Goal: Transaction & Acquisition: Purchase product/service

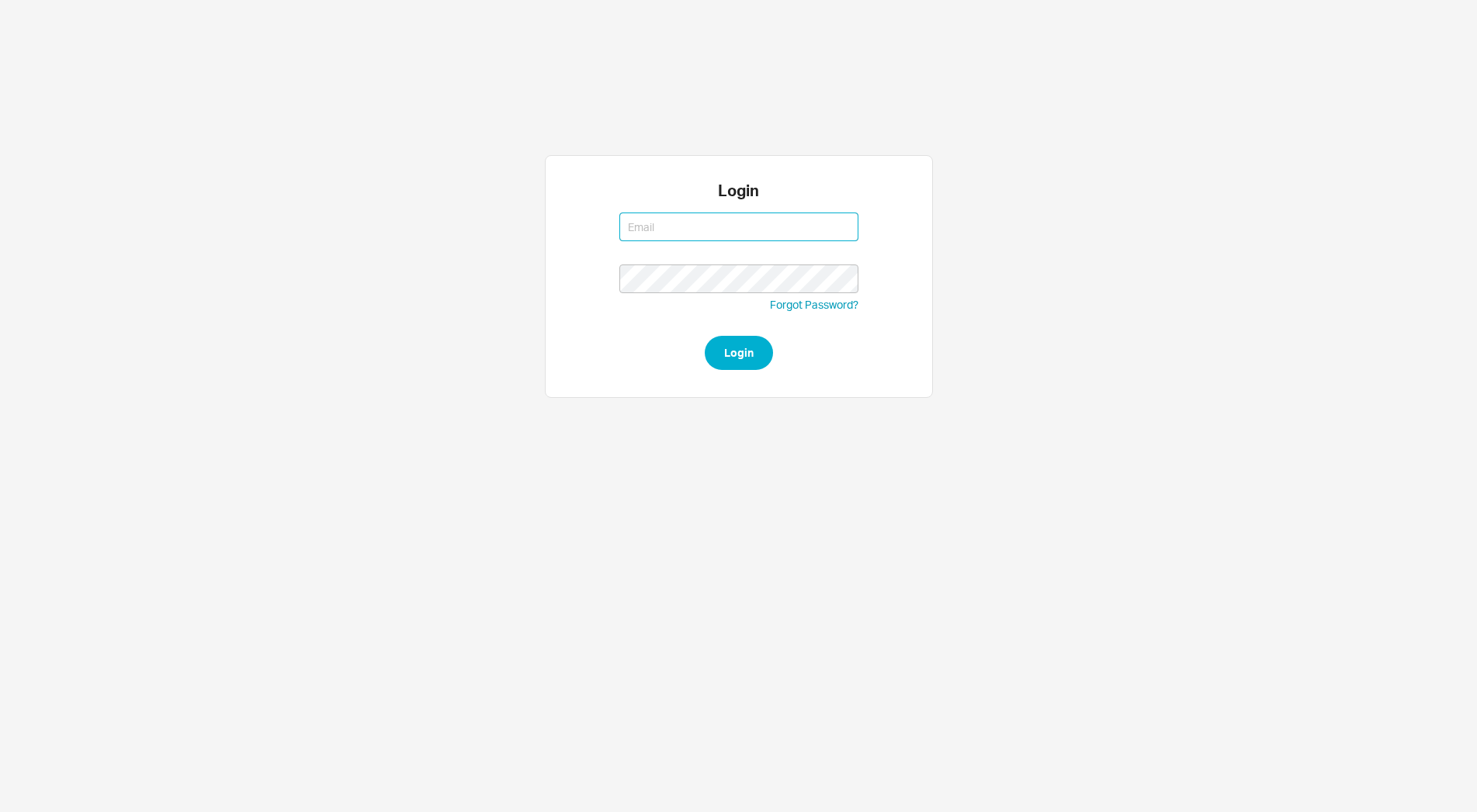
click at [652, 234] on input at bounding box center [739, 227] width 239 height 29
type input "miriama@homeandstone.com"
click at [742, 357] on button "Login" at bounding box center [738, 353] width 68 height 34
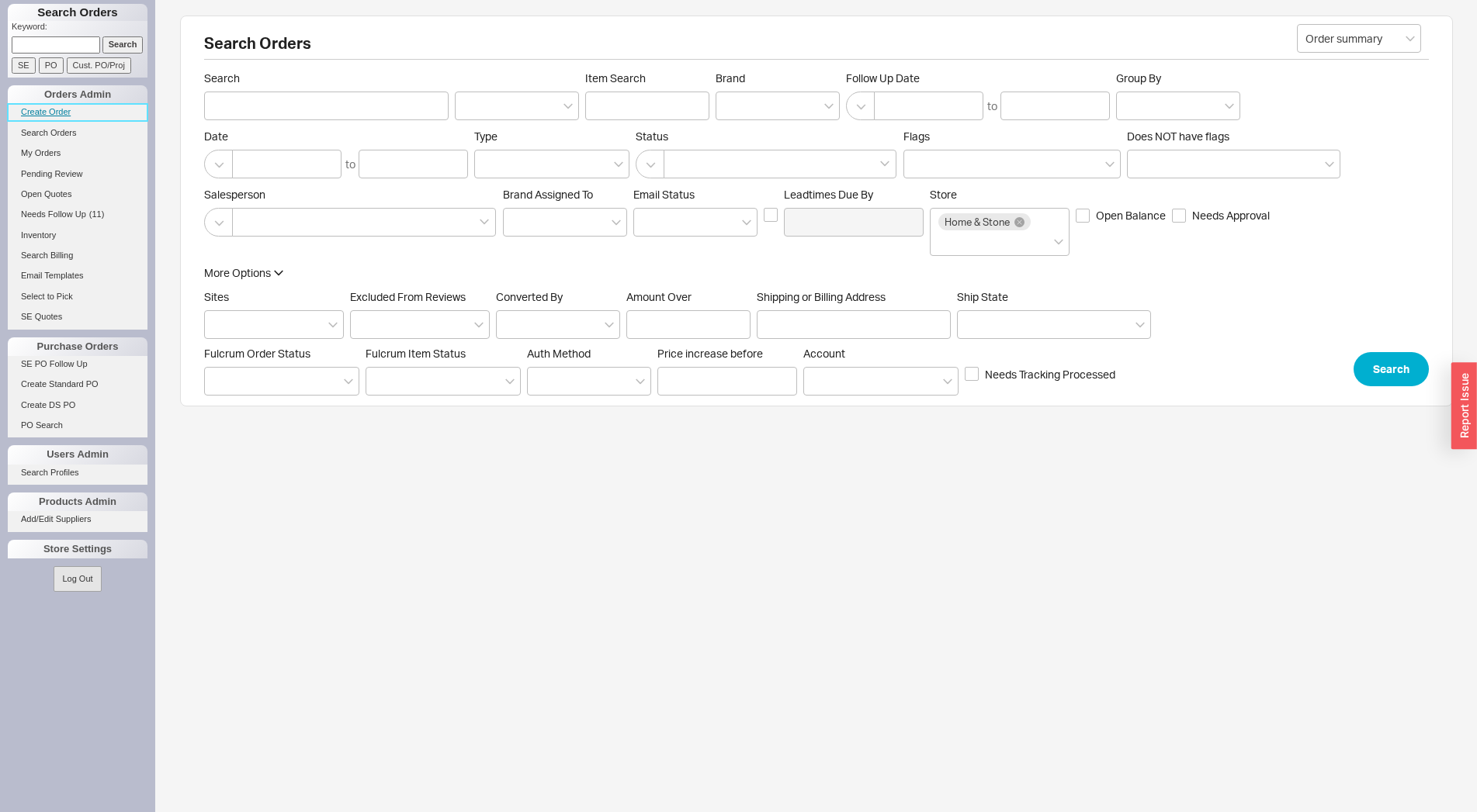
click at [38, 104] on link "Create Order" at bounding box center [77, 112] width 140 height 16
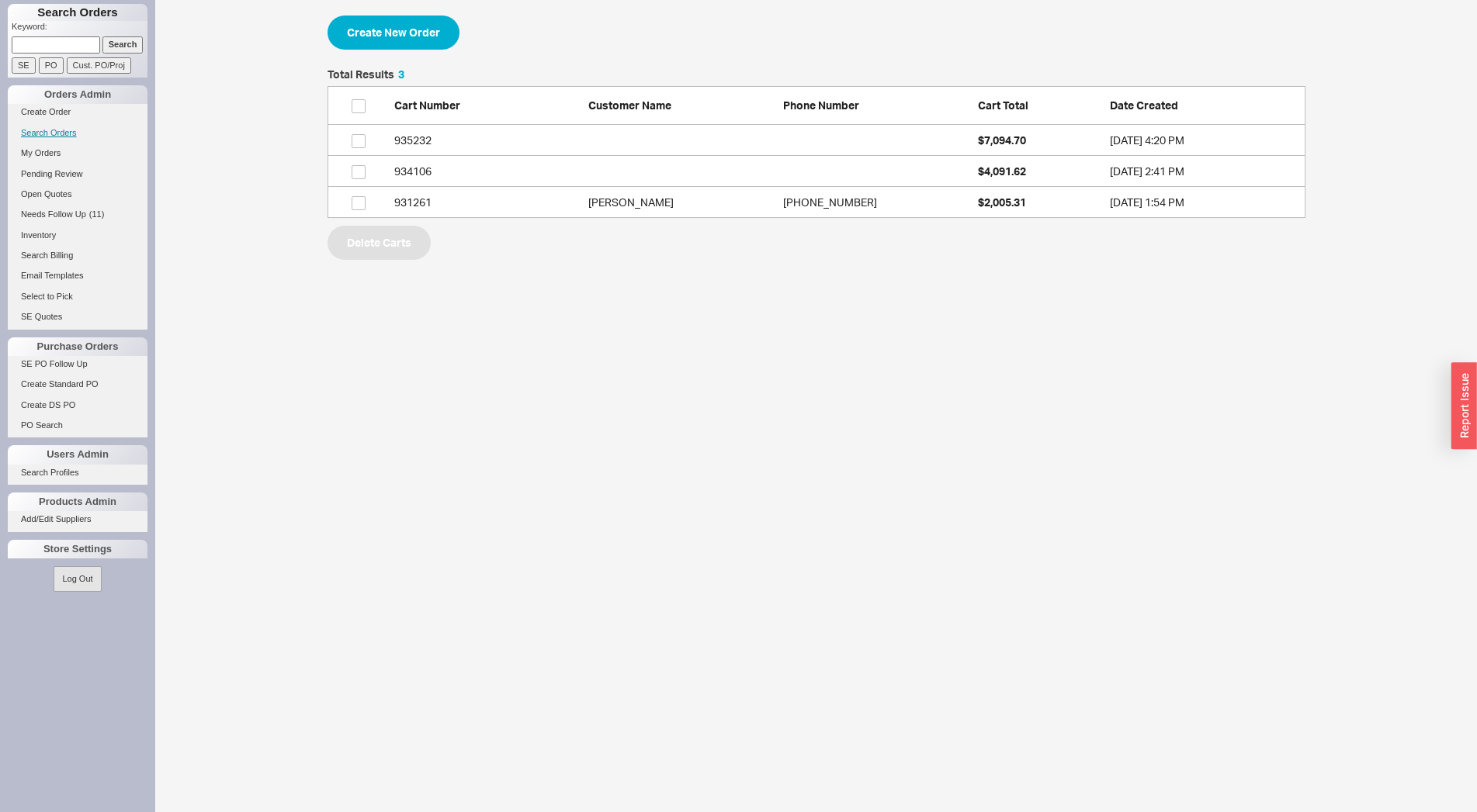
scroll to position [135, 964]
click at [377, 25] on button "Create New Order" at bounding box center [393, 32] width 132 height 34
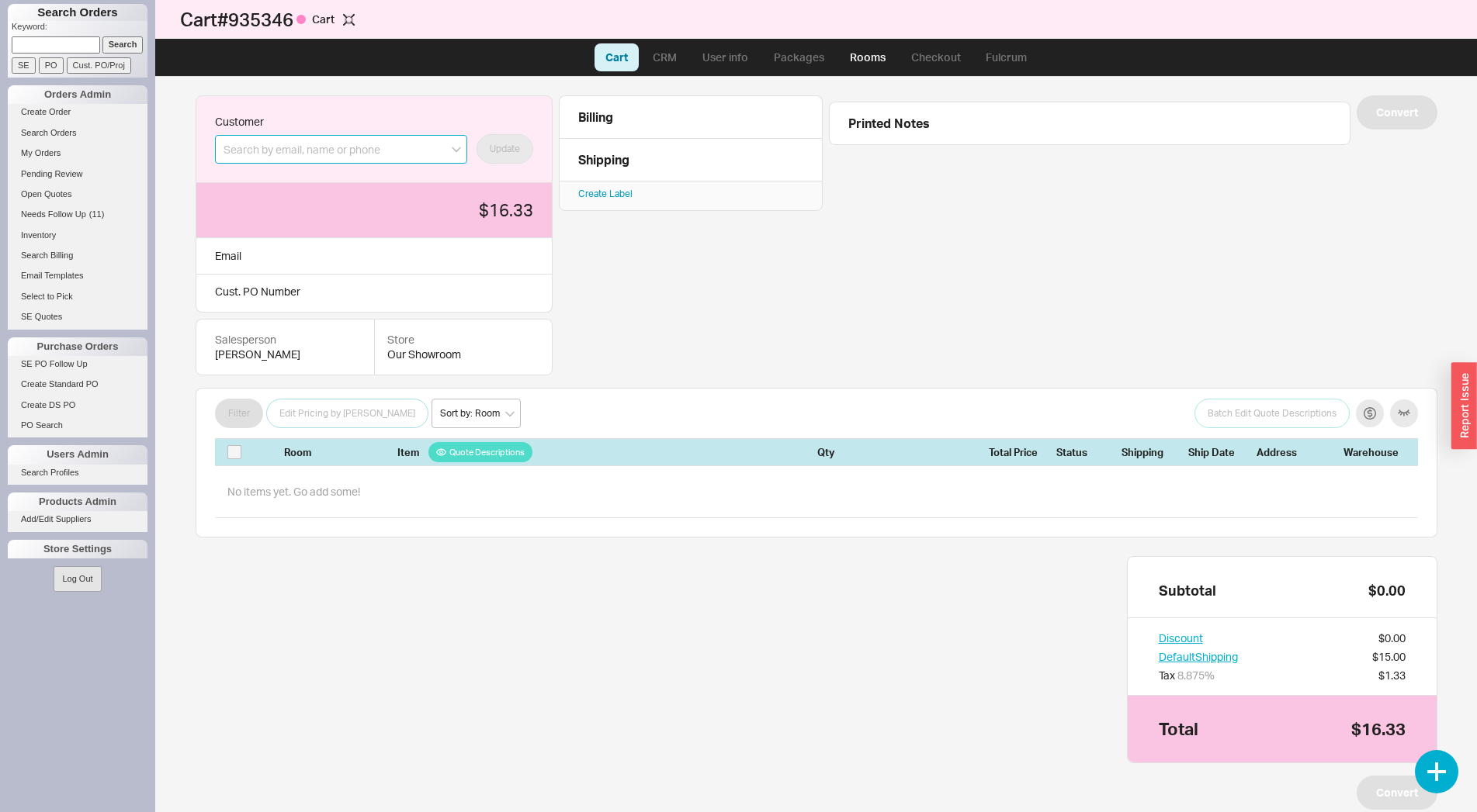
click at [432, 152] on input at bounding box center [341, 149] width 252 height 29
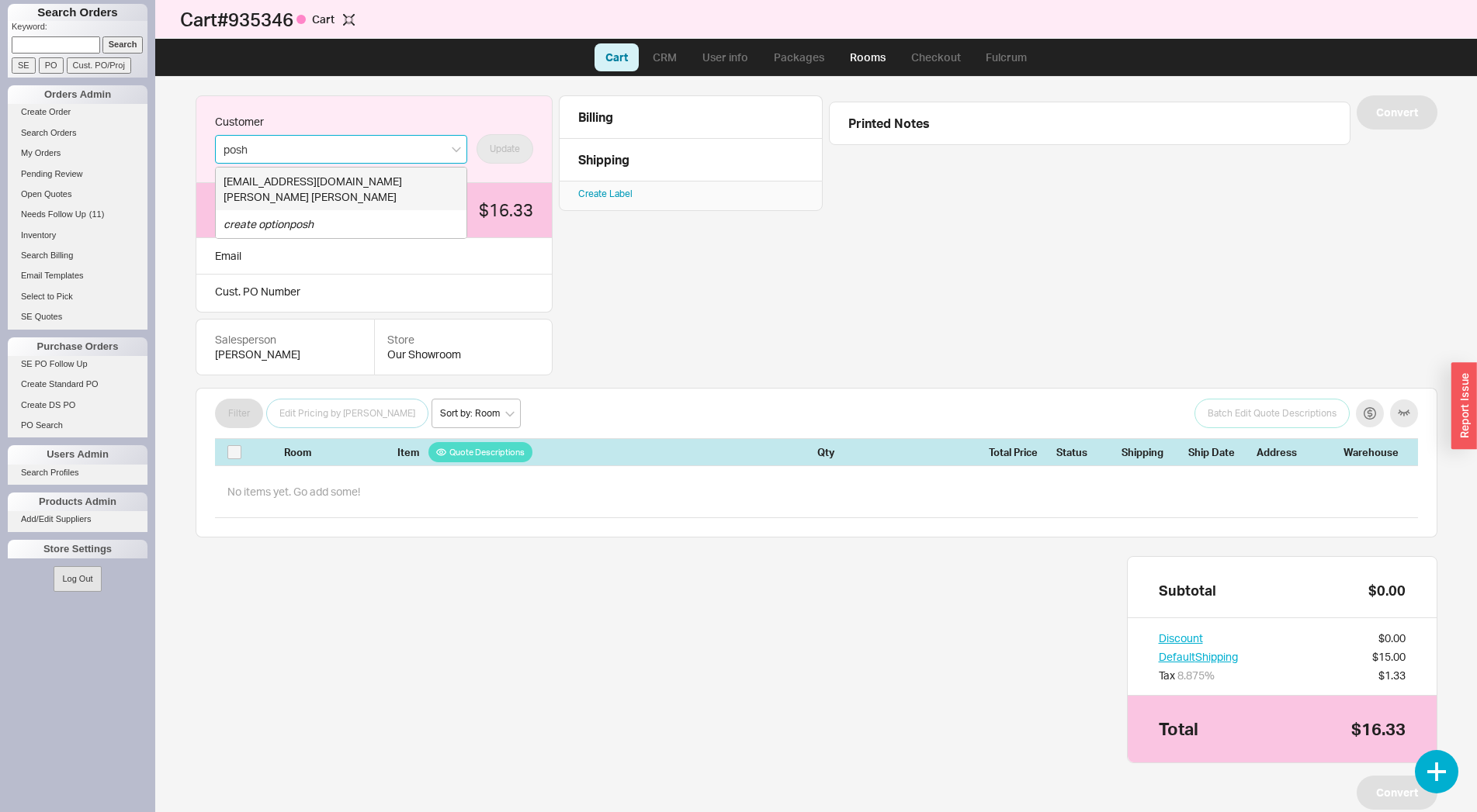
click at [319, 188] on div "poshhomeandbath@gmail.com" at bounding box center [341, 182] width 235 height 15
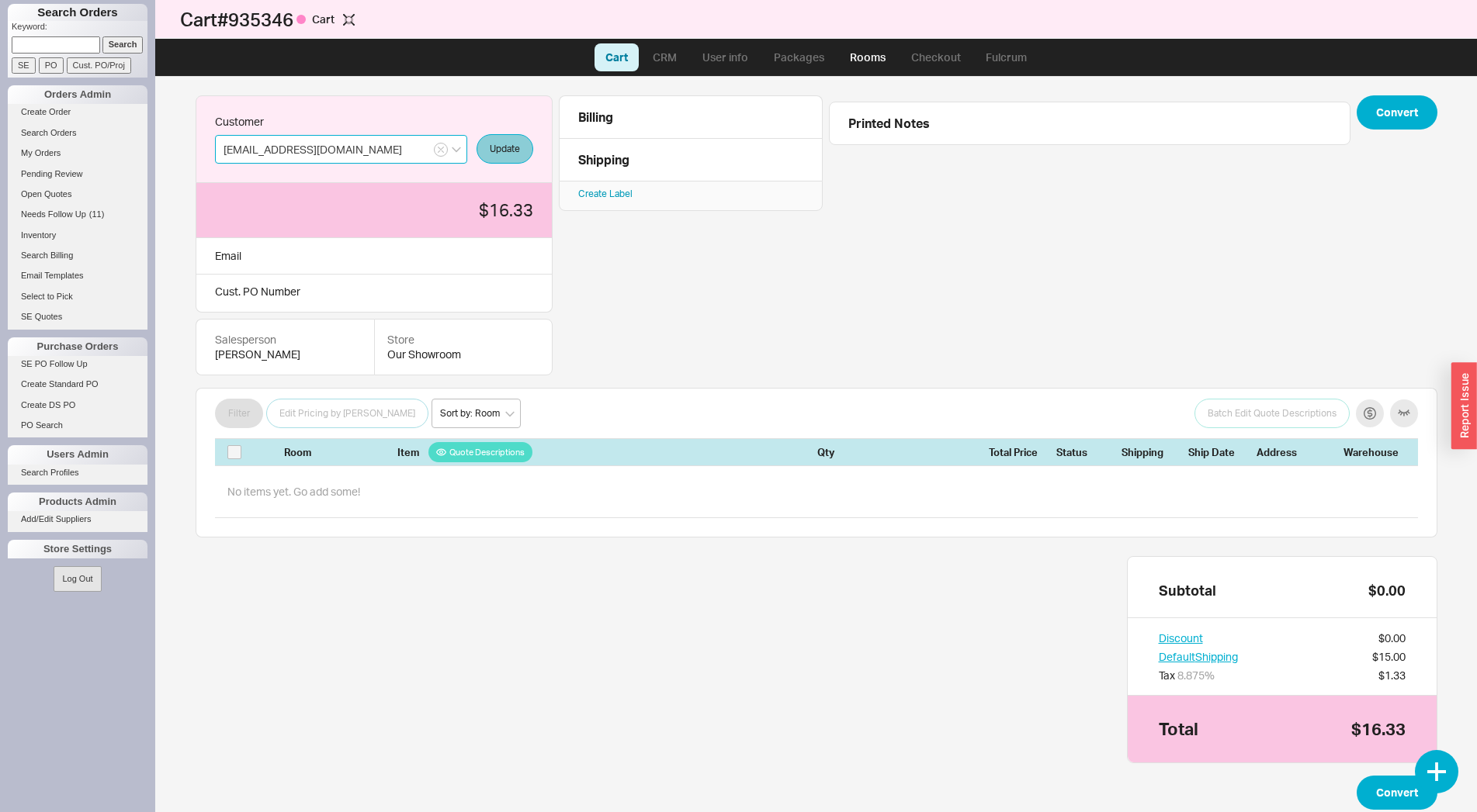
type input "poshhomeandbath@gmail.com"
click at [520, 144] on button "Update" at bounding box center [504, 149] width 56 height 29
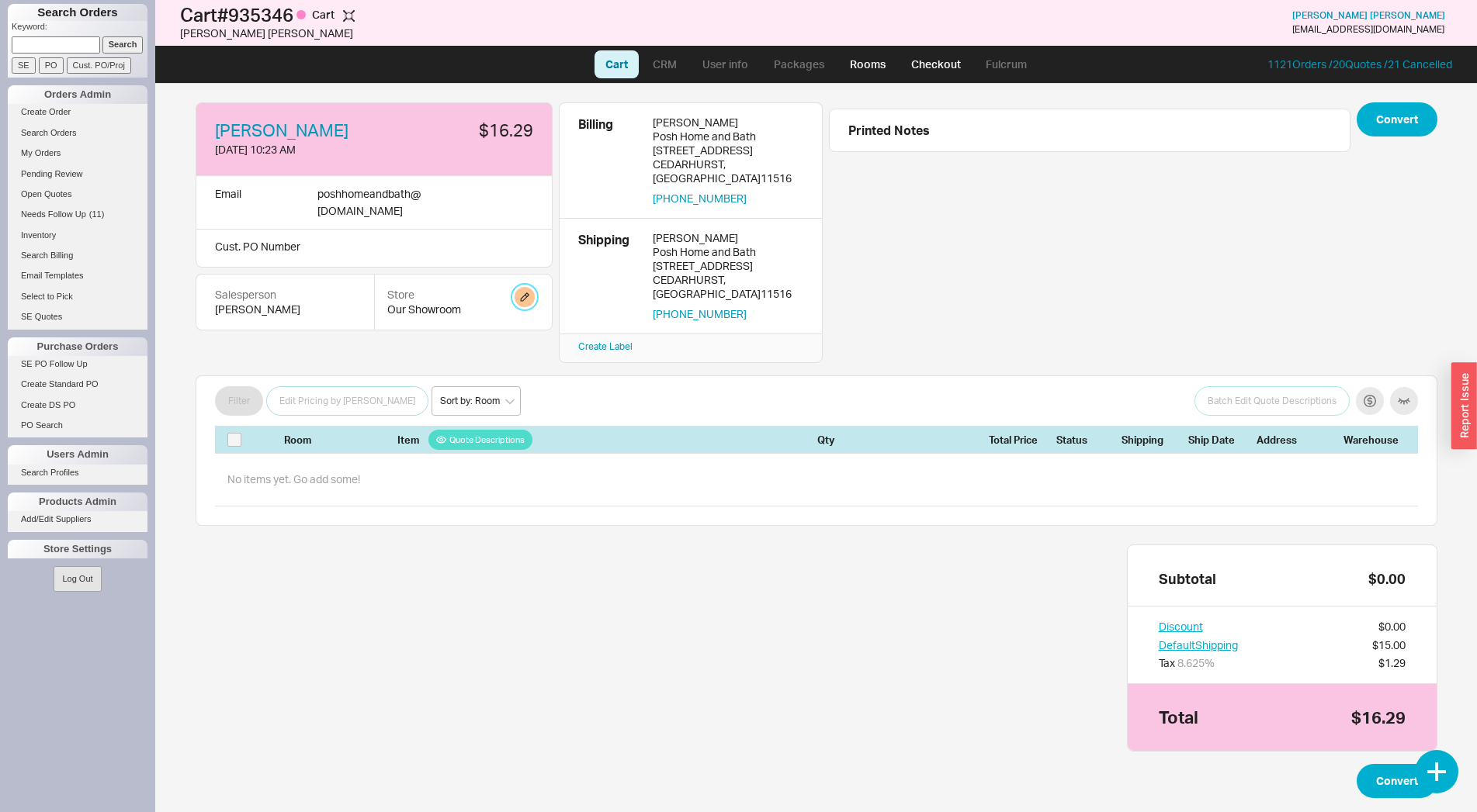
click at [529, 287] on button "button" at bounding box center [524, 297] width 20 height 20
click at [392, 326] on select "Home and Stone Site HS Display Orders HS Wholesale Our Showroom" at bounding box center [465, 340] width 147 height 29
select select "14"
click option "HS Wholesale" at bounding box center [0, 0] width 0 height 0
click at [518, 390] on div "Store Home and Stone Site HS Display Orders HS Wholesale Our Showroom Cancel Up…" at bounding box center [446, 357] width 212 height 100
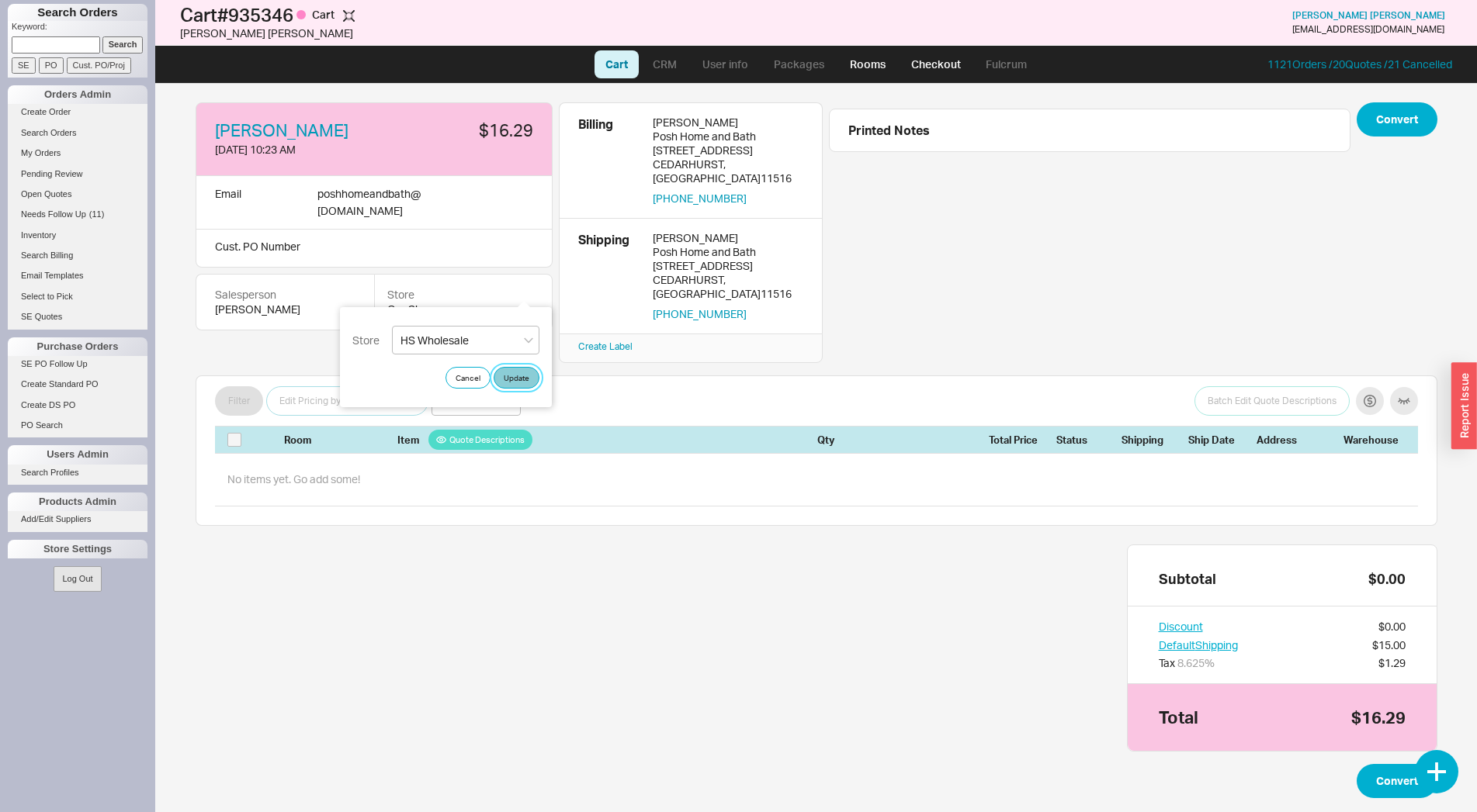
click at [515, 380] on button "Update" at bounding box center [516, 378] width 45 height 22
drag, startPoint x: 859, startPoint y: 26, endPoint x: 862, endPoint y: 34, distance: 8.5
click at [859, 29] on div "Add Customer Ref" at bounding box center [816, 22] width 147 height 31
click at [867, 28] on button at bounding box center [870, 23] width 20 height 20
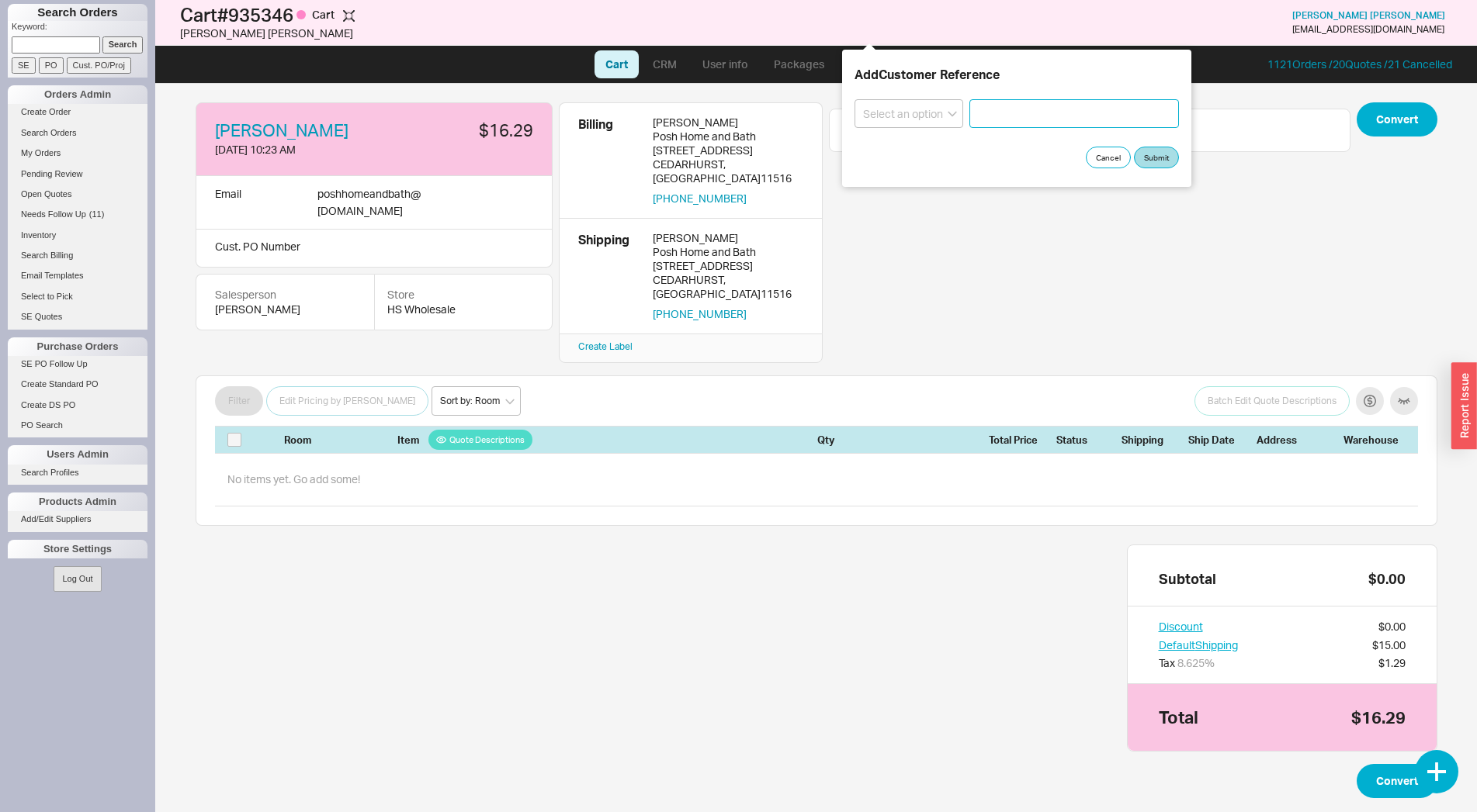
paste input "86814"
type input "86814"
click at [854, 99] on select "Select an option PO Number Project Name" at bounding box center [908, 114] width 109 height 29
select select "PO Number"
click option "PO Number" at bounding box center [0, 0] width 0 height 0
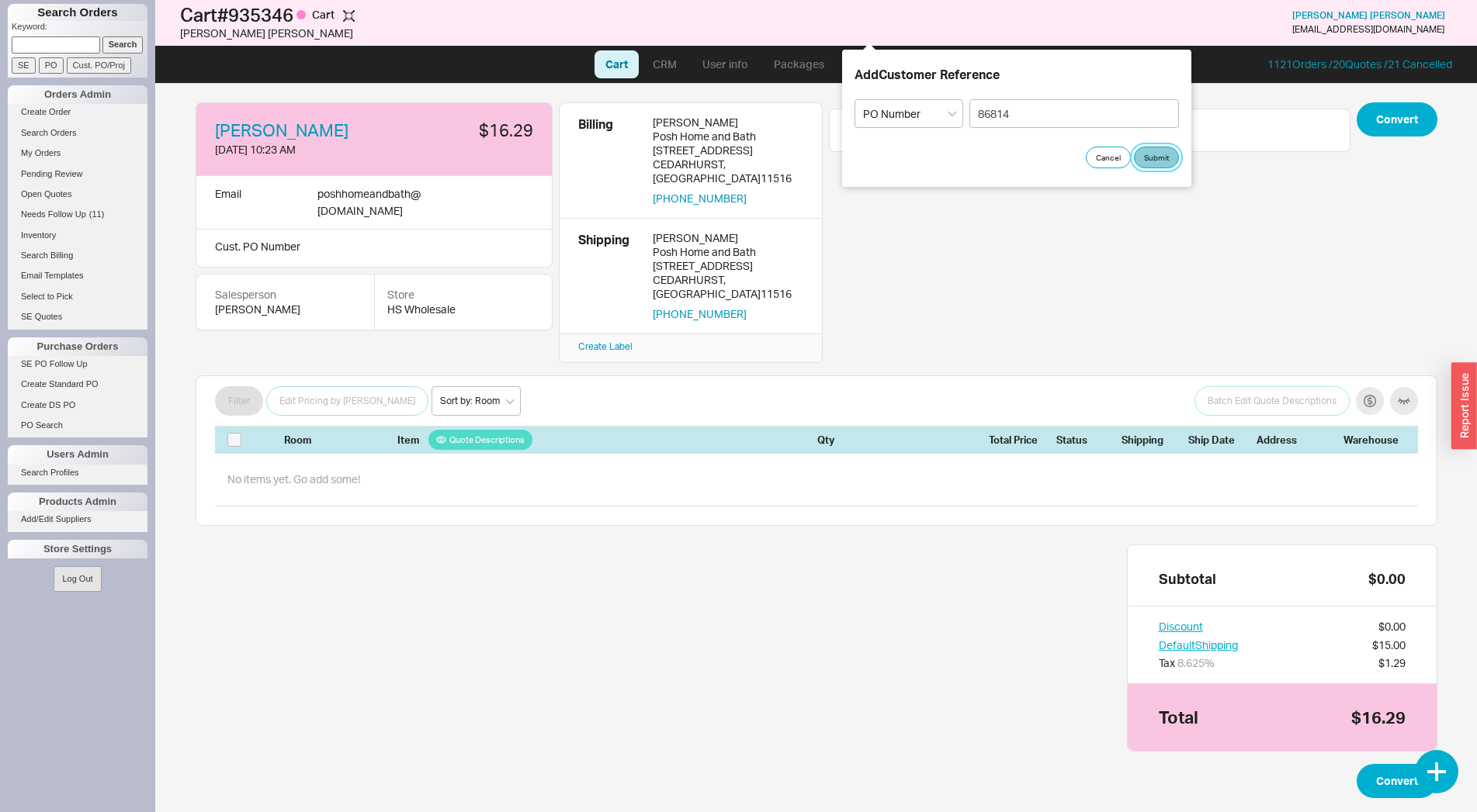
click at [1170, 164] on button "Submit" at bounding box center [1156, 157] width 45 height 22
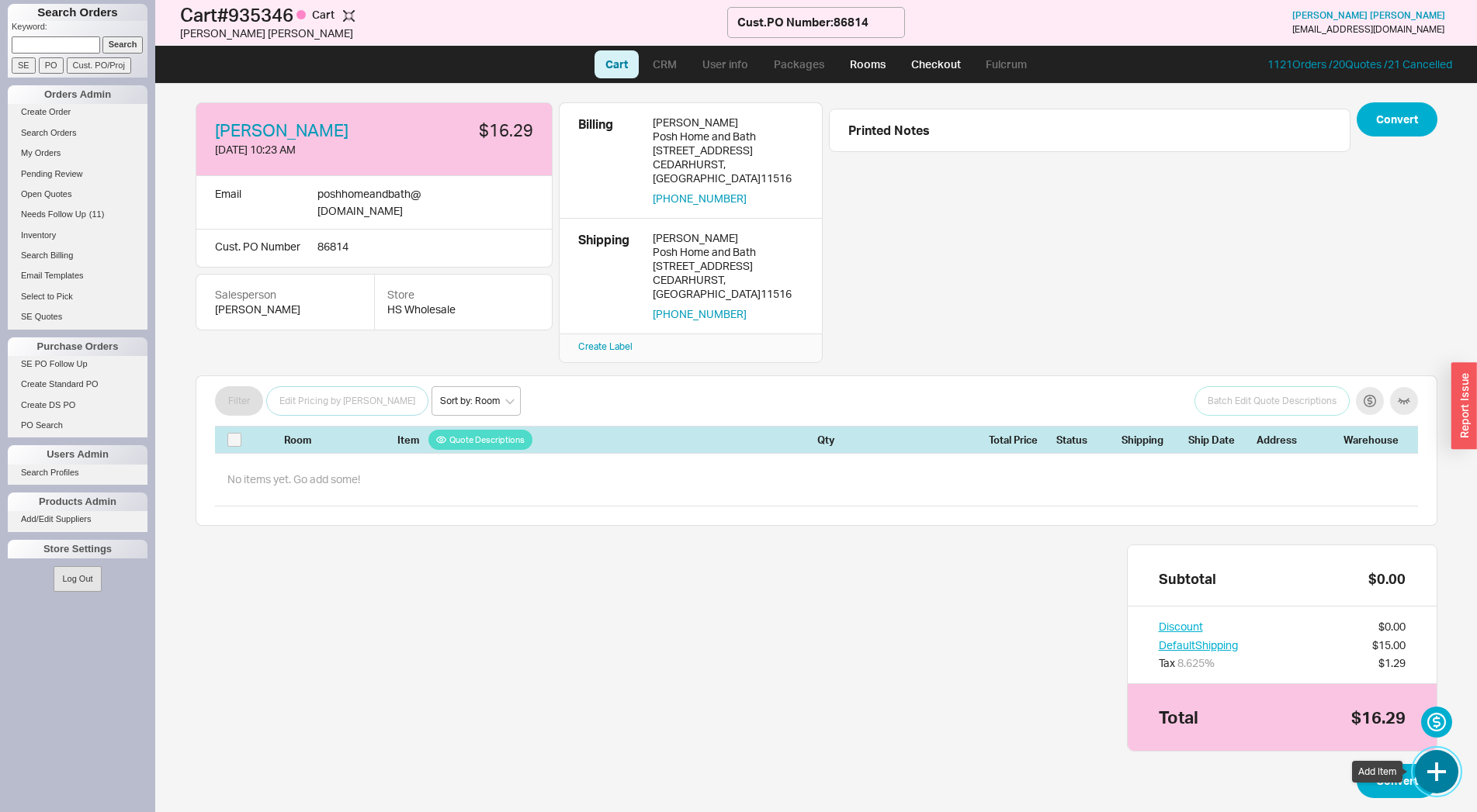
click at [1436, 783] on button "button" at bounding box center [1437, 772] width 44 height 44
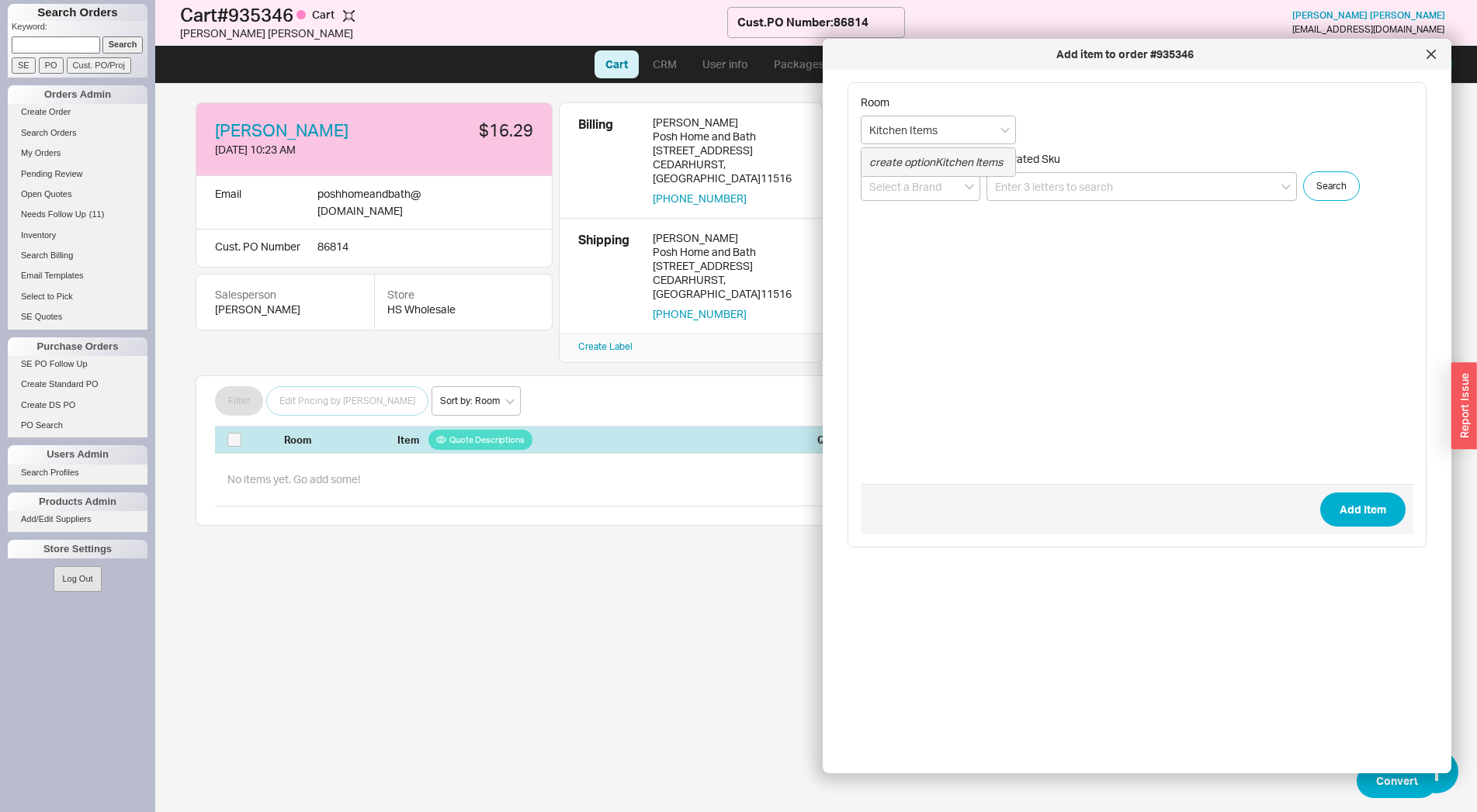
click at [931, 157] on icon "create option Kitchen Items" at bounding box center [936, 162] width 134 height 13
type input "Kitchen Items"
paste input "K50-150F-ST- SB"
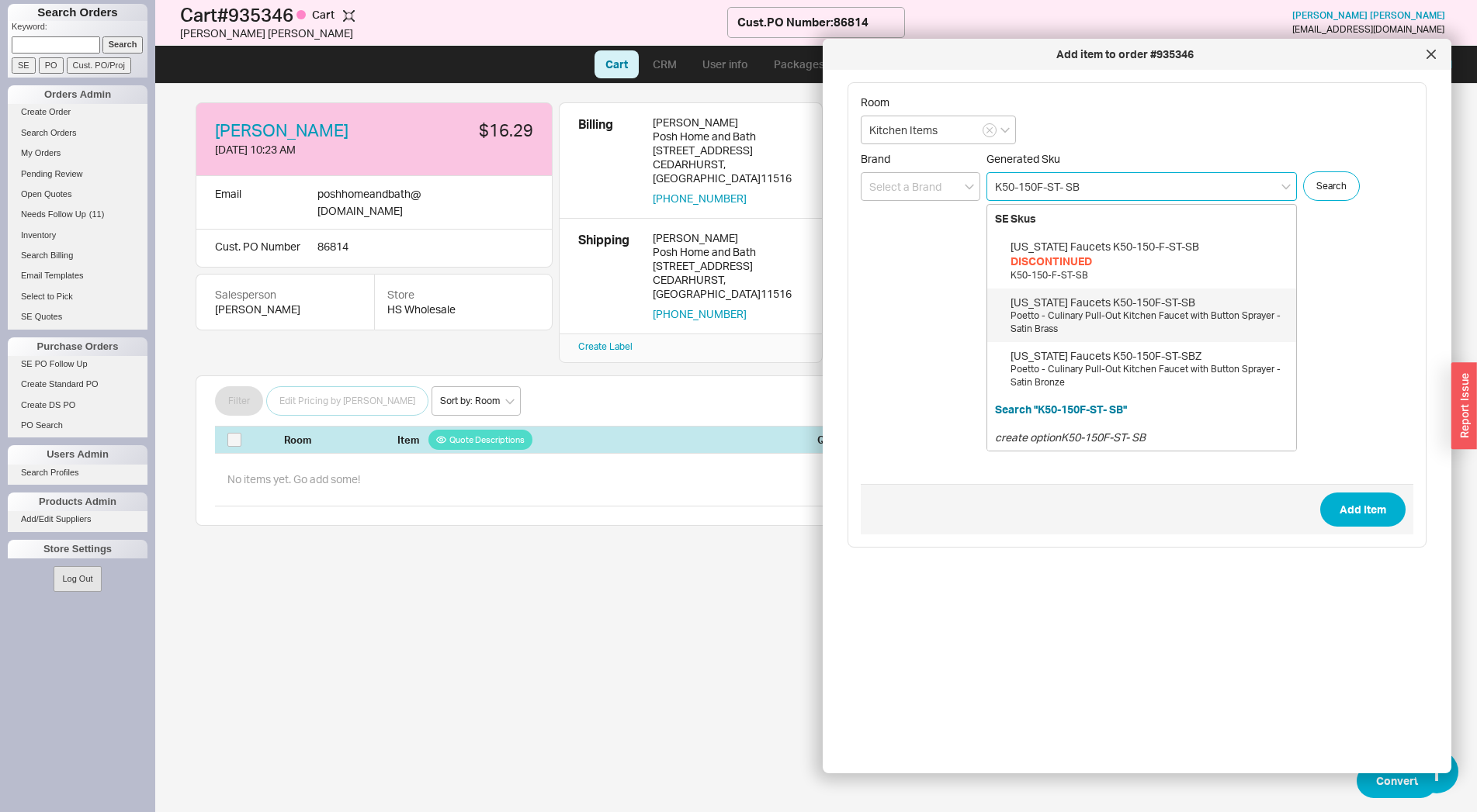
click at [1133, 299] on div "California Faucets K50-150F-ST-SB" at bounding box center [1150, 302] width 278 height 15
type input "K50-150F-ST-SB"
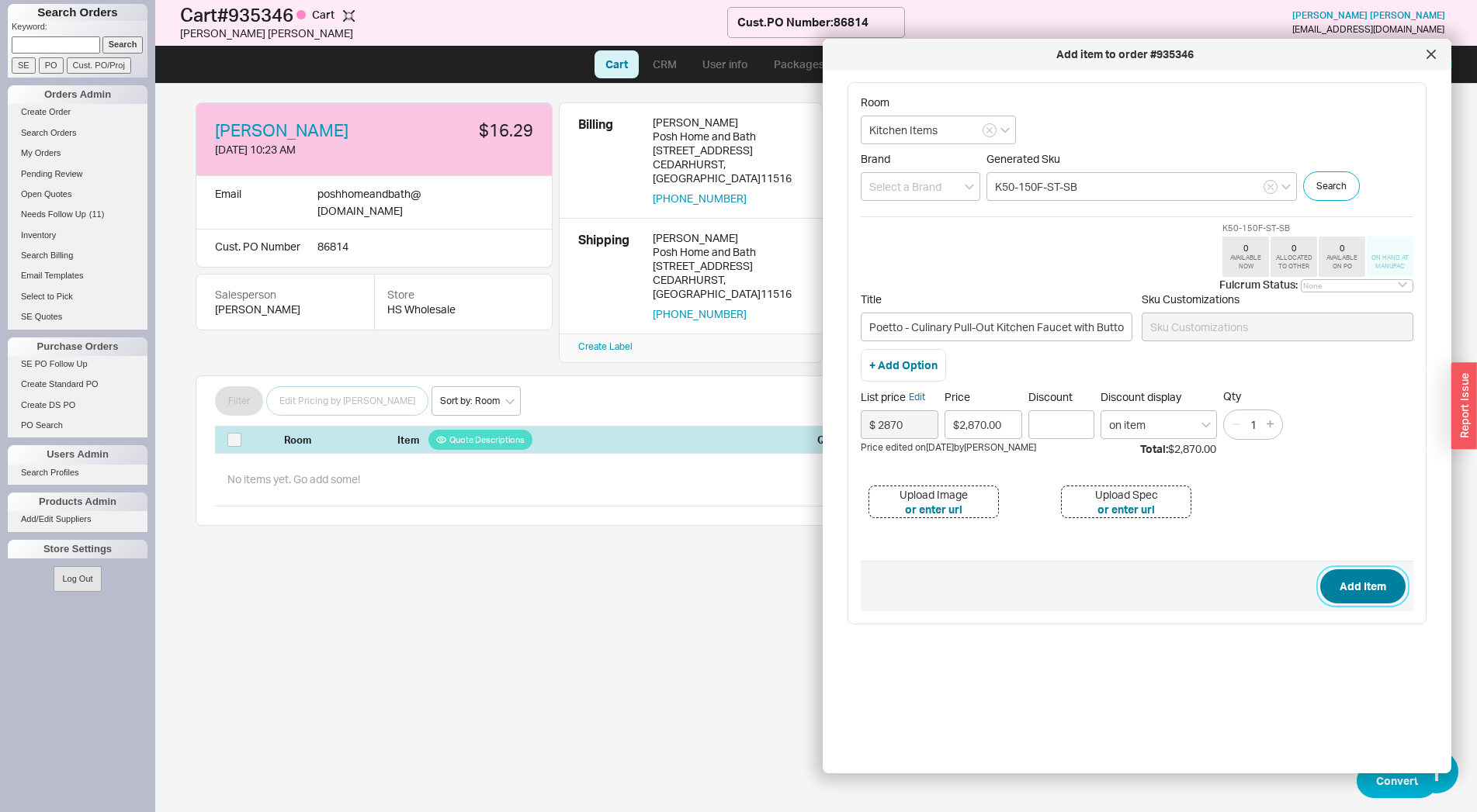
click at [1325, 581] on button "Add Item" at bounding box center [1362, 586] width 85 height 34
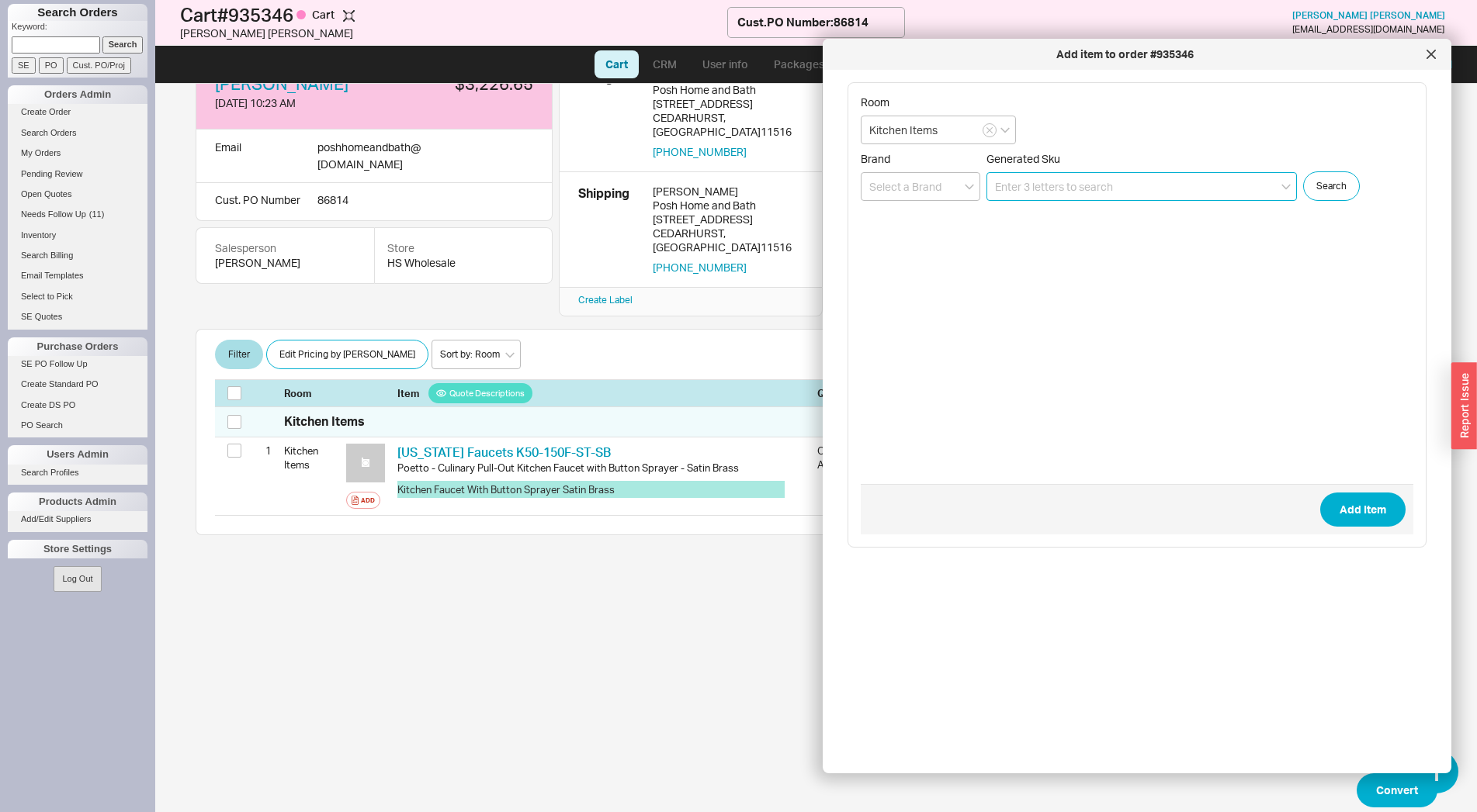
scroll to position [47, 0]
paste input "K50-102-ST- SB"
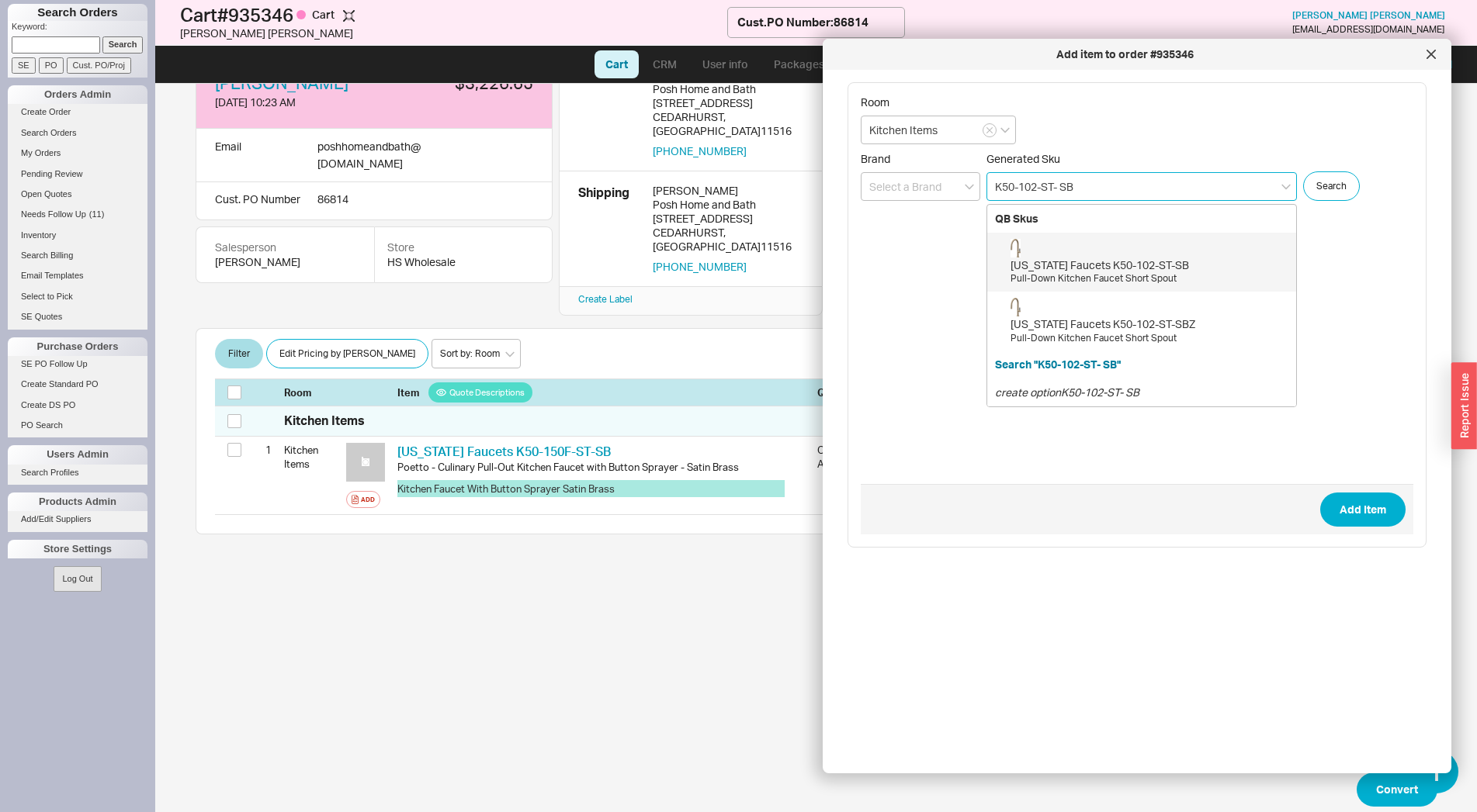
click at [1135, 273] on div "California Faucets K50-102-ST-SB" at bounding box center [1150, 265] width 278 height 15
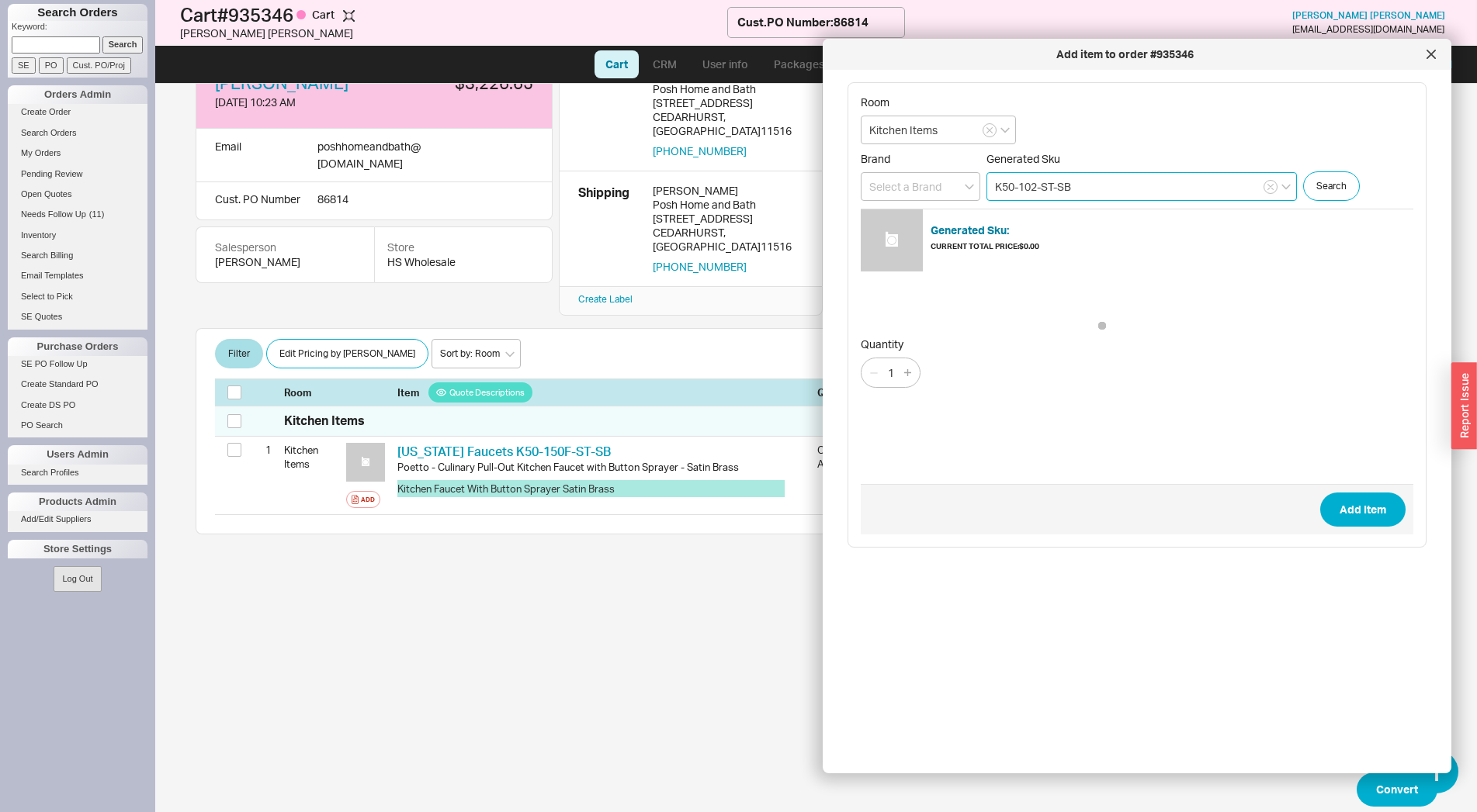
type input "K50-102-ST-SB"
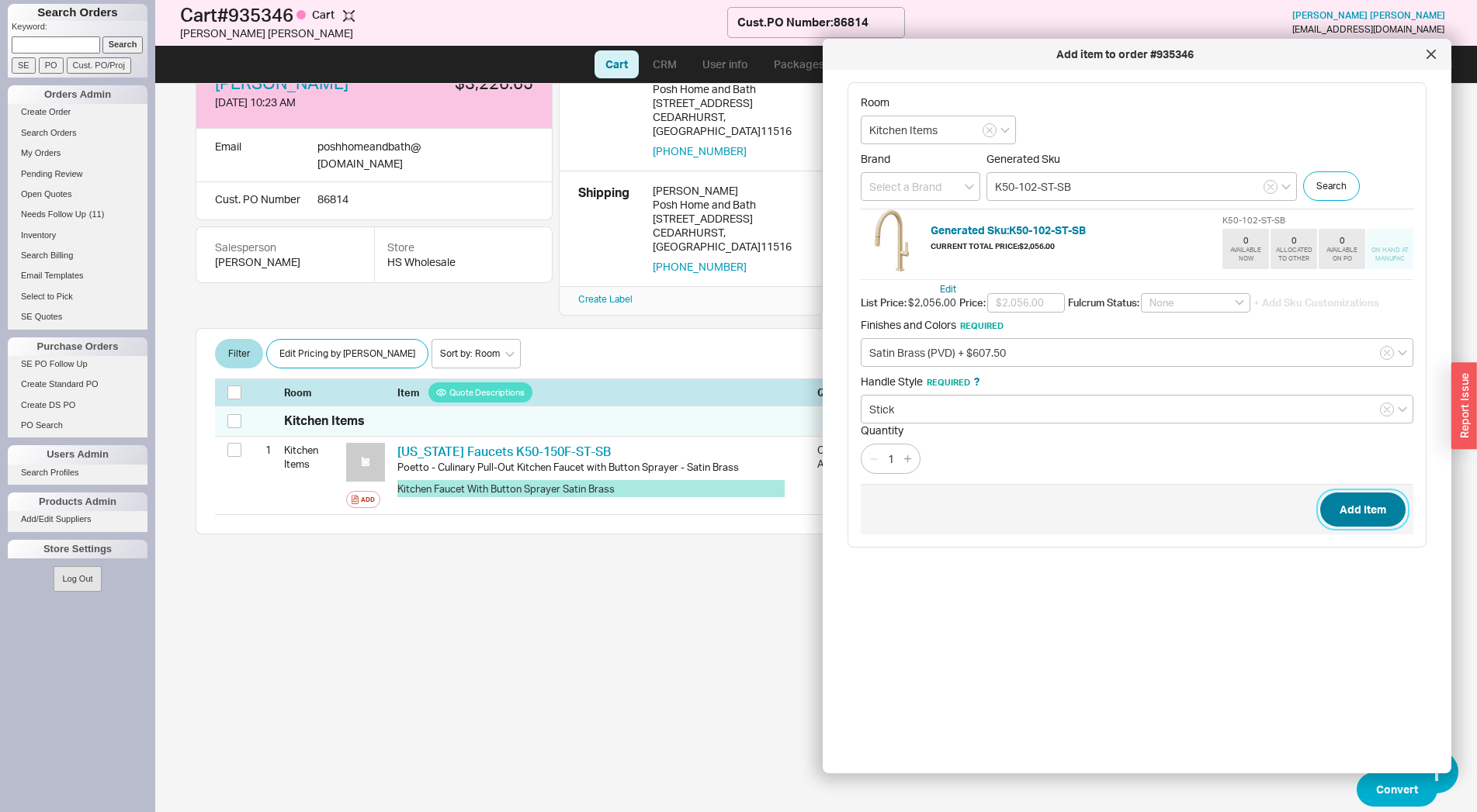
click at [1330, 503] on button "Add Item" at bounding box center [1362, 510] width 85 height 34
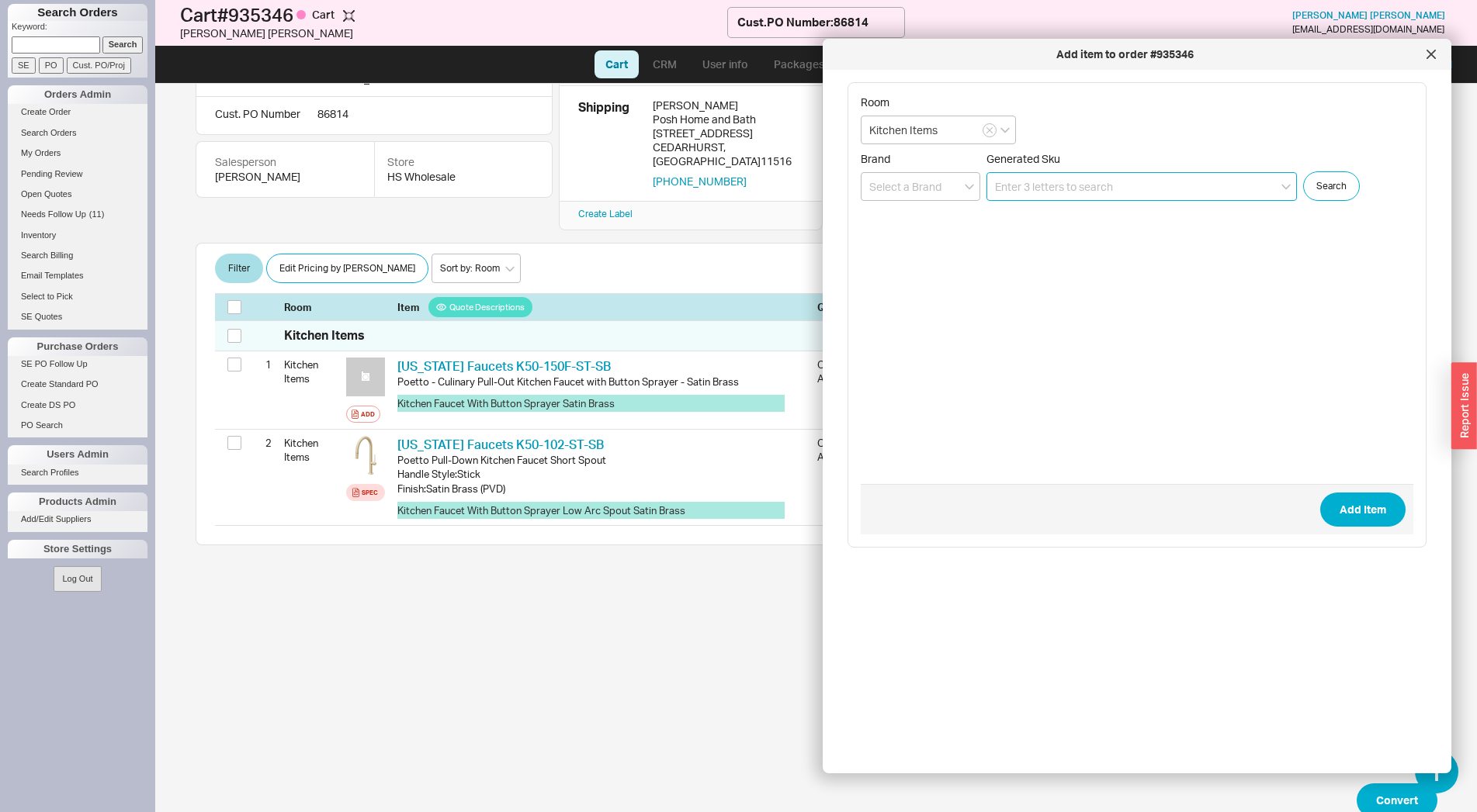
scroll to position [135, 0]
paste input "9631-K50-SB"
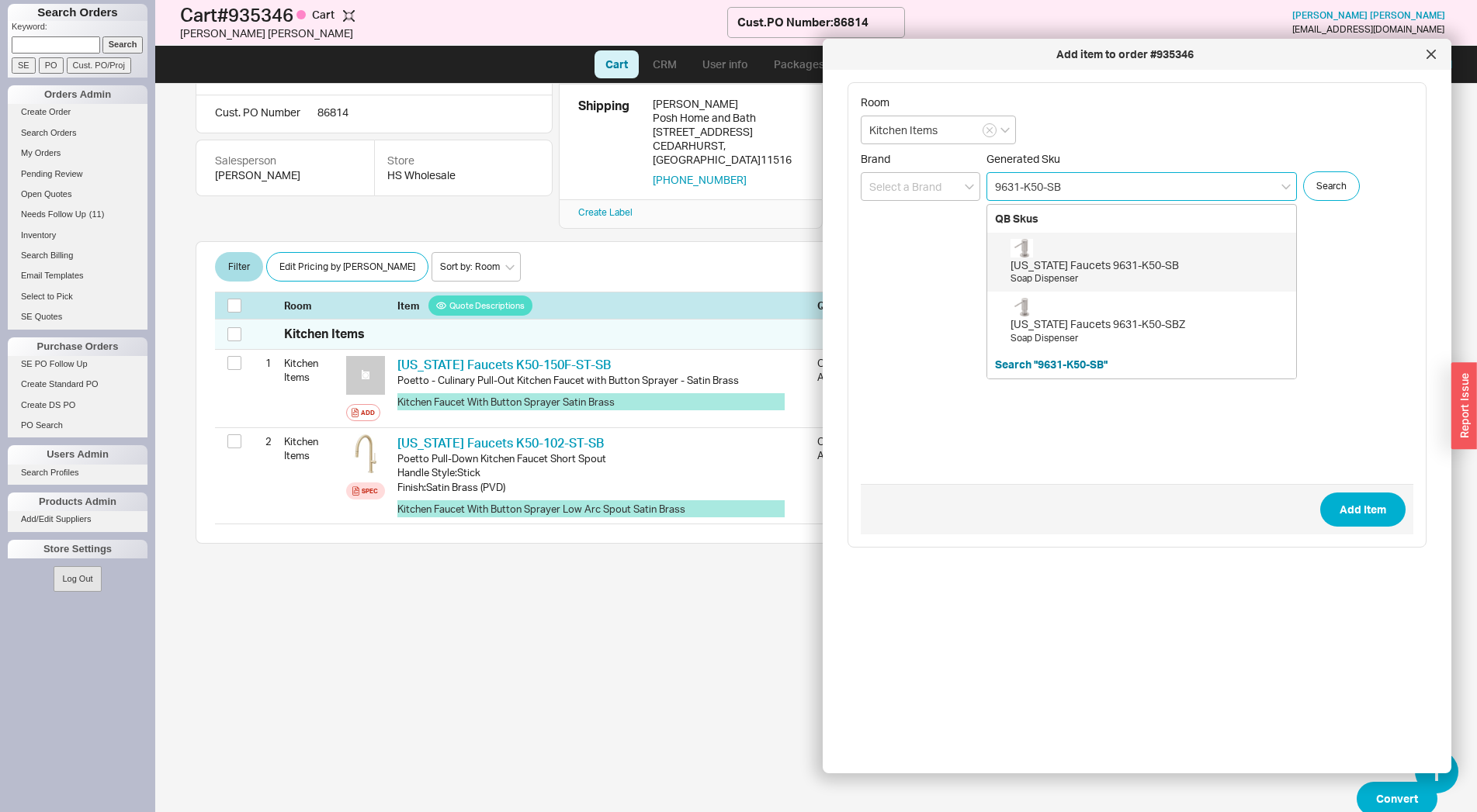
click at [1102, 266] on div "California Faucets 9631-K50-SB" at bounding box center [1150, 265] width 278 height 15
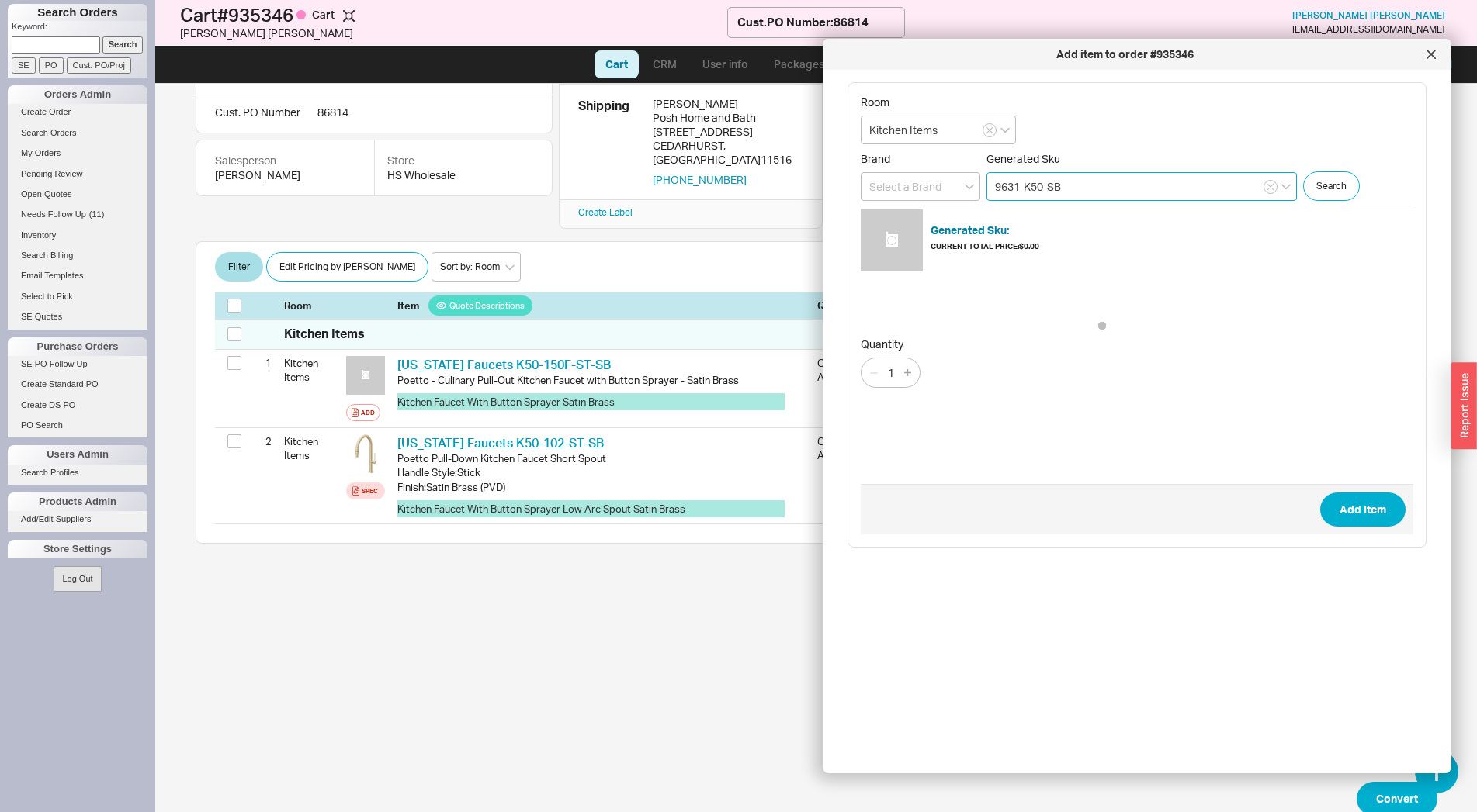
type input "9631-K50-SB"
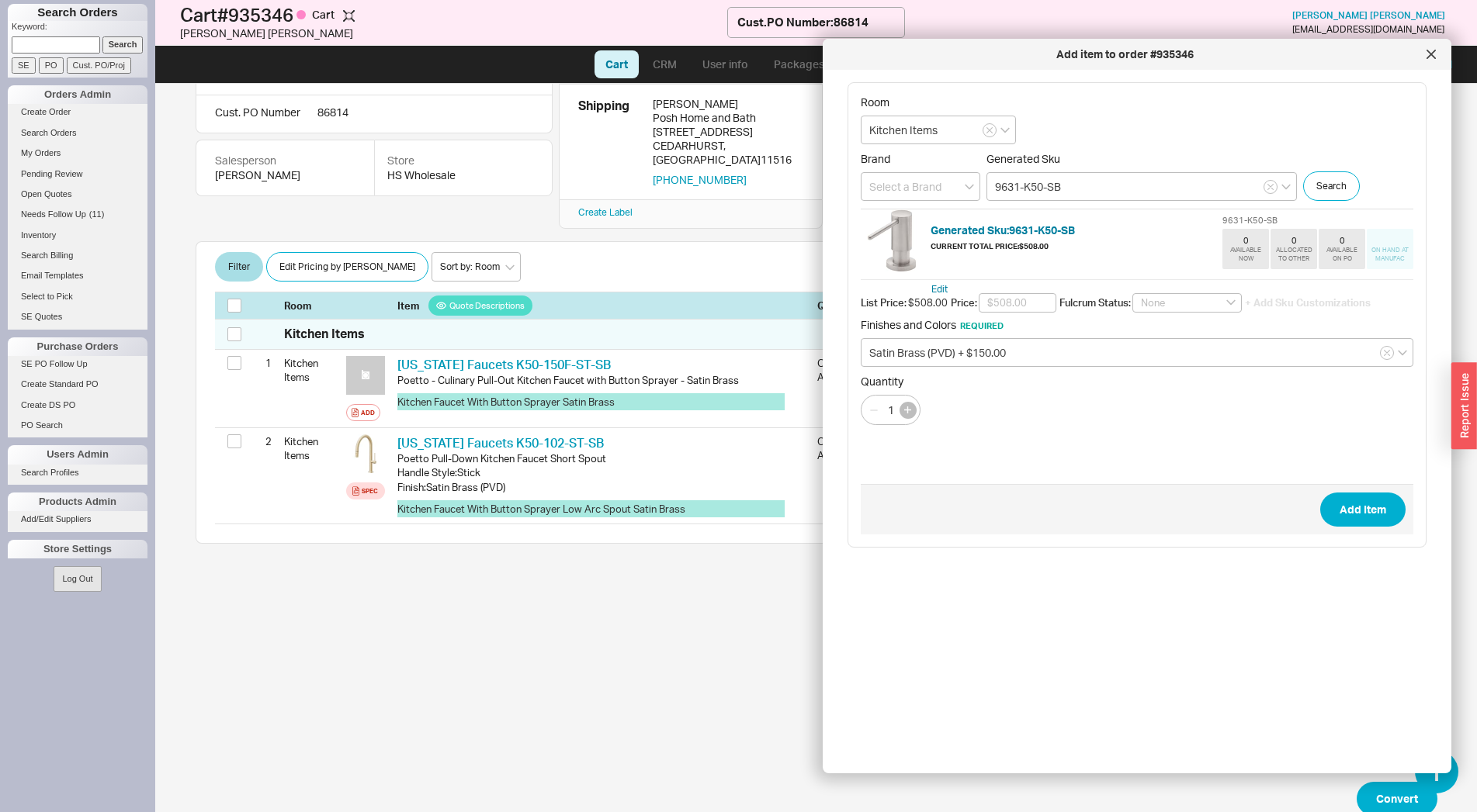
click at [911, 413] on button "button" at bounding box center [908, 411] width 17 height 17
type input "2"
click at [1340, 513] on button "Add Item" at bounding box center [1362, 510] width 85 height 34
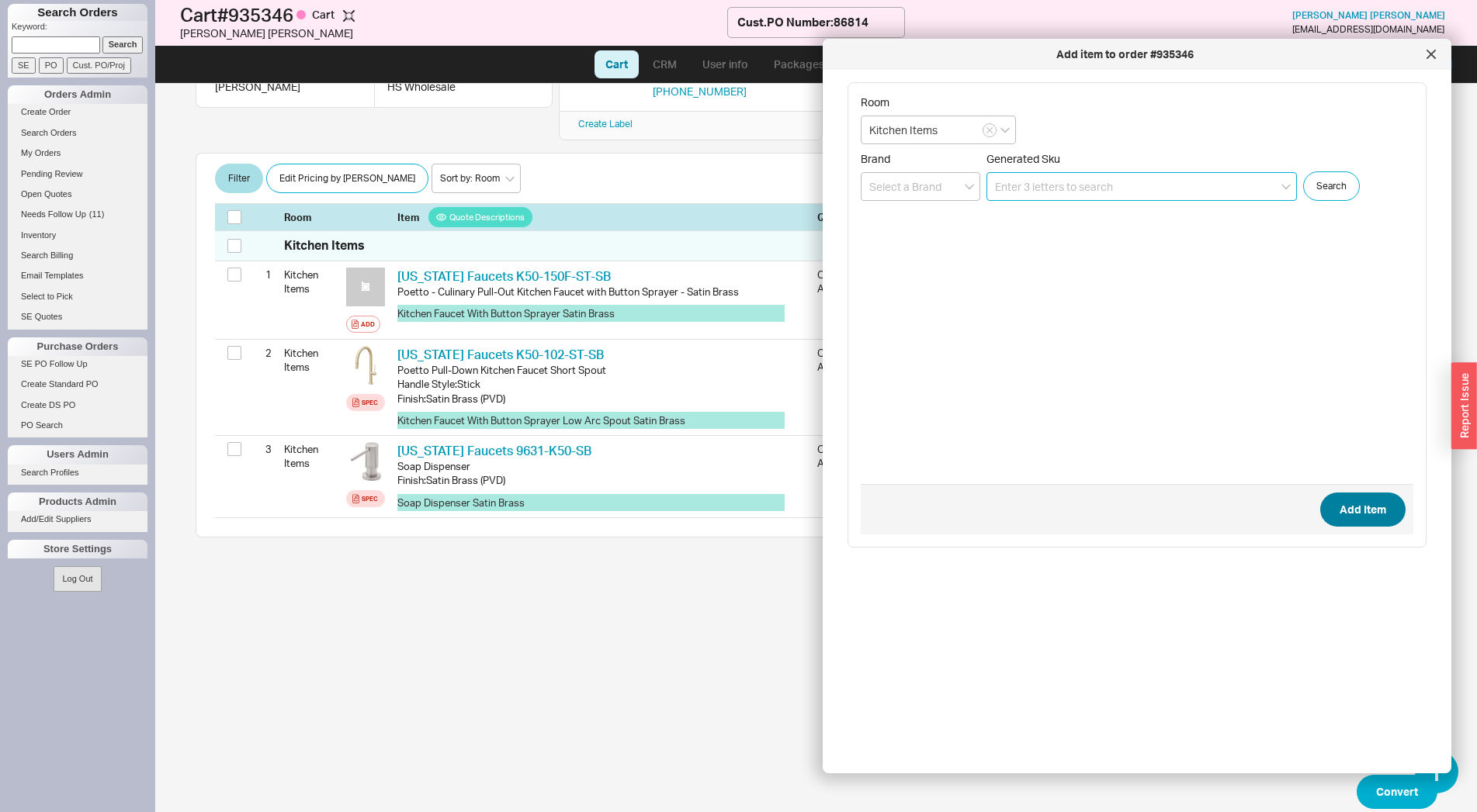
scroll to position [224, 0]
paste input "CAL-K50-200-ST- SB"
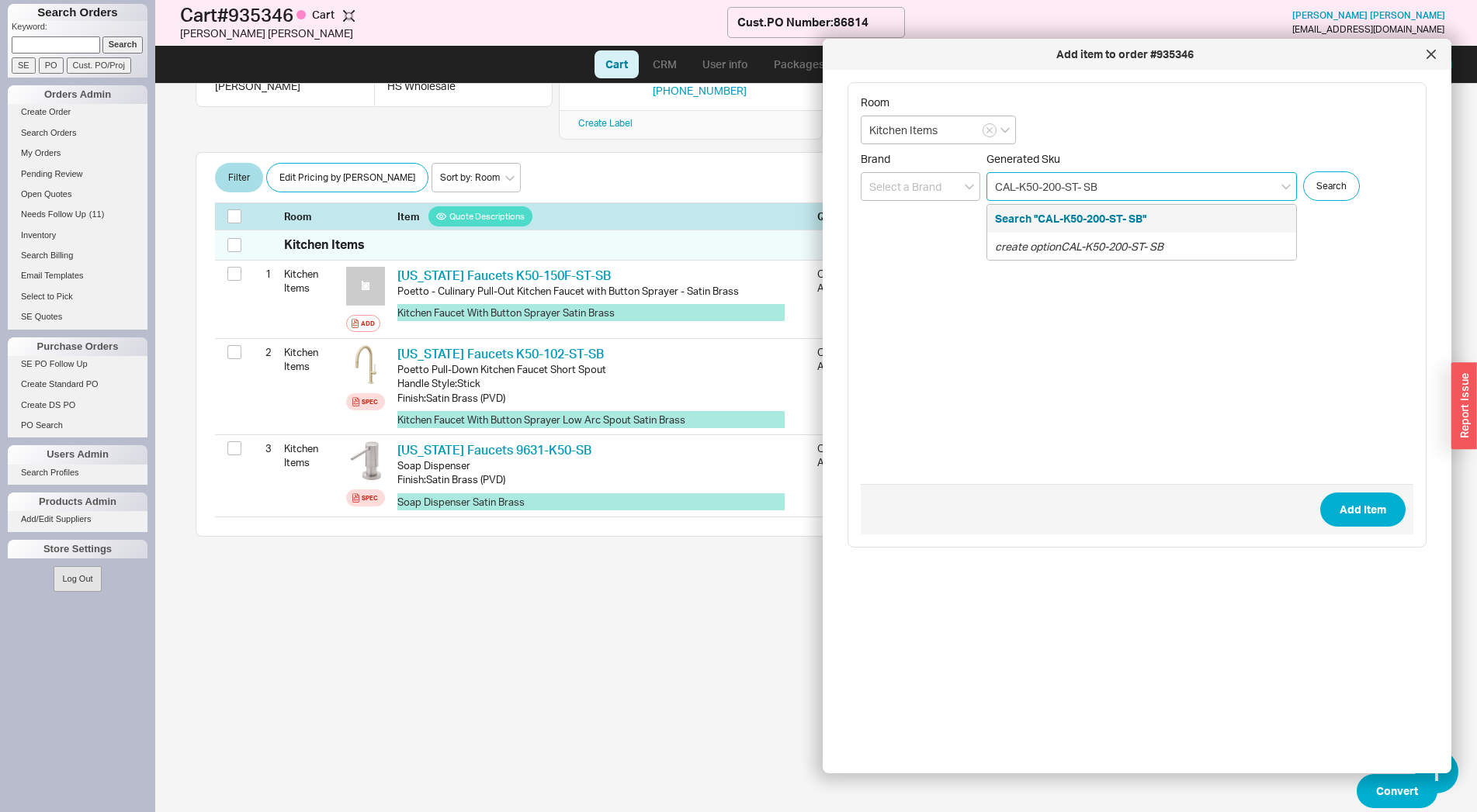
click at [1018, 185] on input "CAL-K50-200-ST- SB" at bounding box center [1141, 187] width 311 height 29
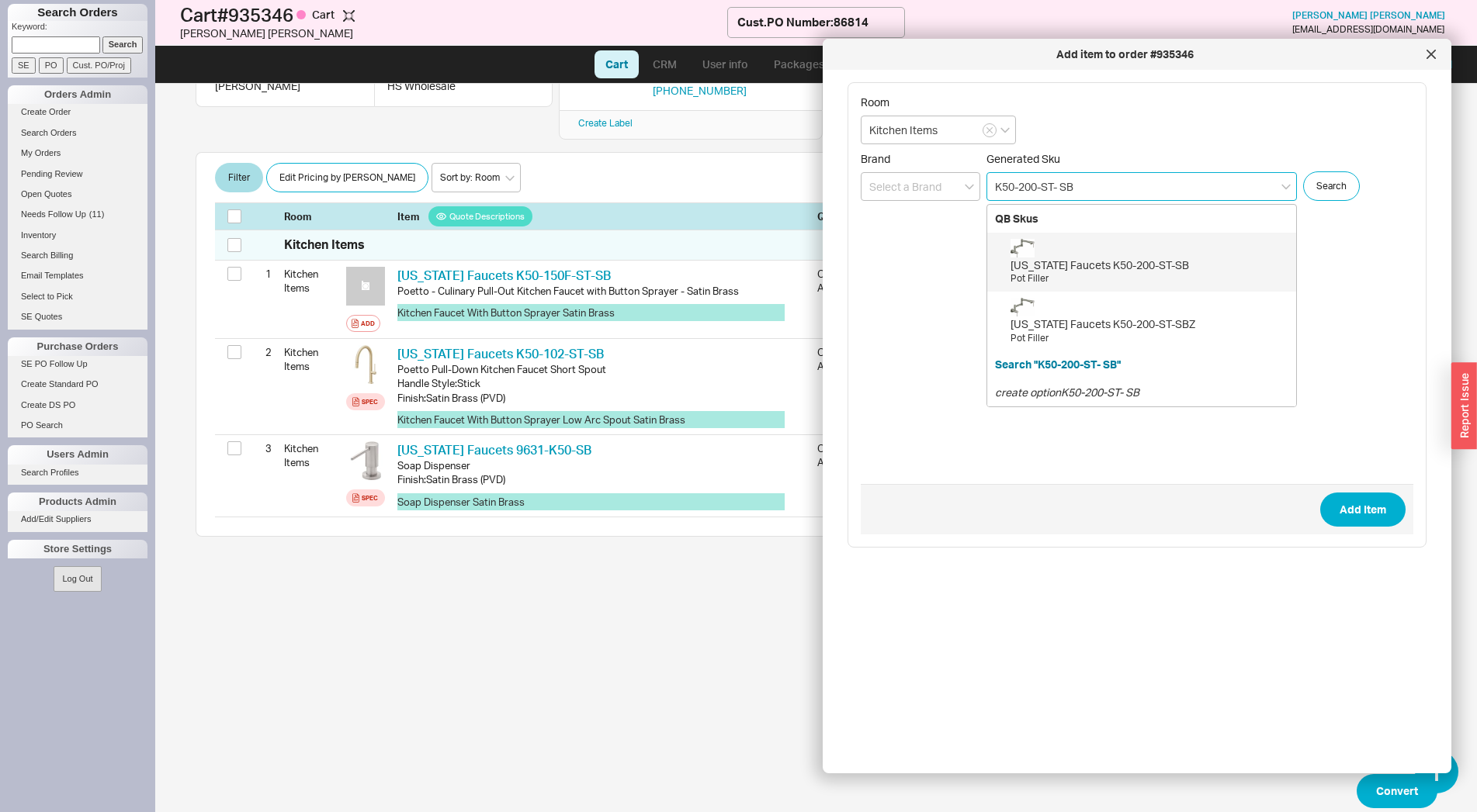
click at [1107, 268] on div "California Faucets K50-200-ST-SB" at bounding box center [1150, 265] width 278 height 15
type input "K50-200-ST-SB"
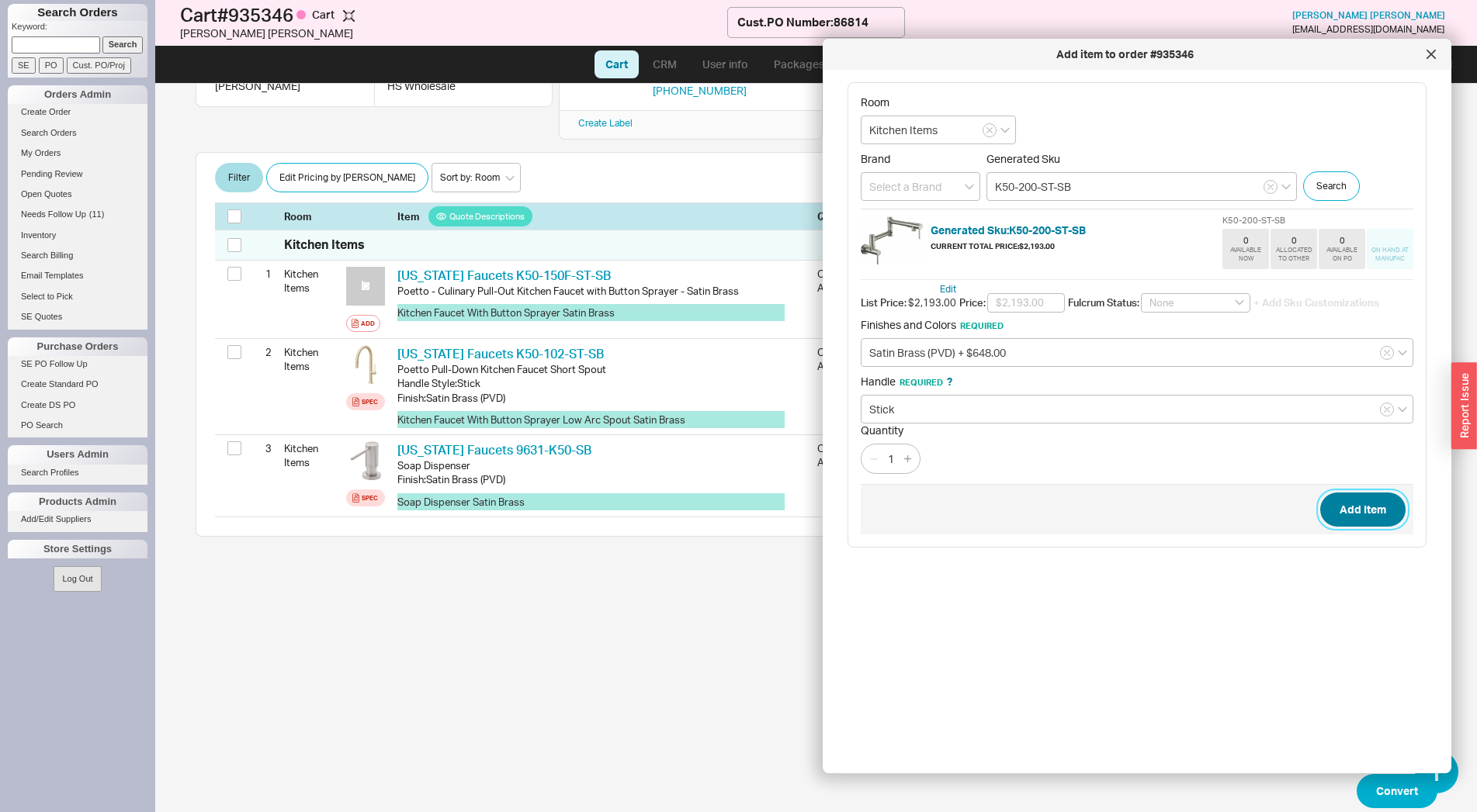
click at [1368, 503] on button "Add Item" at bounding box center [1362, 510] width 85 height 34
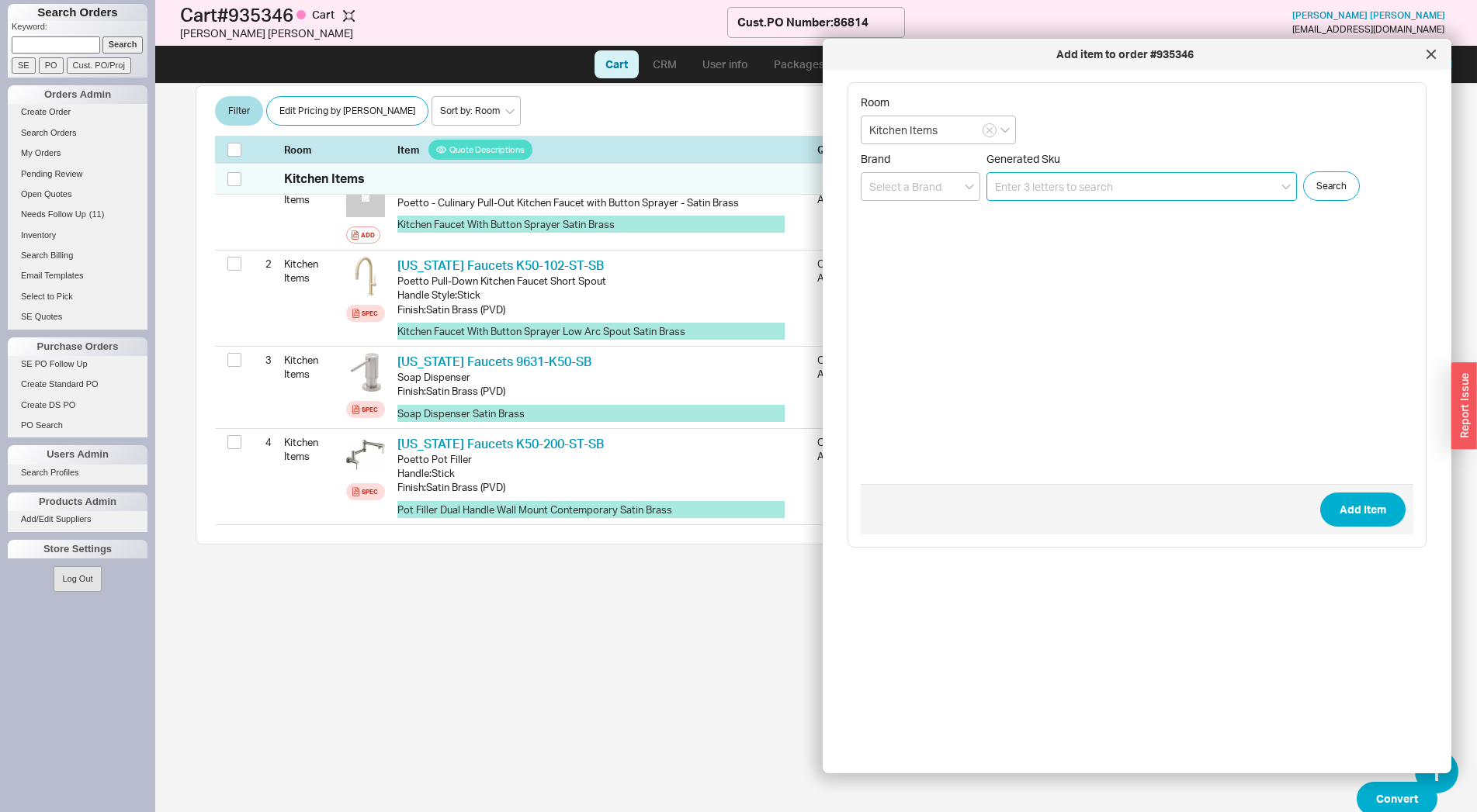
scroll to position [313, 0]
paste input "9625-K50-ST- SB"
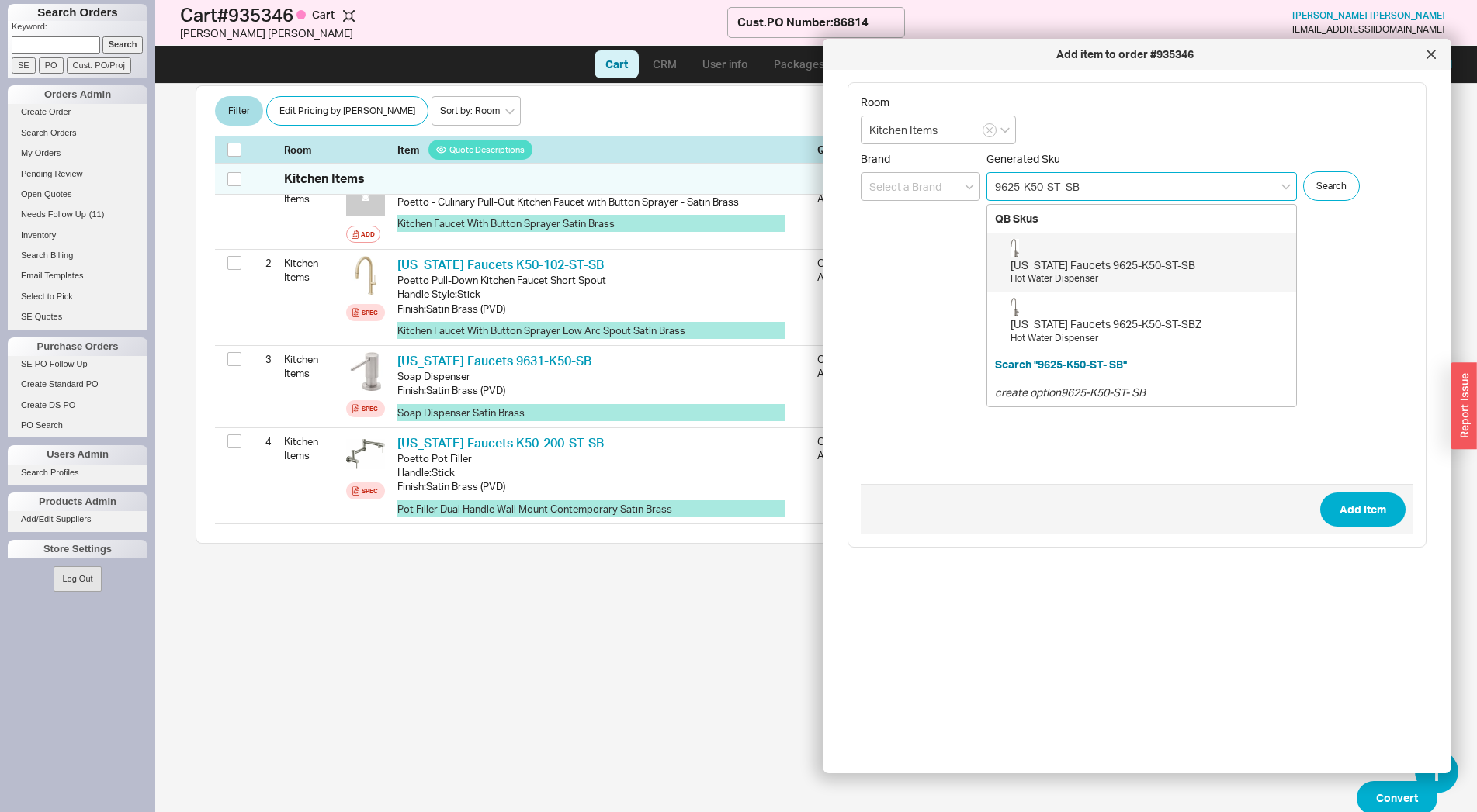
click at [1156, 266] on div "California Faucets 9625-K50-ST-SB" at bounding box center [1150, 265] width 278 height 15
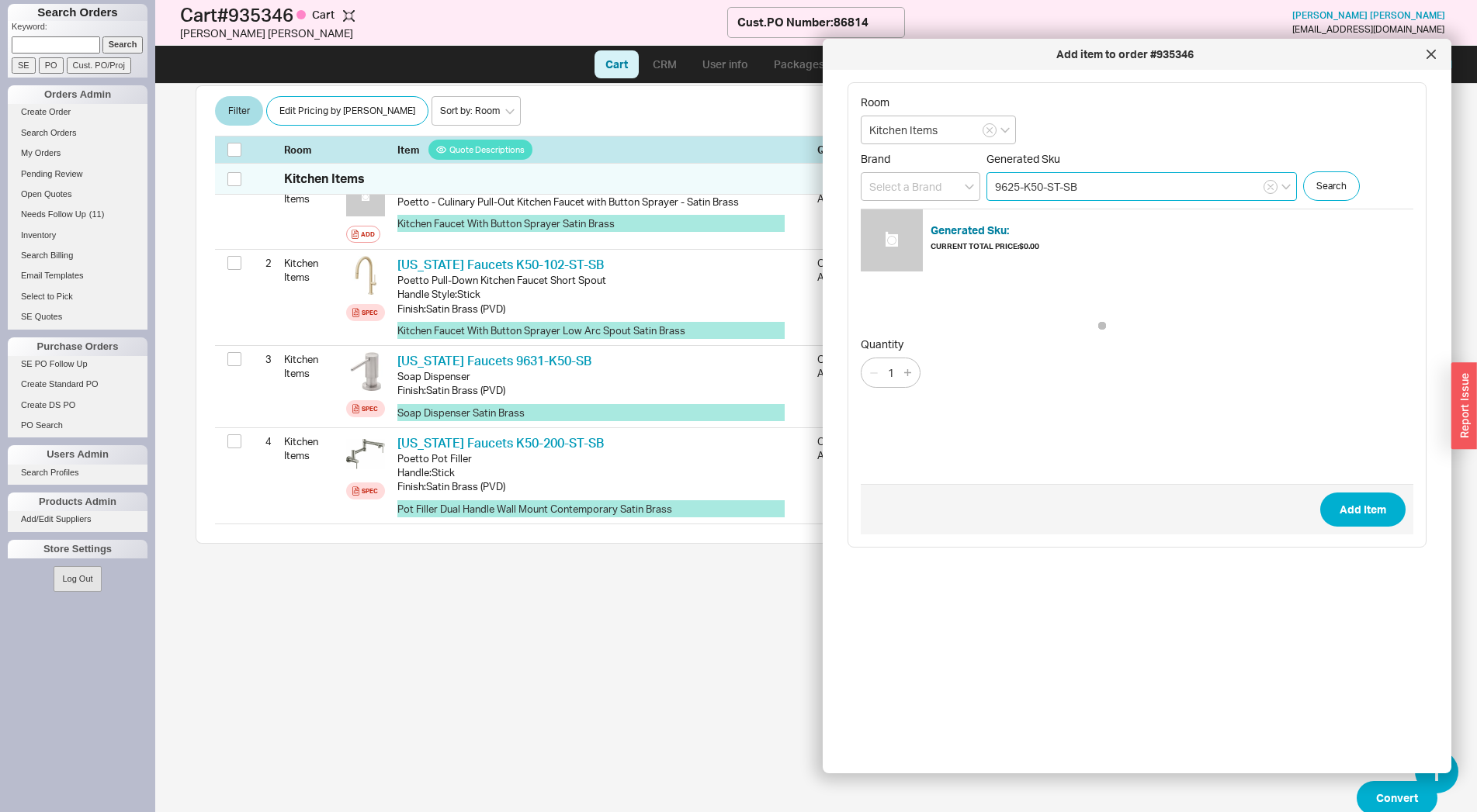
type input "9625-K50-ST-SB"
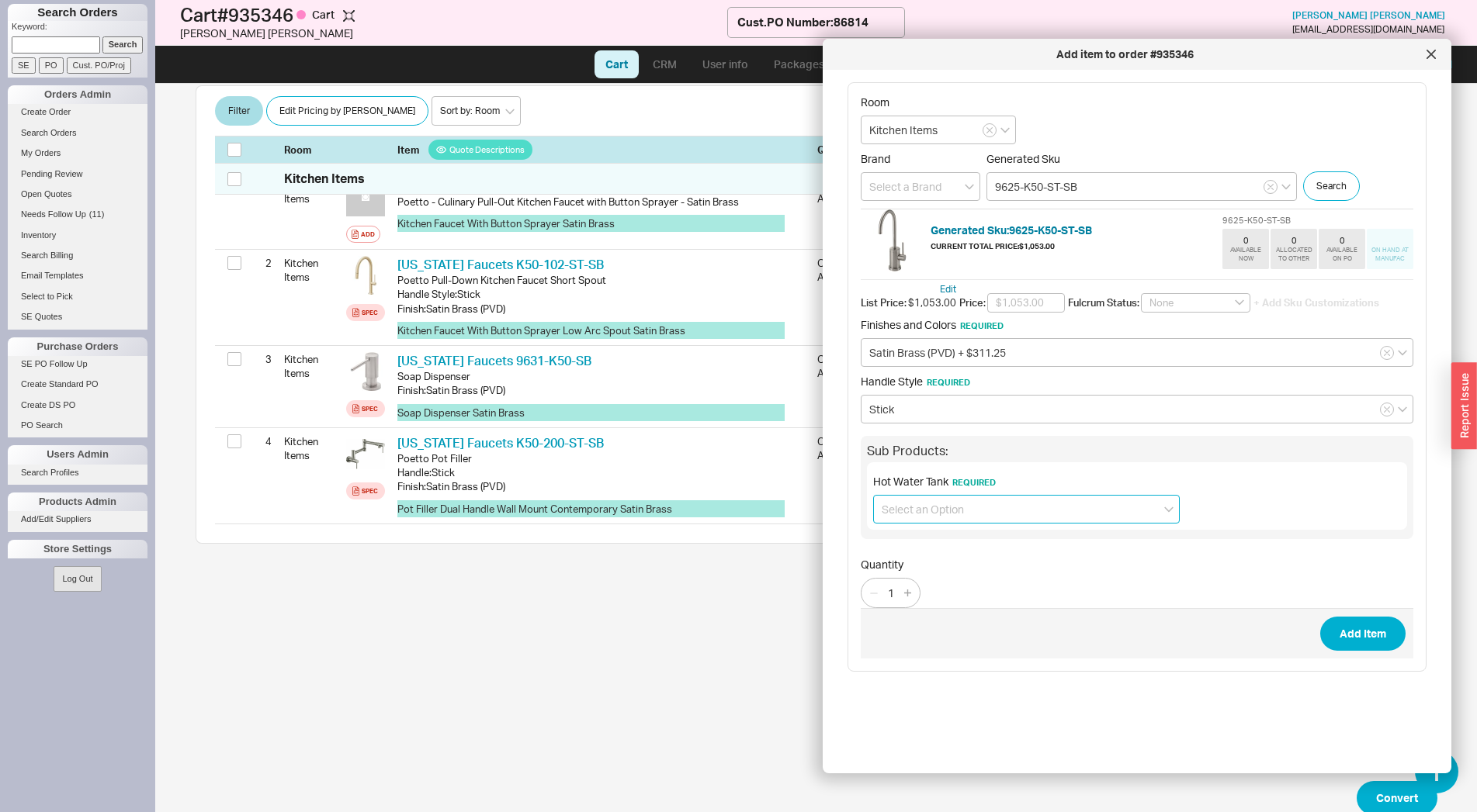
click at [965, 503] on input at bounding box center [1026, 509] width 306 height 29
click at [979, 575] on div "No Hot Water Tank required" at bounding box center [1026, 569] width 305 height 28
type input "No Hot Water Tank required"
click at [1347, 629] on button "Add Item" at bounding box center [1362, 634] width 85 height 34
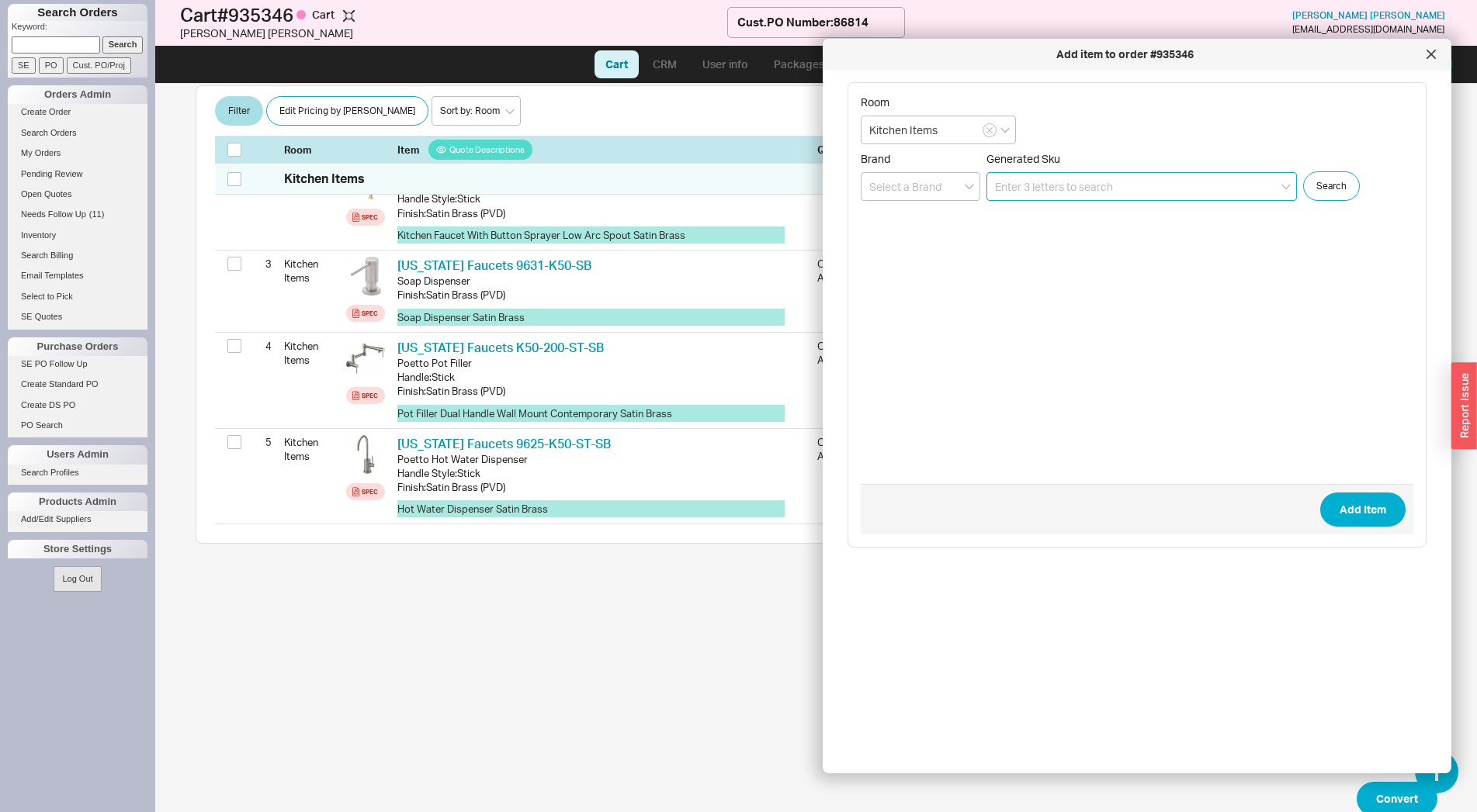
scroll to position [409, 0]
click at [1432, 57] on icon at bounding box center [1431, 54] width 9 height 9
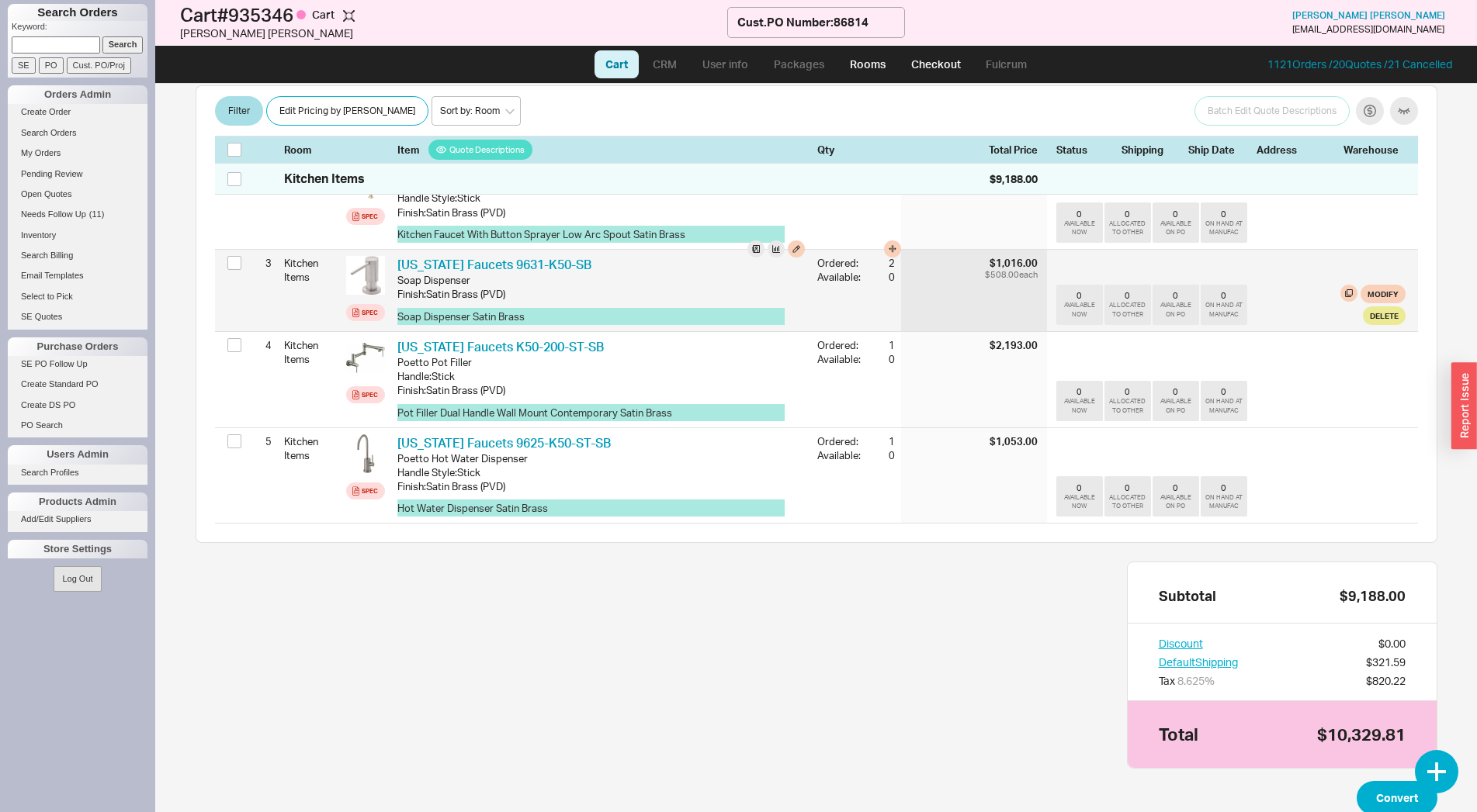
scroll to position [13, 0]
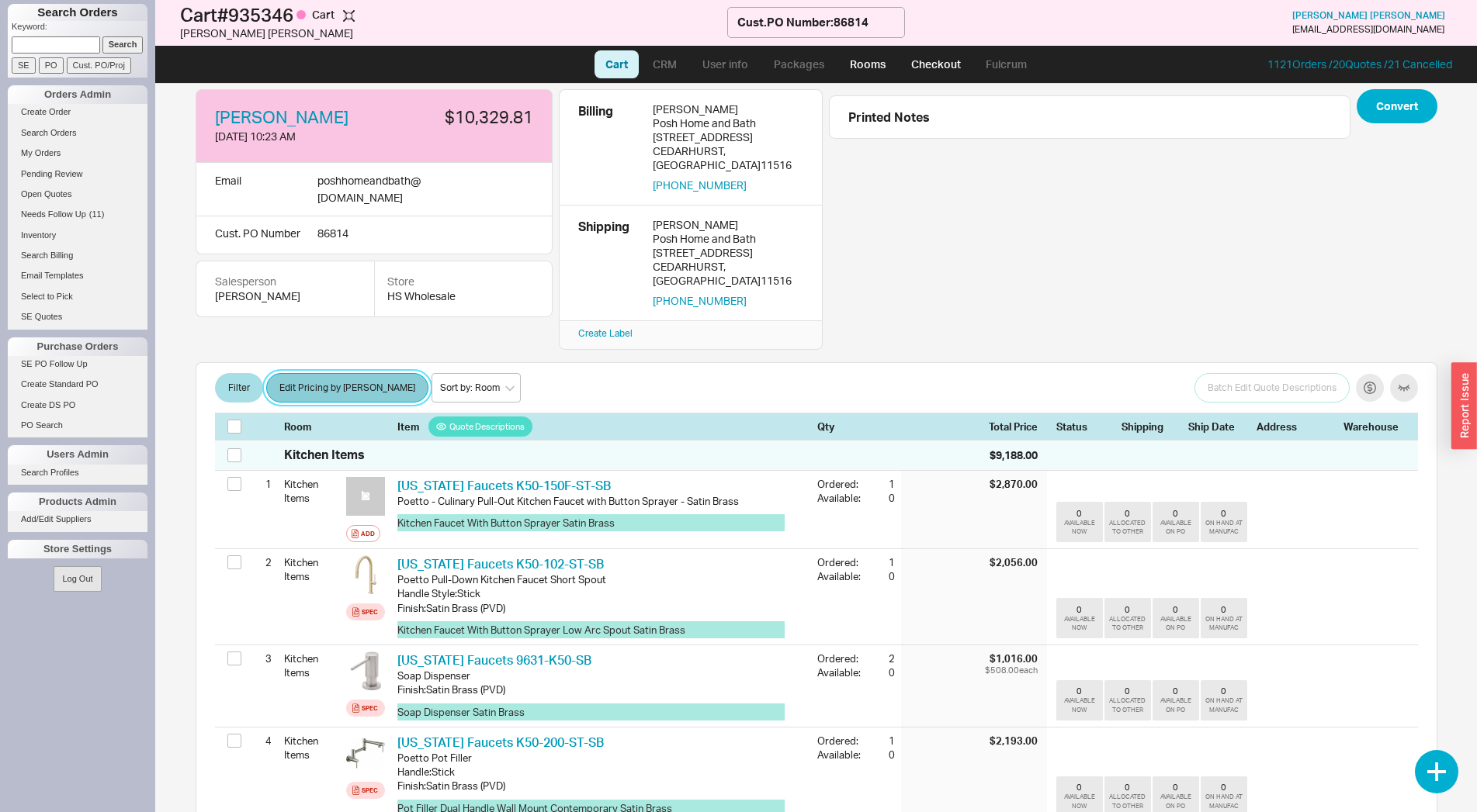
click at [352, 374] on button "Edit Pricing by [PERSON_NAME]" at bounding box center [347, 388] width 162 height 29
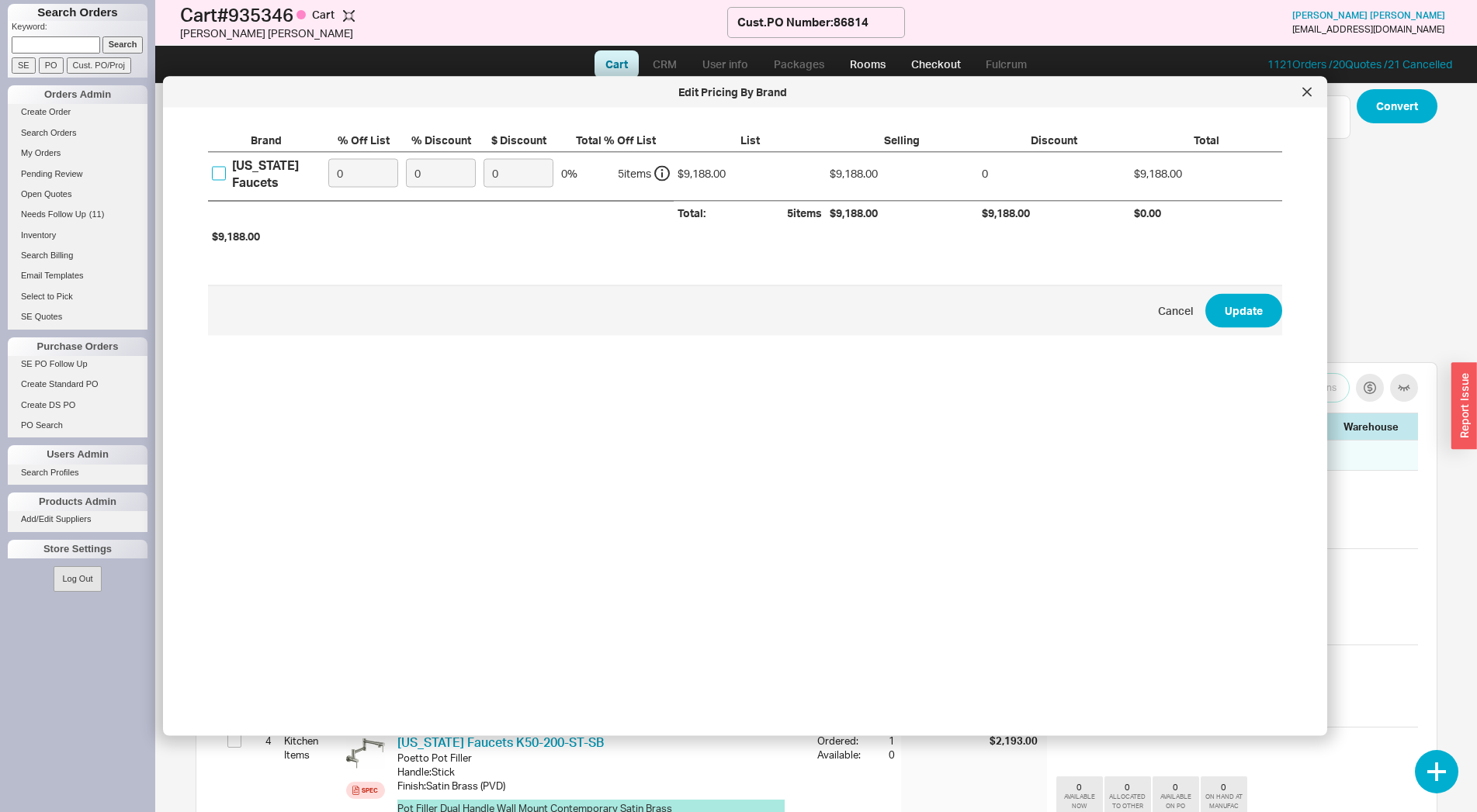
click at [217, 173] on input "California Faucets" at bounding box center [219, 172] width 14 height 14
checkbox input "true"
click at [349, 176] on input "0" at bounding box center [363, 173] width 70 height 29
type input "50"
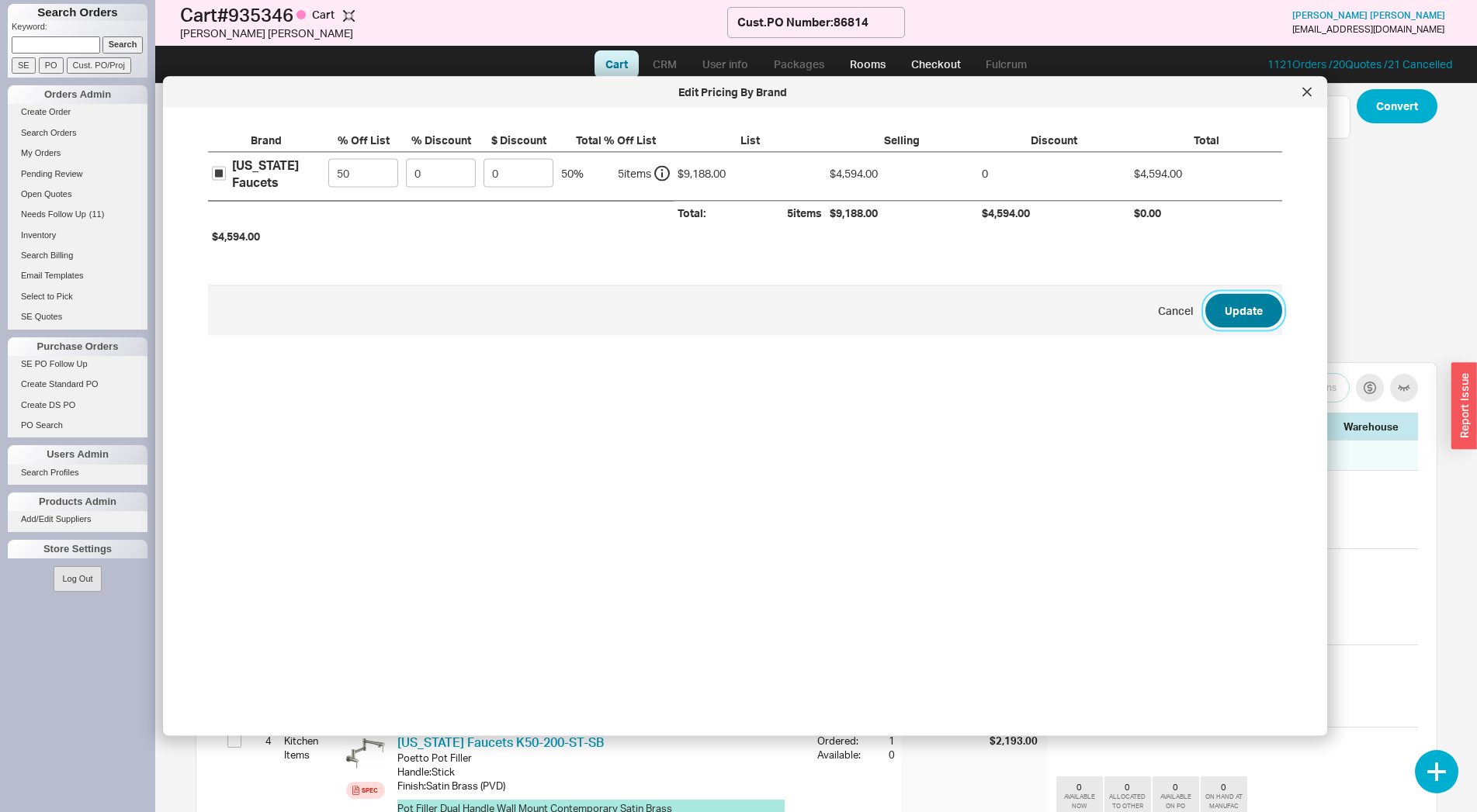
click at [1226, 321] on button "Update" at bounding box center [1243, 310] width 77 height 34
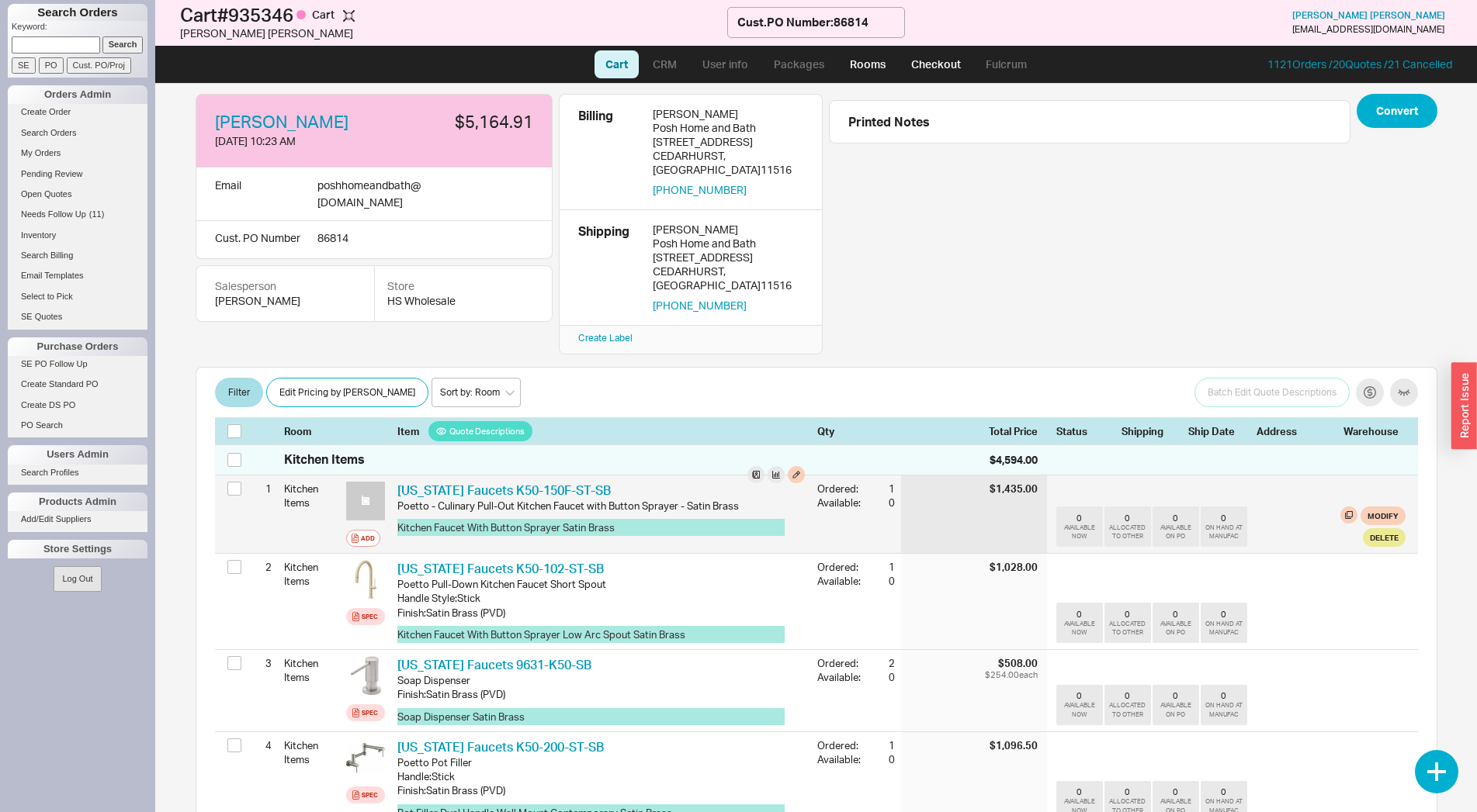
scroll to position [0, 0]
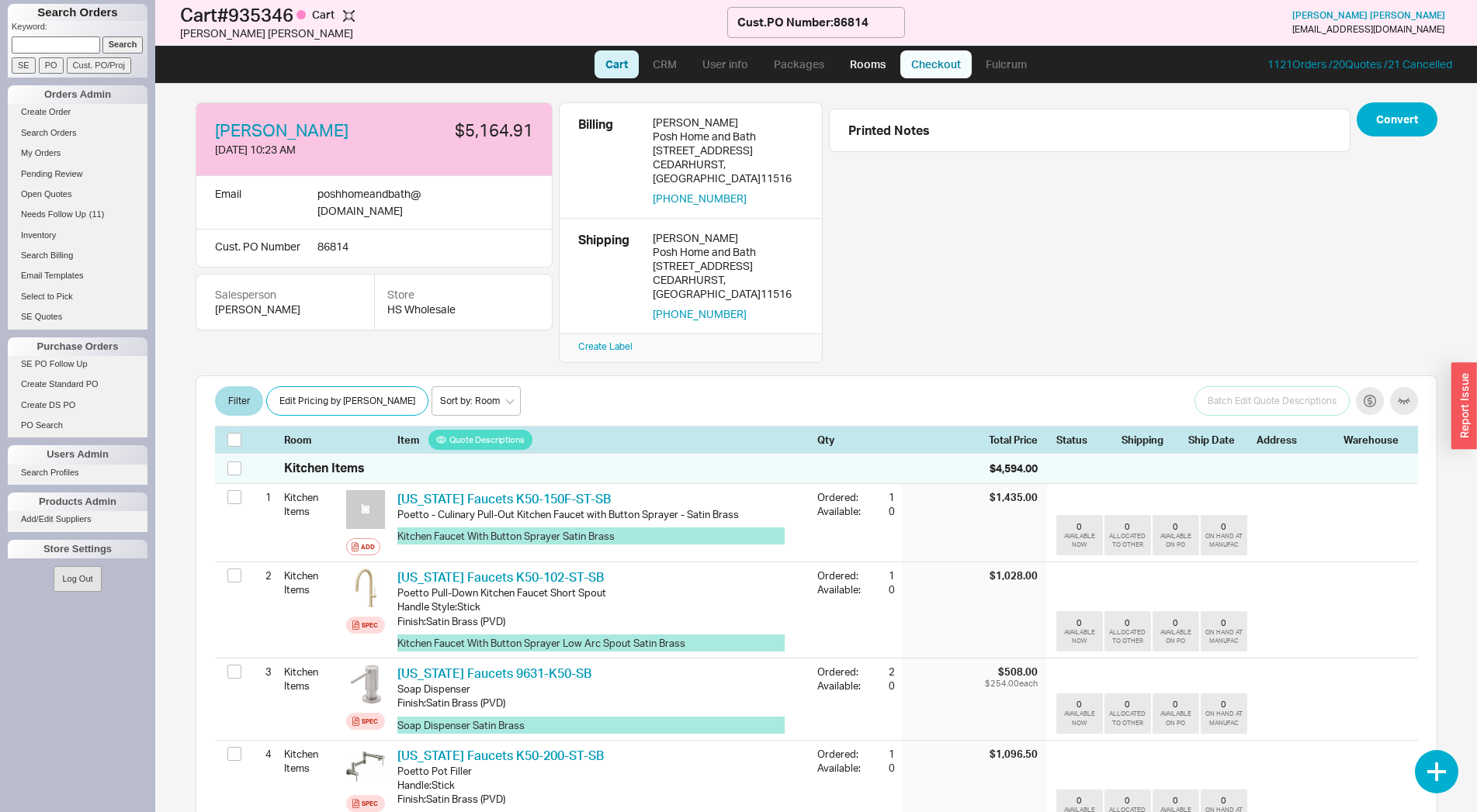
click at [941, 59] on link "Checkout" at bounding box center [936, 64] width 72 height 28
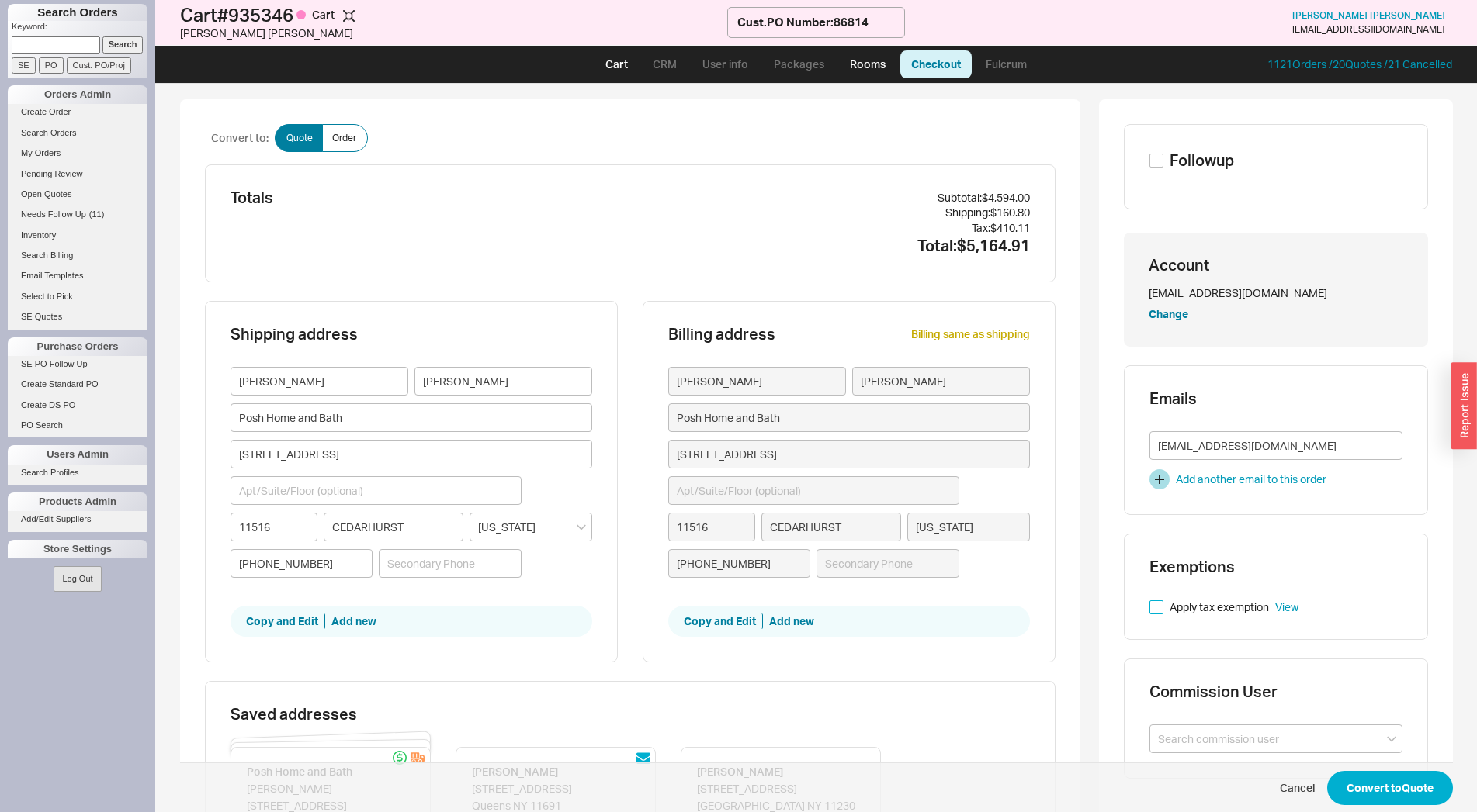
click at [1150, 603] on input "Apply tax exemption" at bounding box center [1156, 608] width 14 height 14
checkbox input "true"
click at [1359, 780] on button "Convert to Quote" at bounding box center [1389, 788] width 125 height 34
select select "LOW"
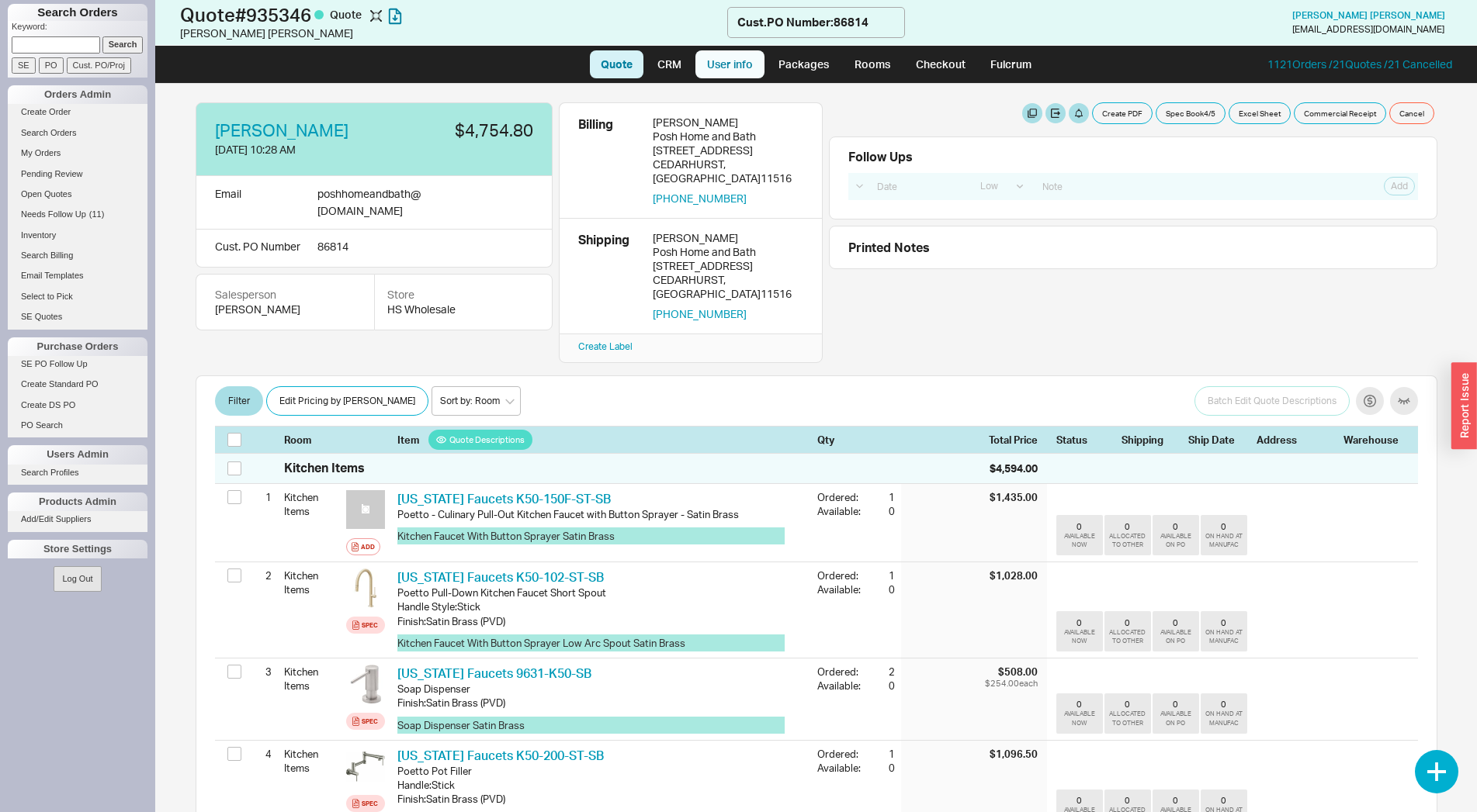
click at [725, 66] on link "User info" at bounding box center [730, 64] width 69 height 28
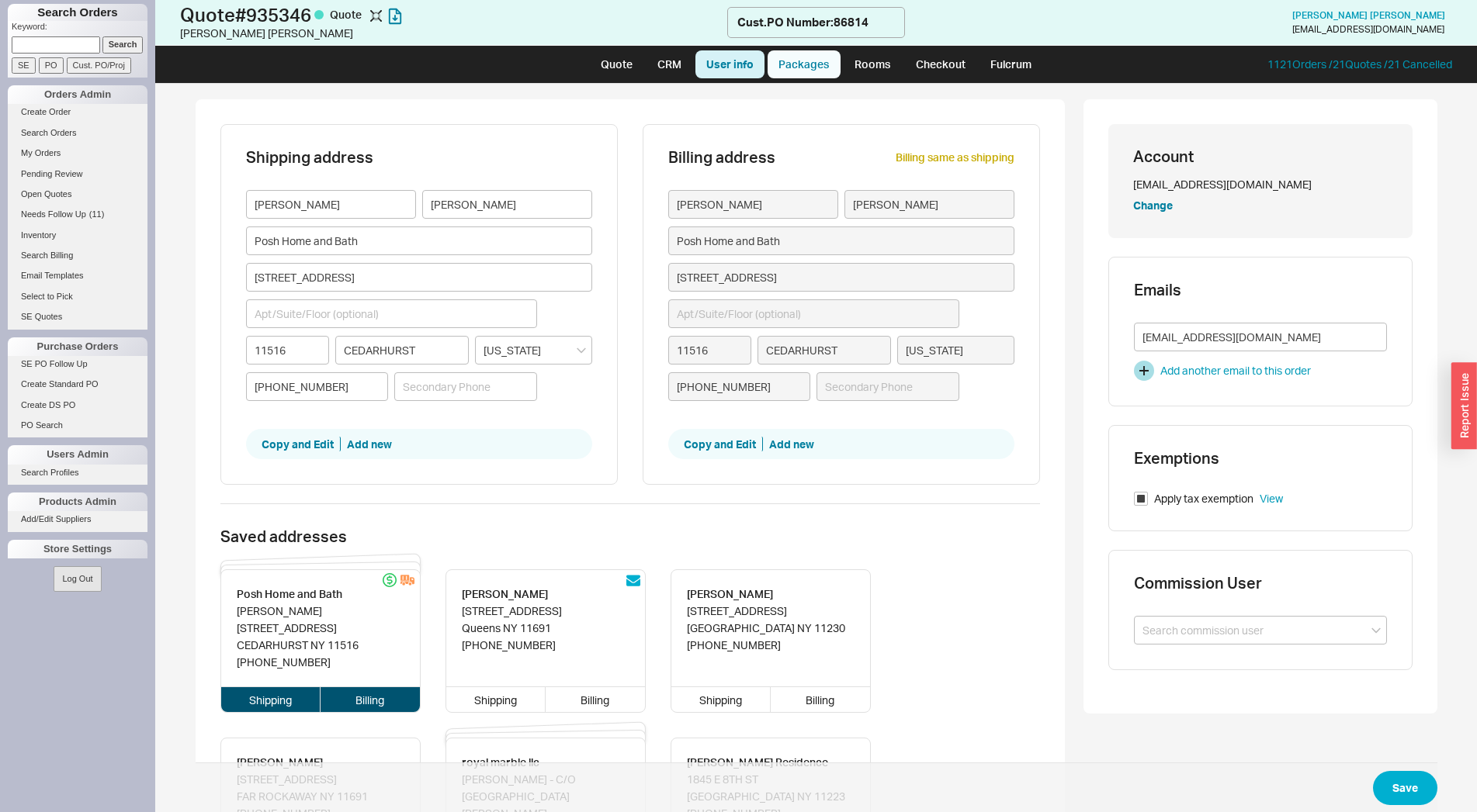
click at [813, 60] on link "Packages" at bounding box center [804, 64] width 73 height 28
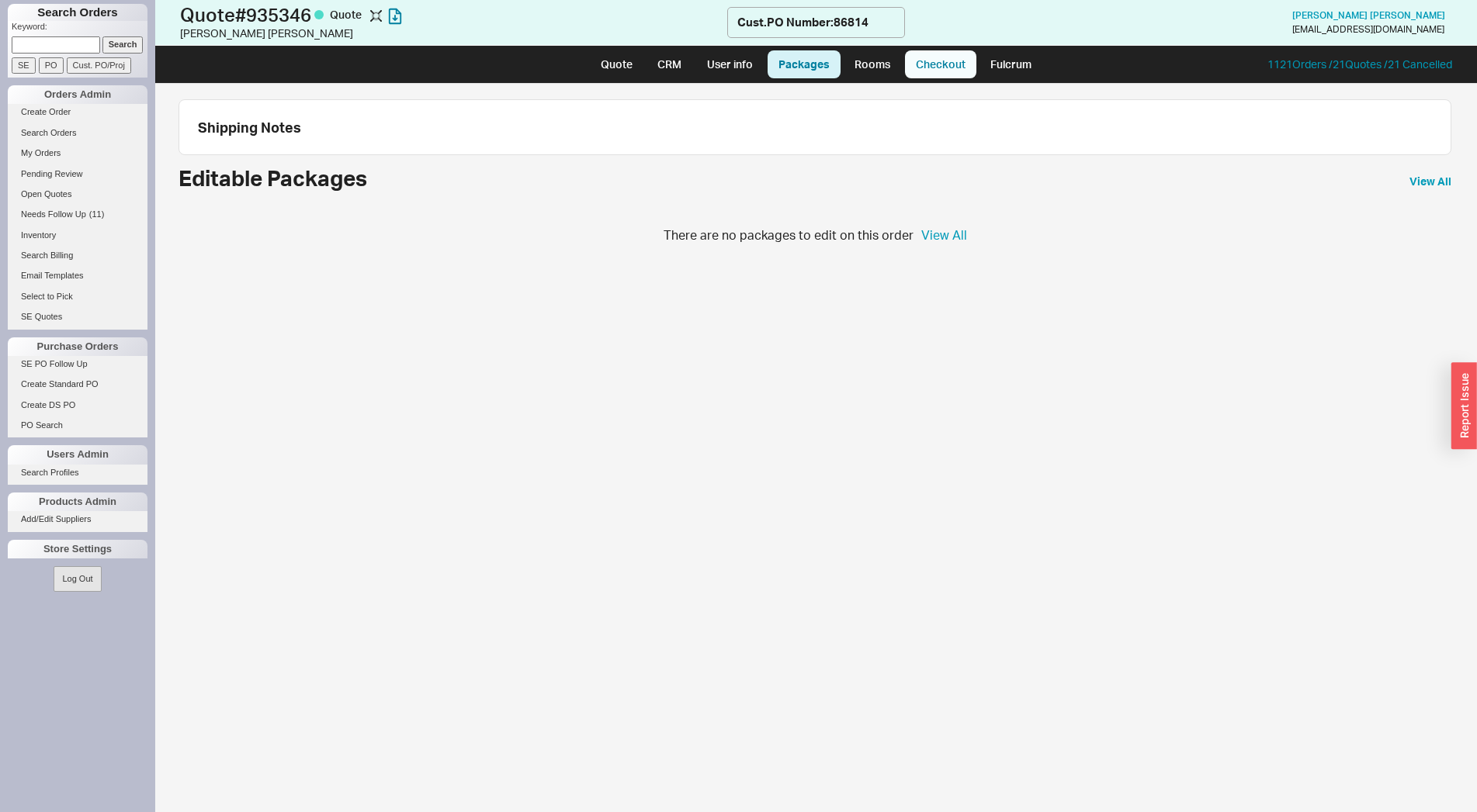
click at [931, 65] on link "Checkout" at bounding box center [940, 64] width 72 height 28
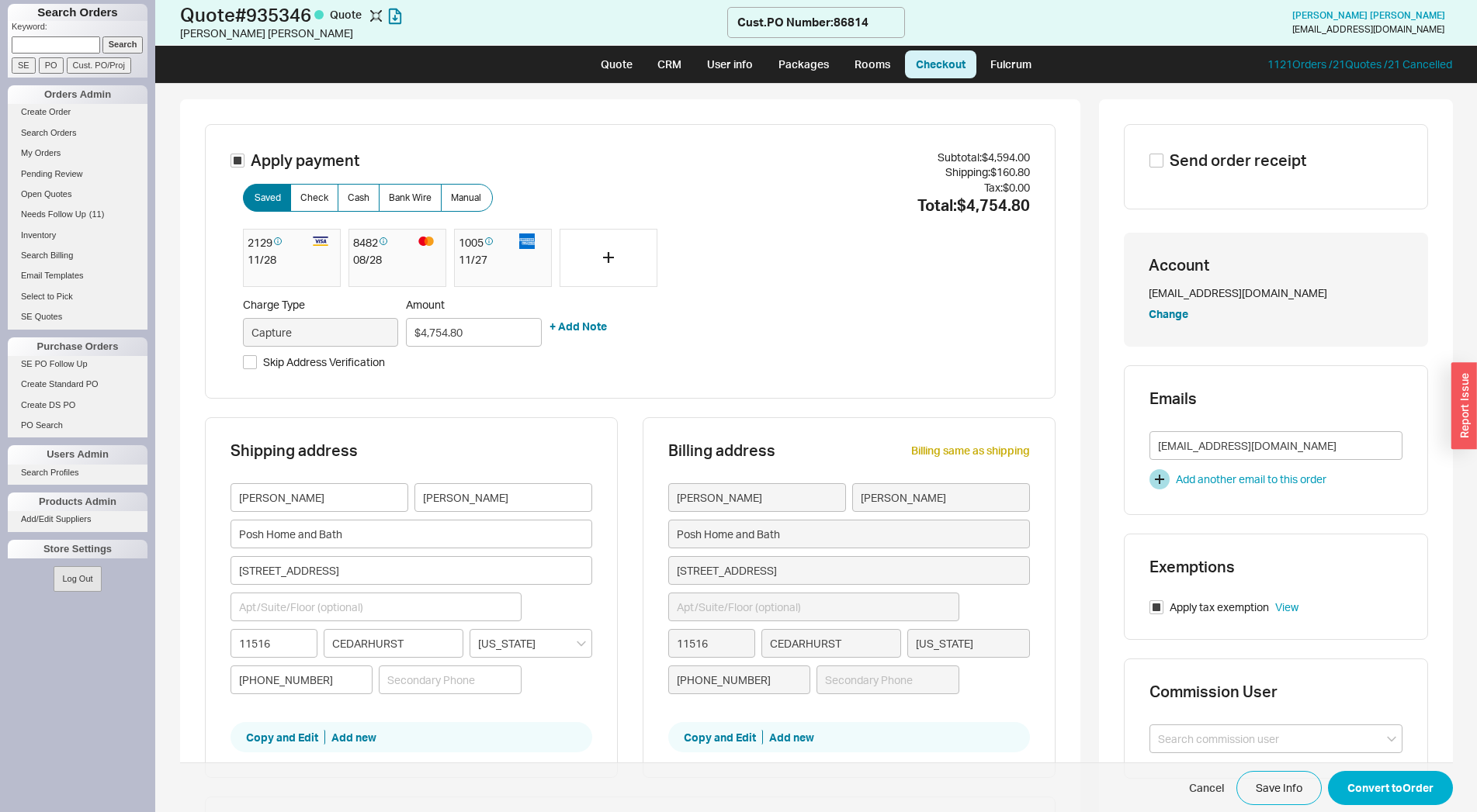
click at [586, 60] on ul "Quote CRM User info Packages Rooms Checkout Fulcrum" at bounding box center [816, 64] width 465 height 37
click at [609, 82] on ul "Quote CRM User info Packages Rooms Checkout Fulcrum" at bounding box center [816, 64] width 465 height 37
click at [609, 75] on link "Quote" at bounding box center [617, 64] width 54 height 28
select select "LOW"
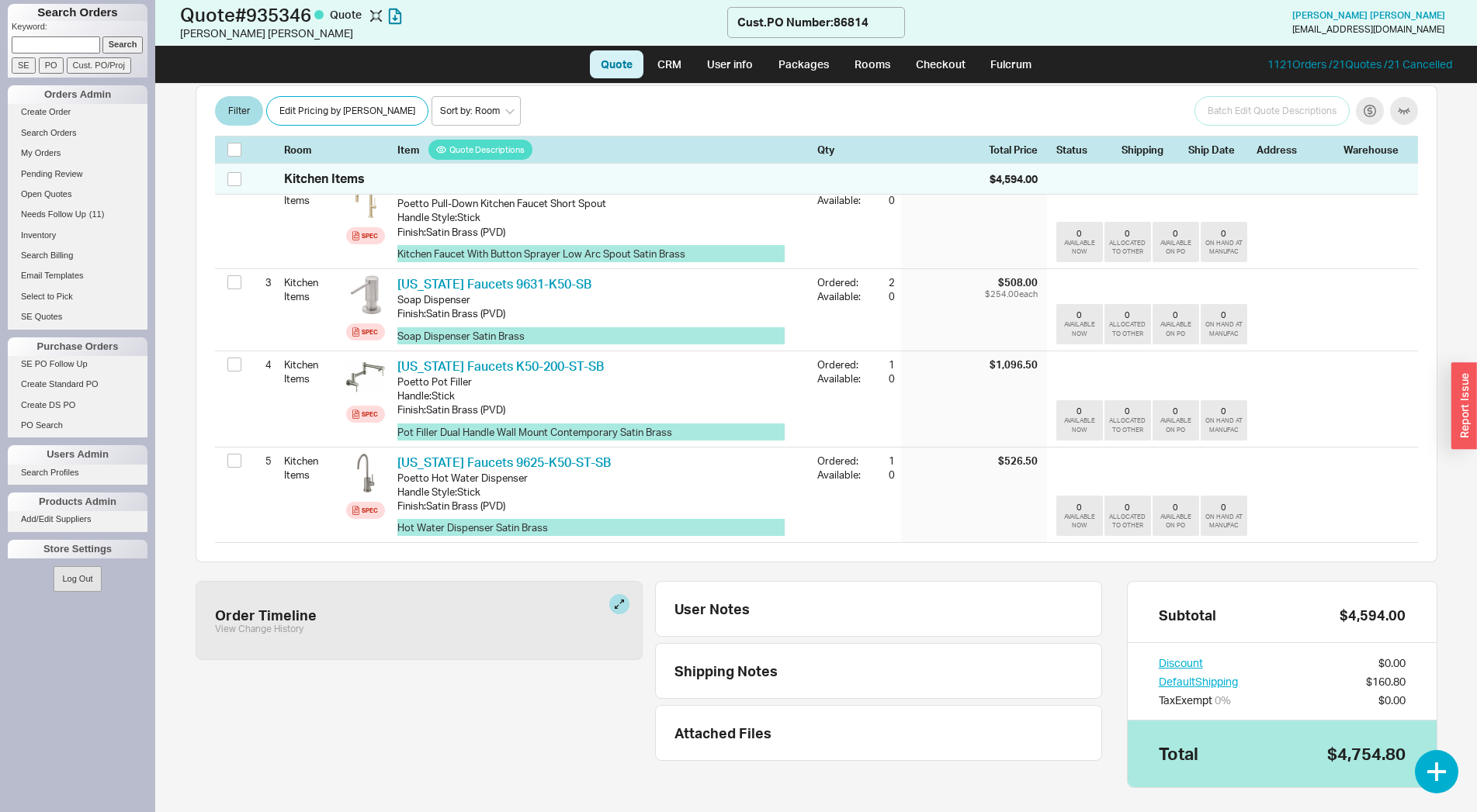
scroll to position [392, 0]
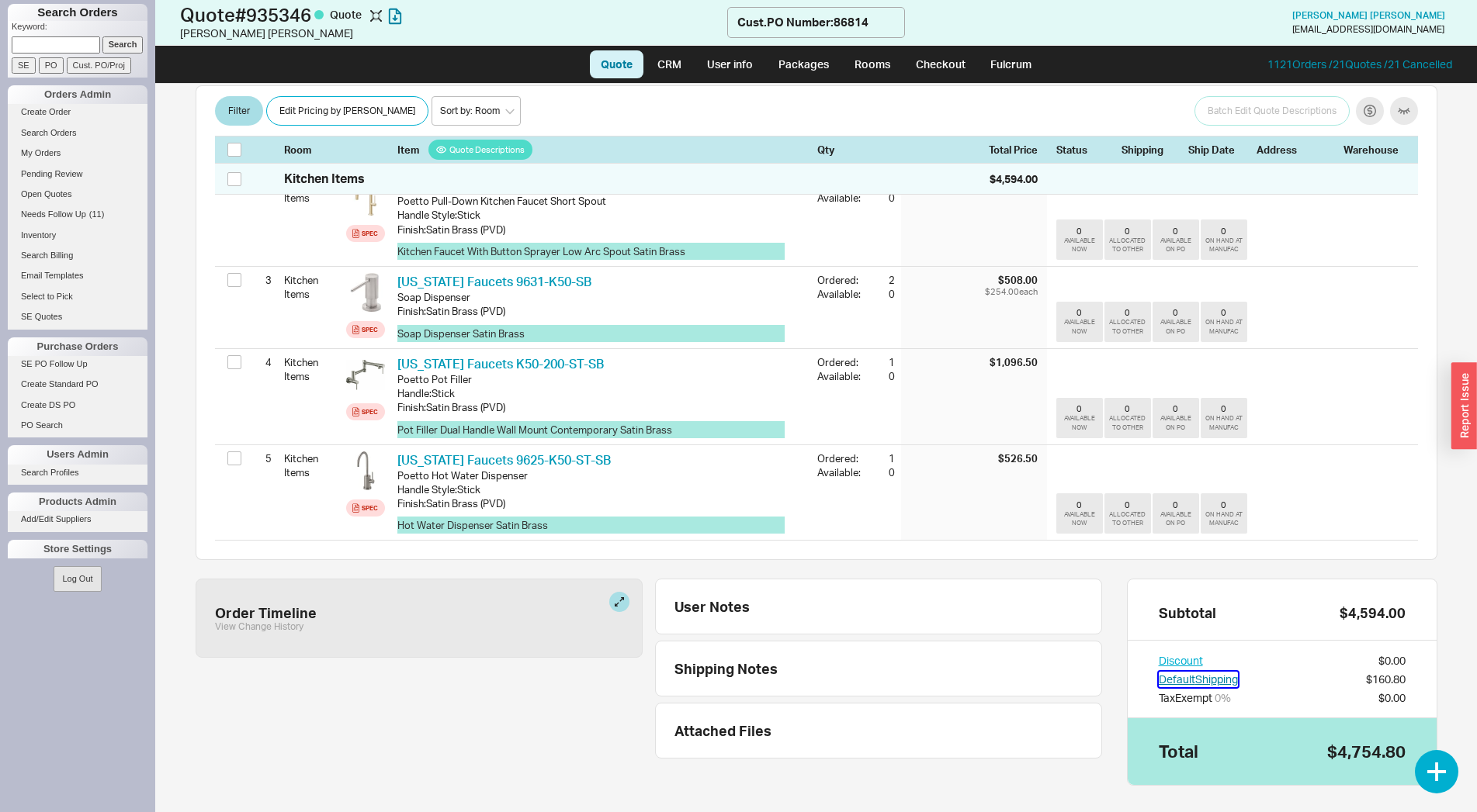
click at [1214, 672] on button "Default Shipping" at bounding box center [1198, 680] width 79 height 15
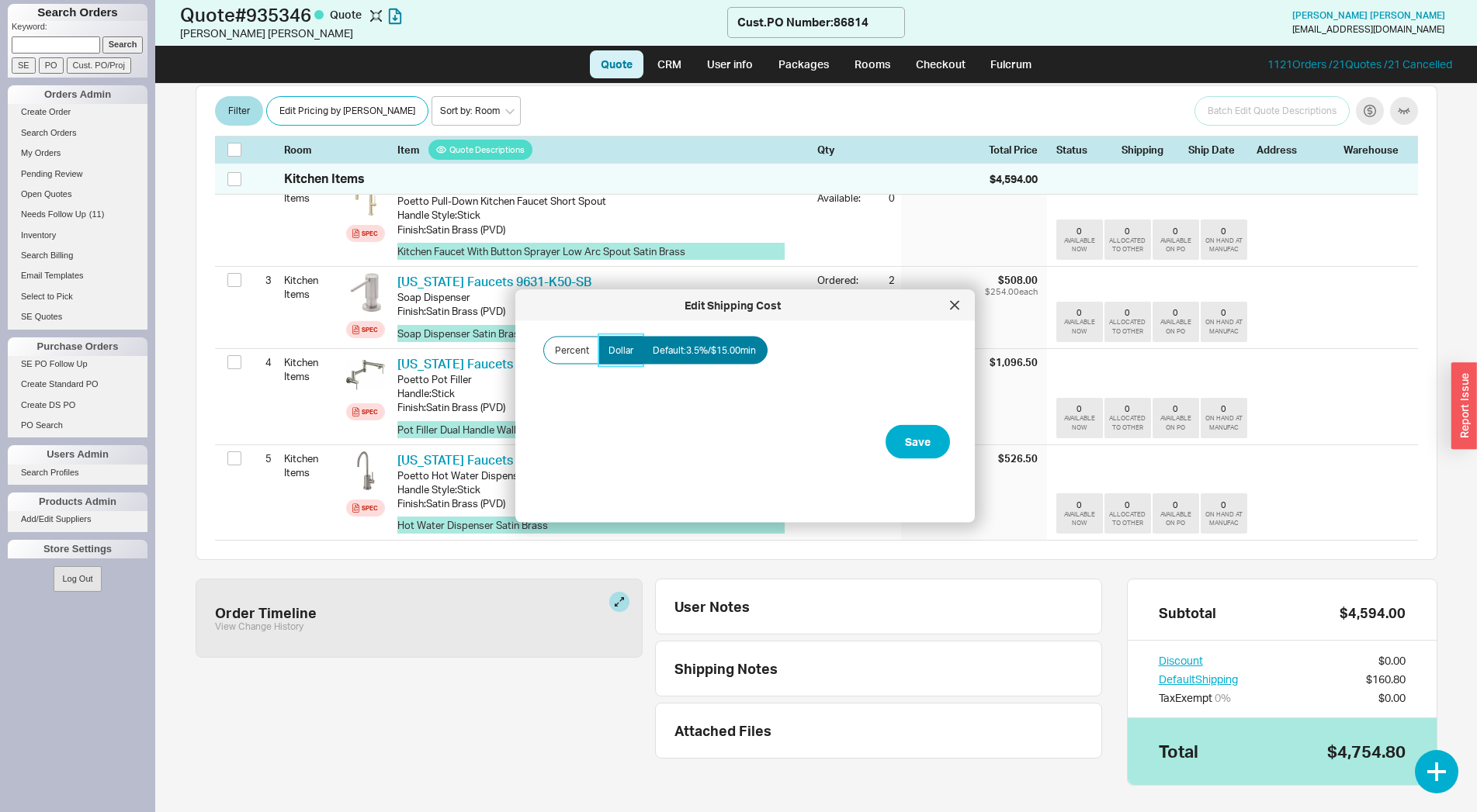
click at [603, 357] on label "Dollar" at bounding box center [620, 350] width 45 height 28
click at [0, 0] on input "Dollar" at bounding box center [0, 0] width 0 height 0
click at [635, 390] on label "Amount" at bounding box center [618, 395] width 155 height 49
click at [635, 391] on input "Amount" at bounding box center [618, 406] width 155 height 29
type input "$0.00"
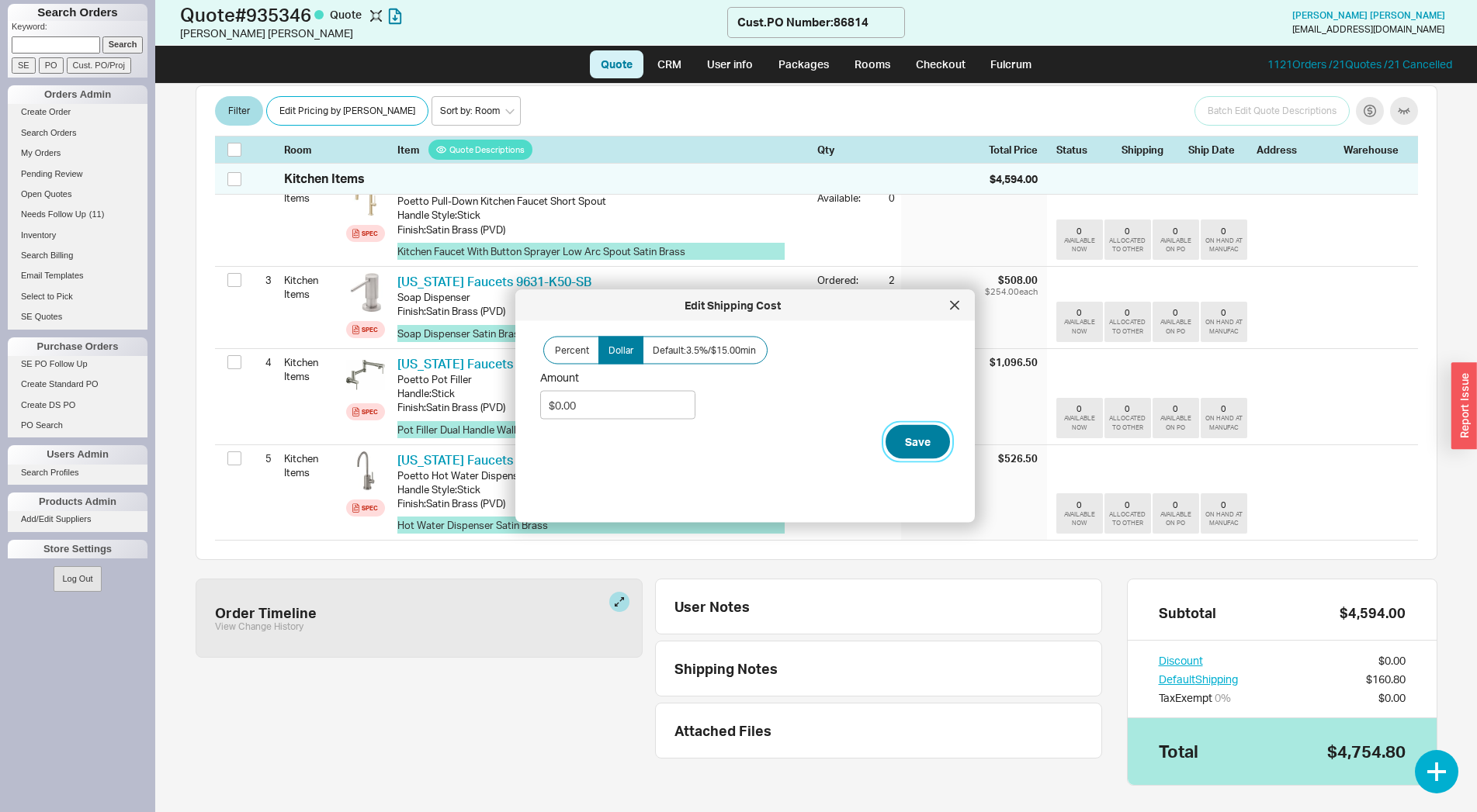
click at [900, 444] on button "Save" at bounding box center [917, 442] width 65 height 34
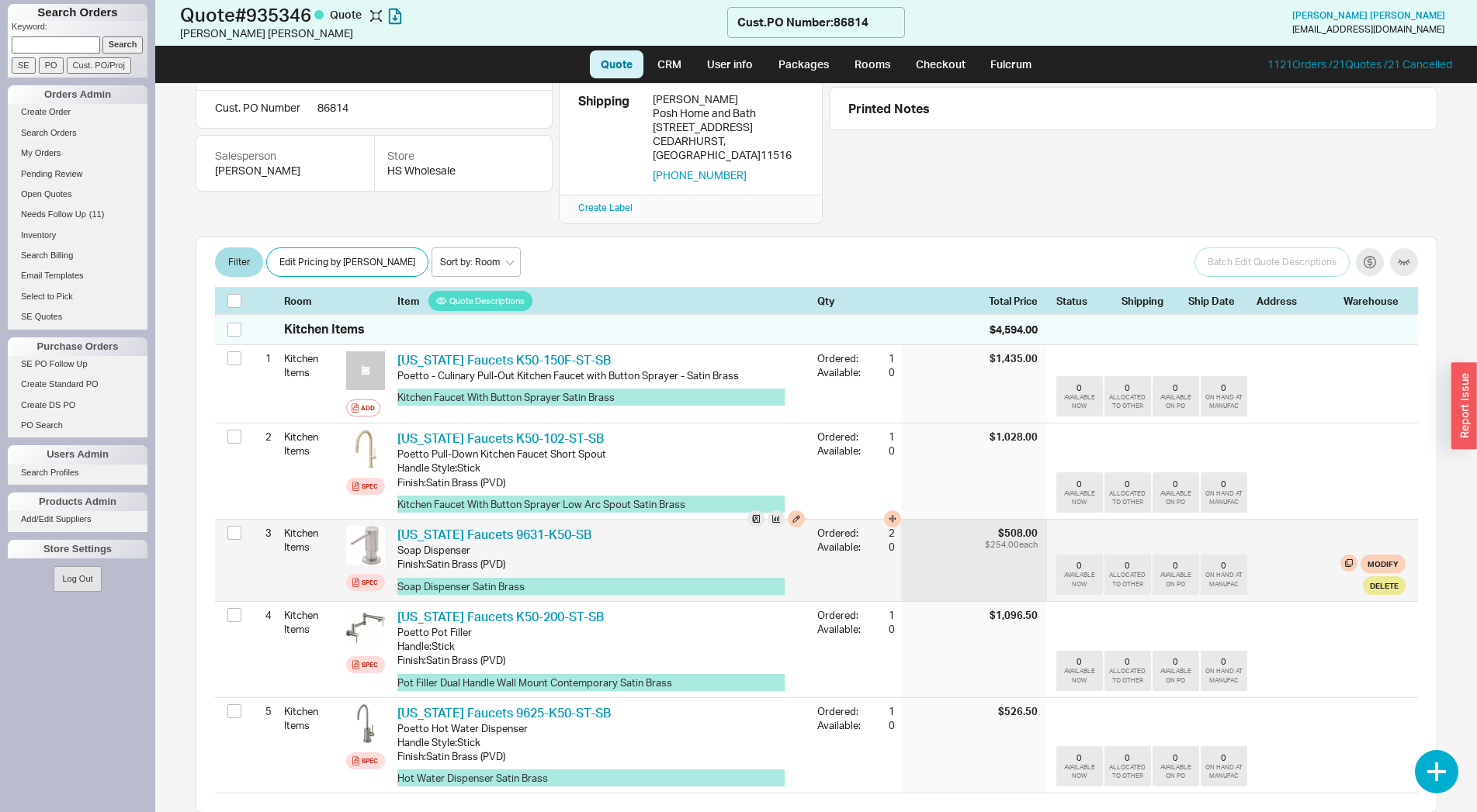
scroll to position [0, 0]
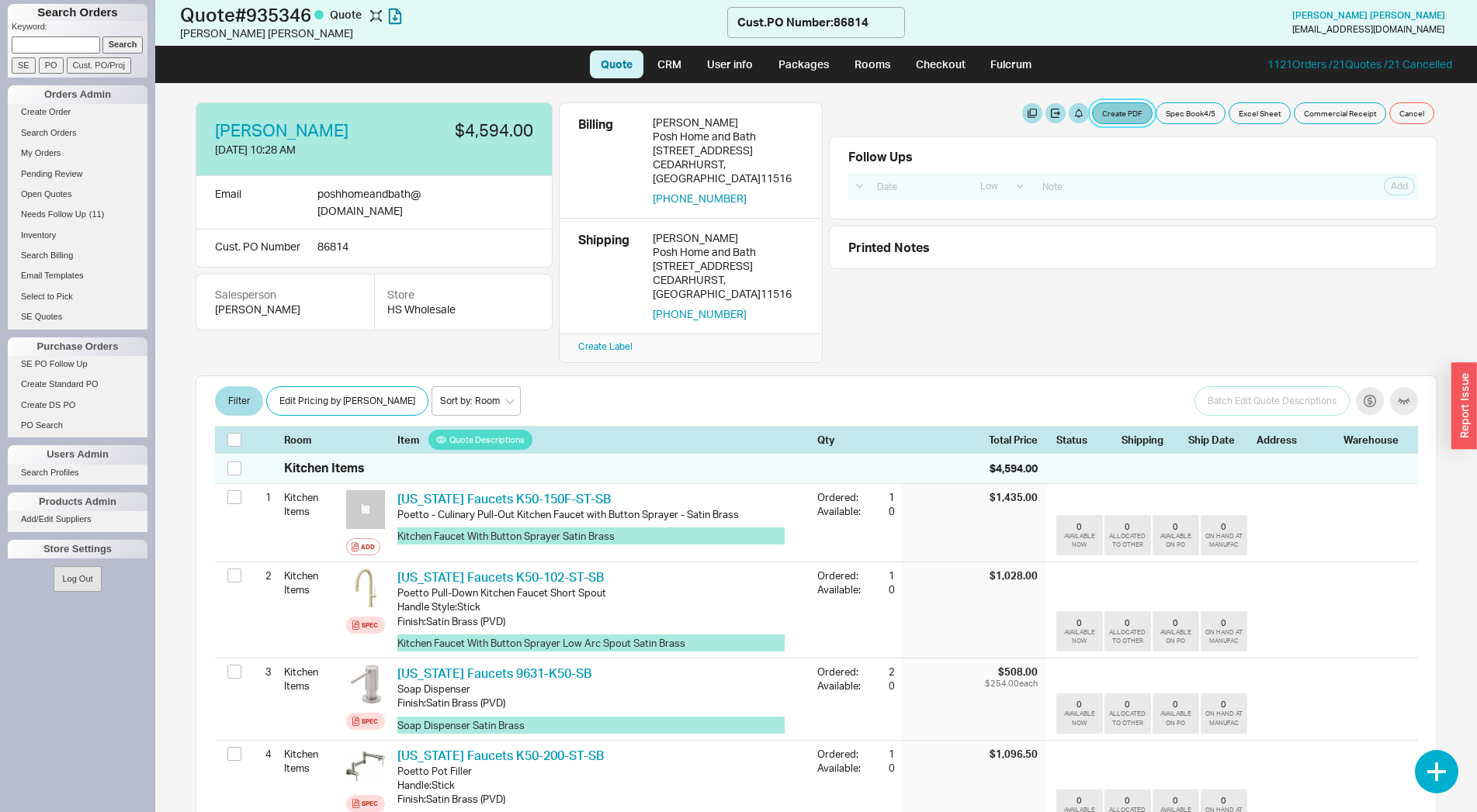
click at [1118, 119] on button "Create PDF" at bounding box center [1122, 114] width 61 height 22
select select "69473513"
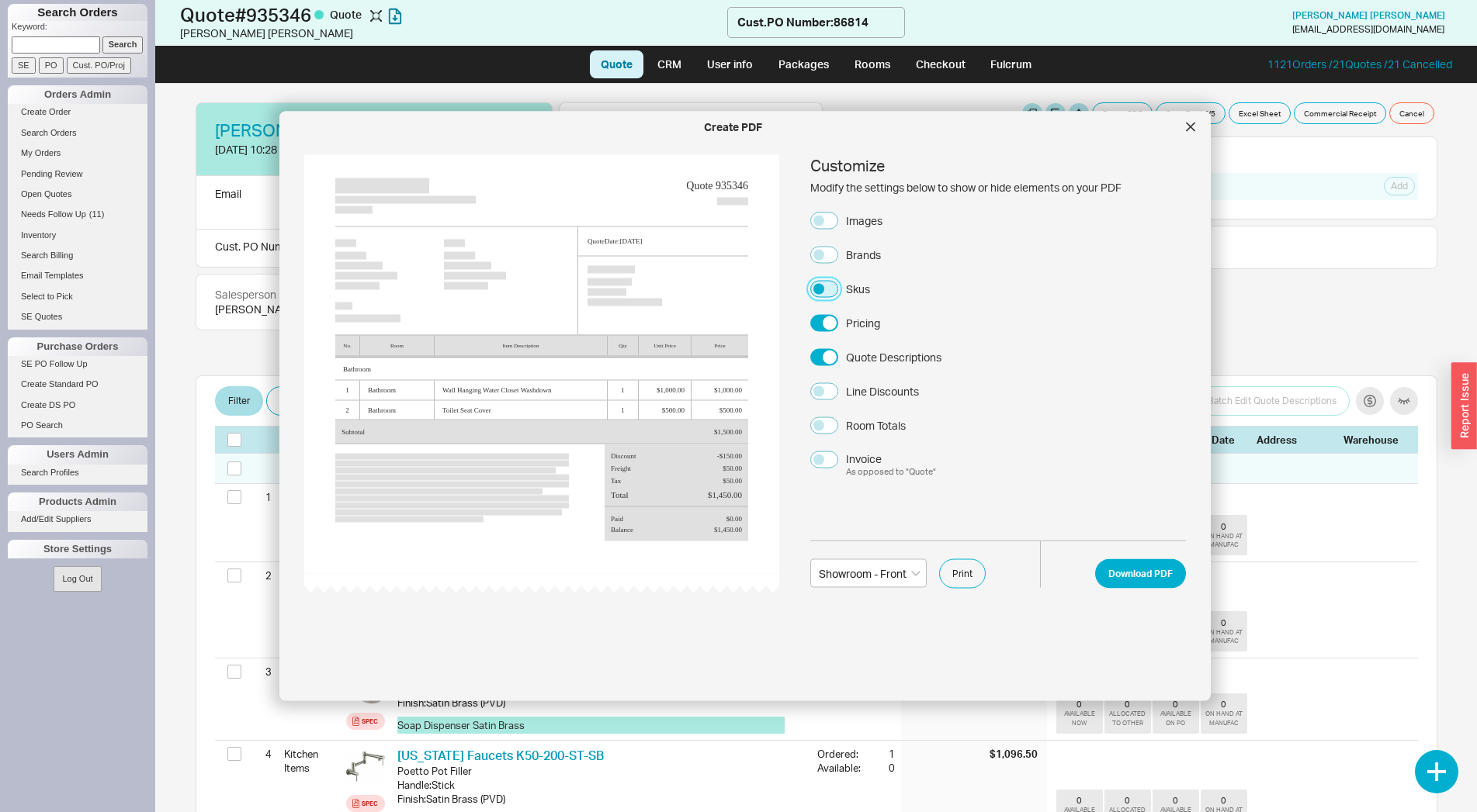
click at [823, 291] on button "Skus" at bounding box center [824, 289] width 28 height 17
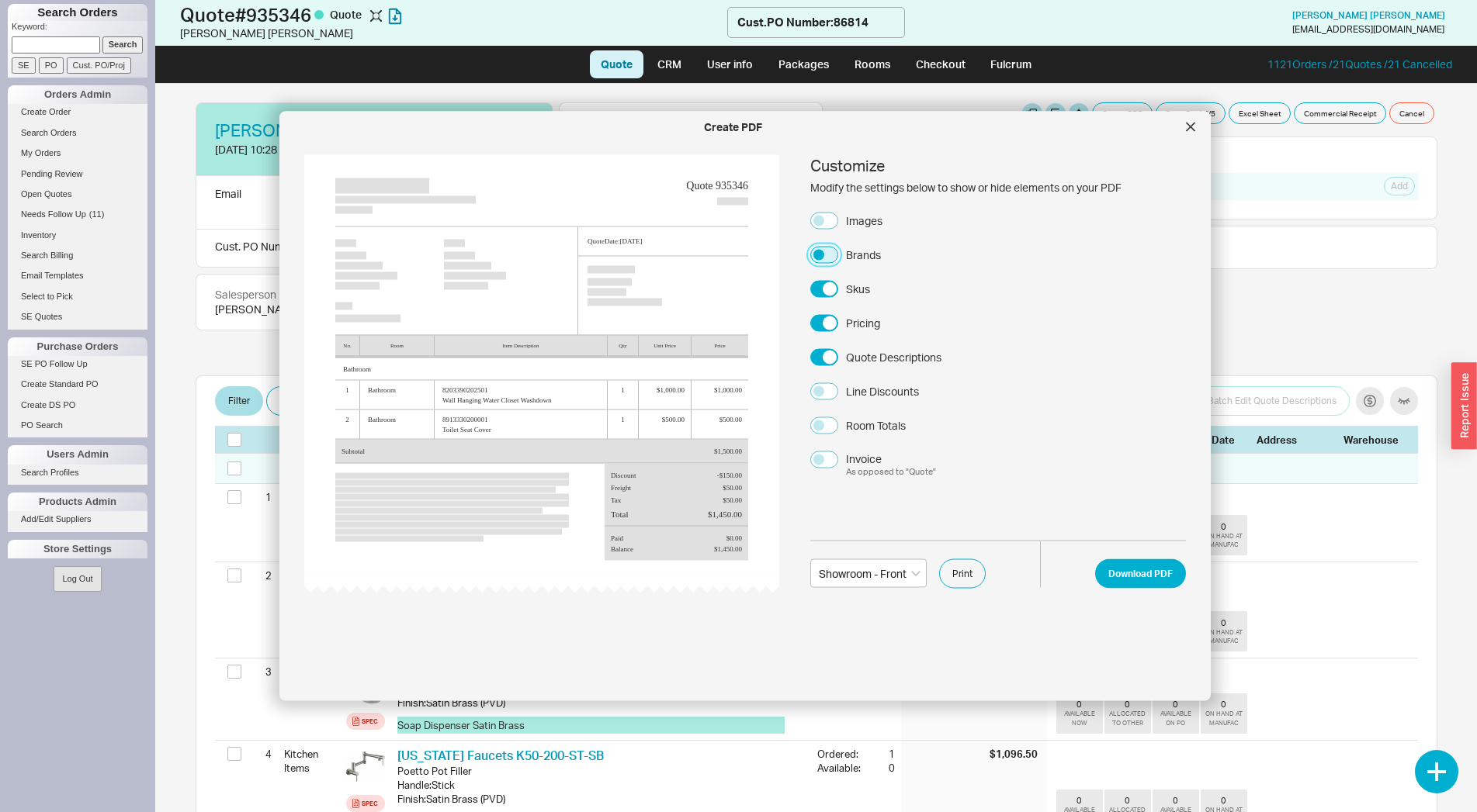
click at [825, 254] on button "Brands" at bounding box center [824, 254] width 28 height 17
click at [825, 221] on button "Images" at bounding box center [824, 220] width 28 height 17
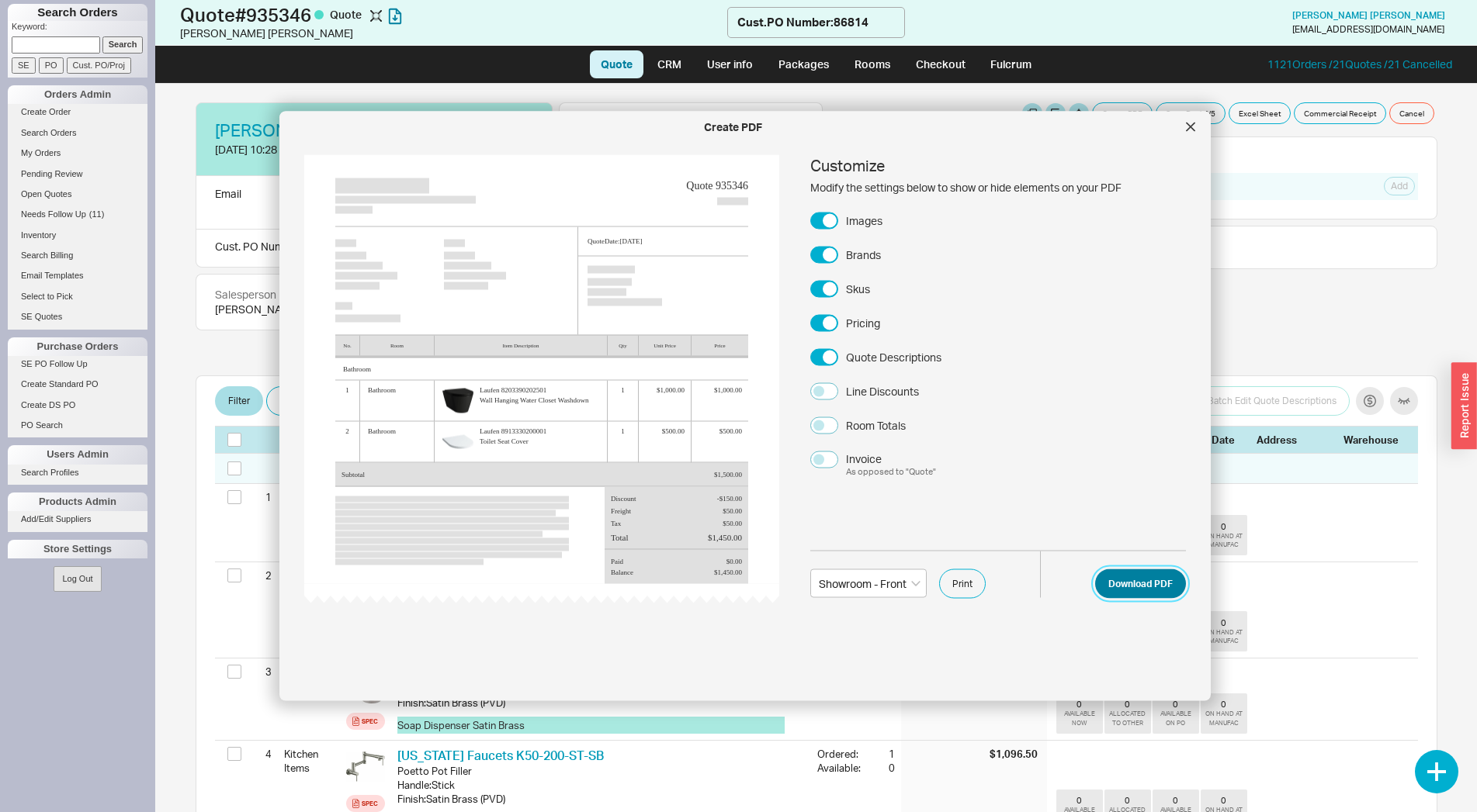
click at [1120, 597] on button "Download PDF" at bounding box center [1140, 583] width 91 height 29
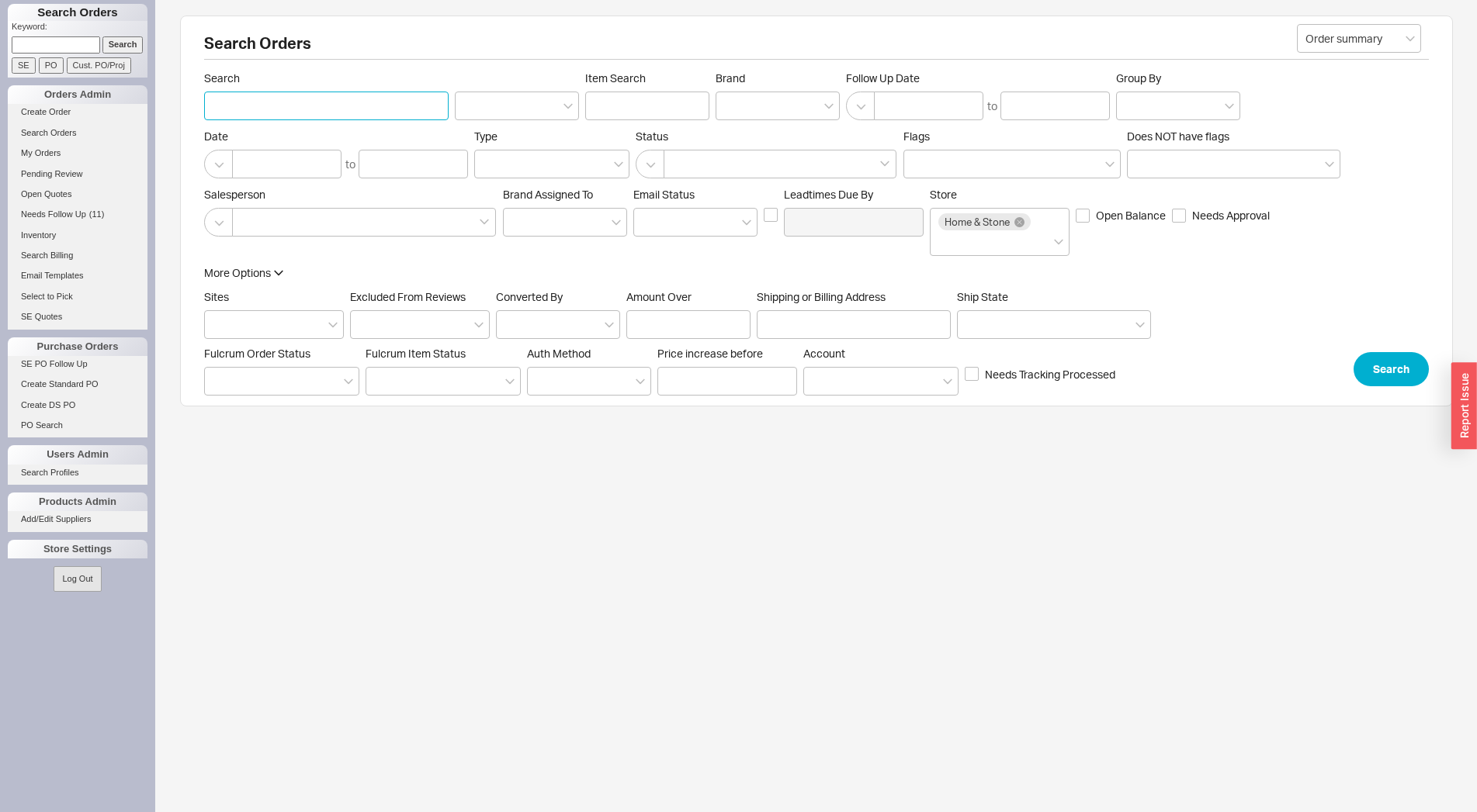
click at [231, 114] on input "Search" at bounding box center [327, 106] width 244 height 29
type input "posh"
click at [777, 88] on label "Brand" at bounding box center [778, 96] width 125 height 49
click at [735, 97] on input "Brand" at bounding box center [729, 105] width 11 height 18
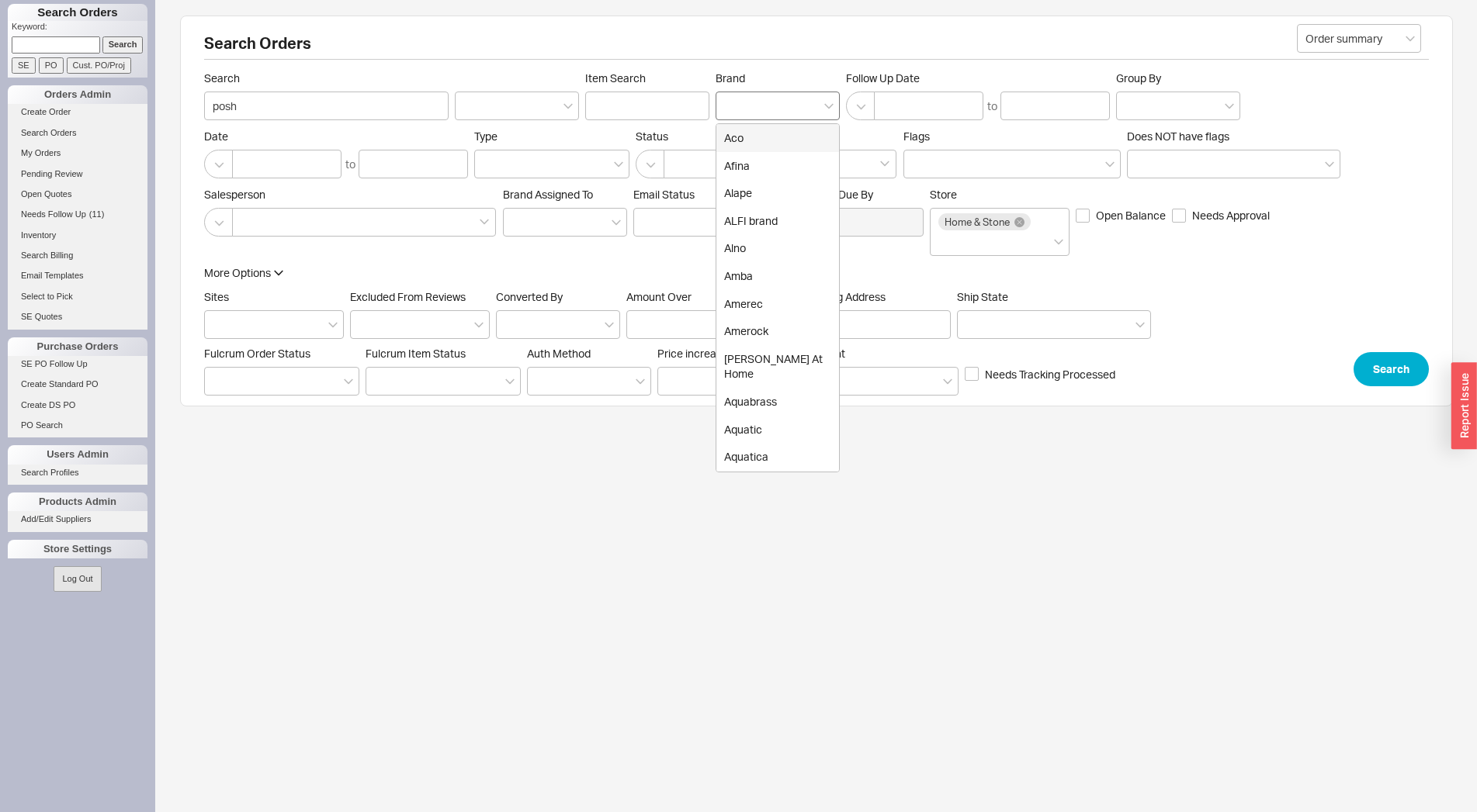
click at [773, 99] on div at bounding box center [778, 106] width 125 height 29
click at [735, 99] on input "Brand Aco Afina Alape ALFI brand Alno Amba Amerec Amerock Anne At Home Aquabras…" at bounding box center [729, 105] width 11 height 18
type input "cal"
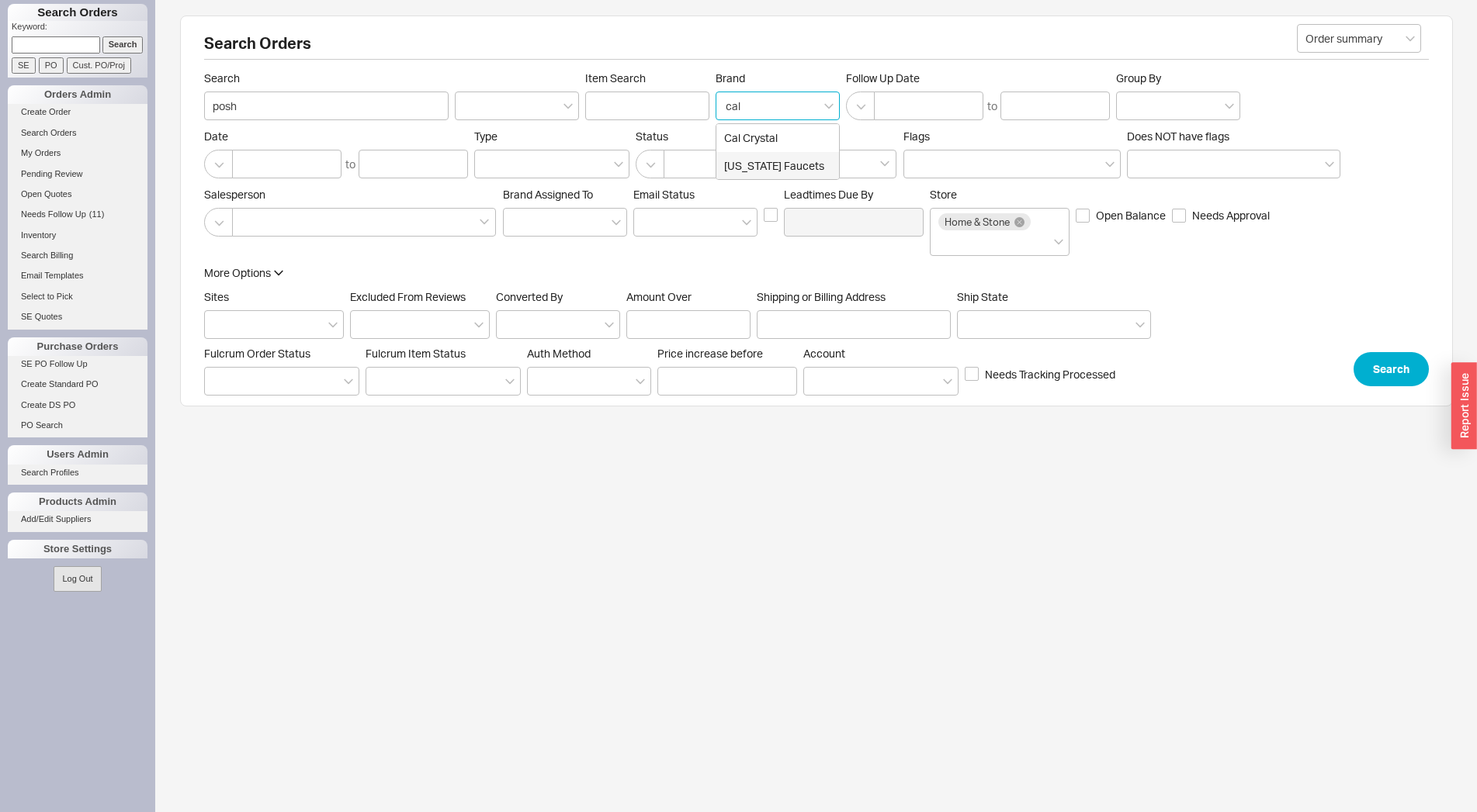
click at [761, 157] on div "California Faucets" at bounding box center [778, 166] width 123 height 28
type input "Brand"
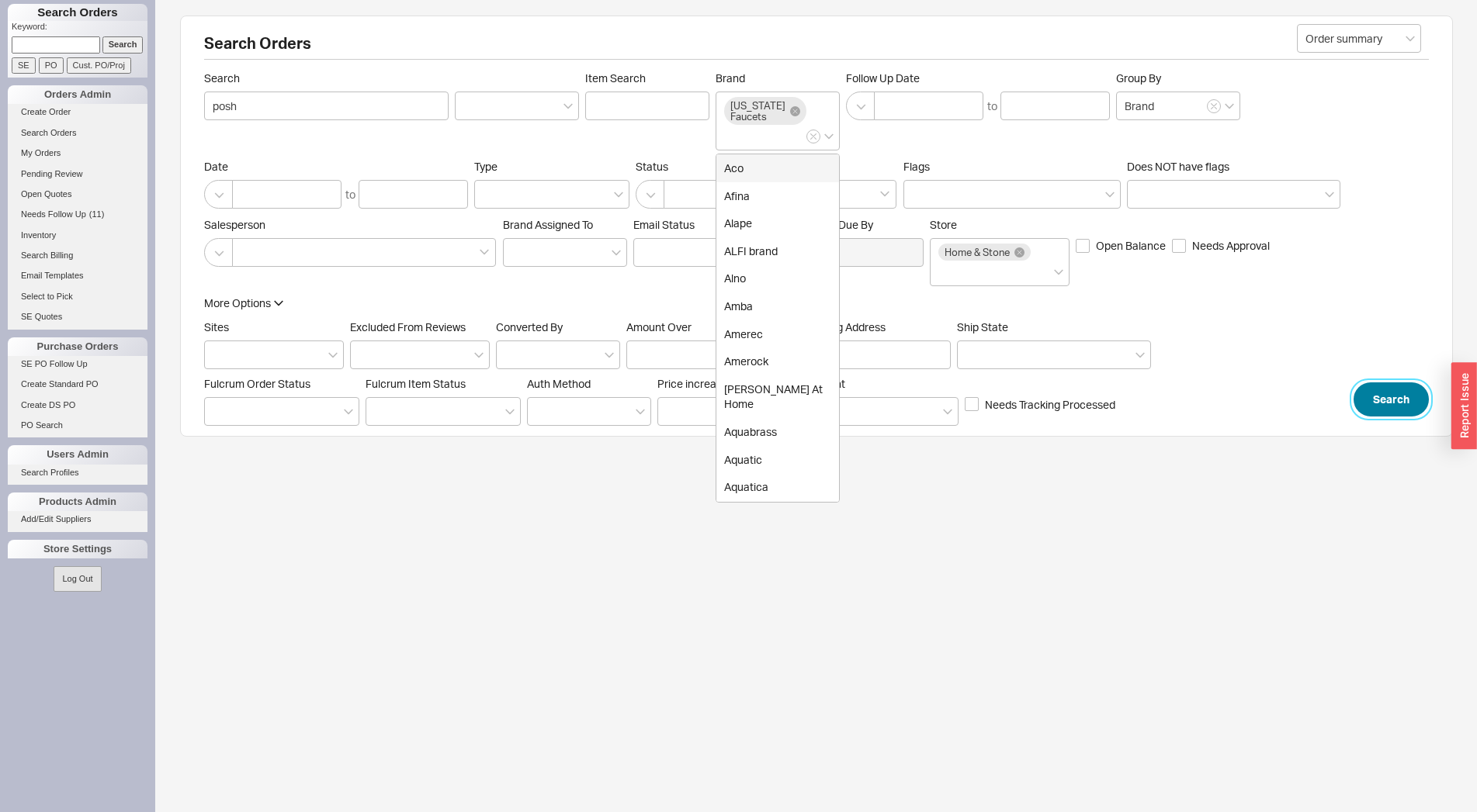
click at [1375, 394] on button "Search" at bounding box center [1390, 400] width 75 height 34
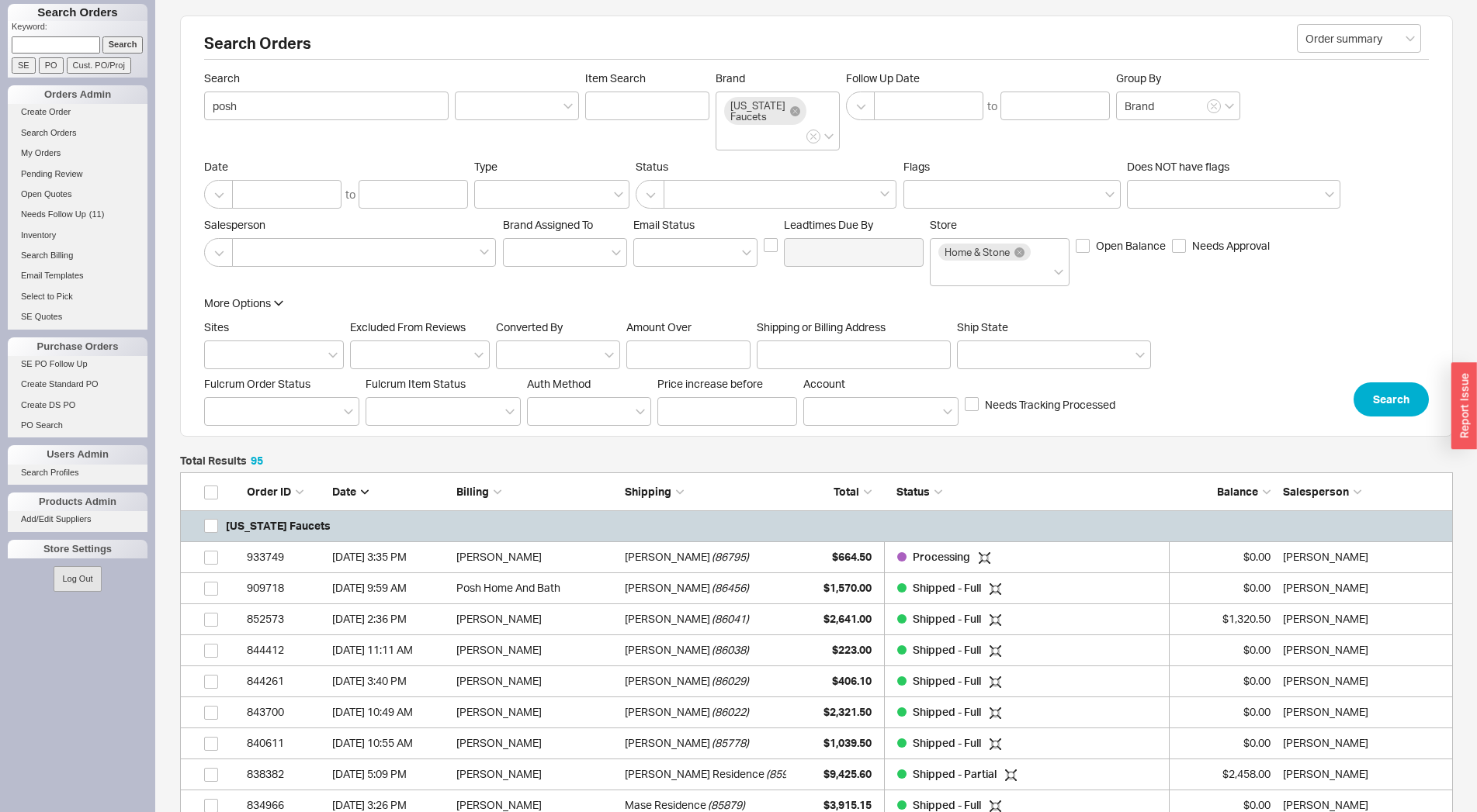
scroll to position [3005, 1260]
click at [808, 569] on div "$664.50" at bounding box center [832, 557] width 77 height 31
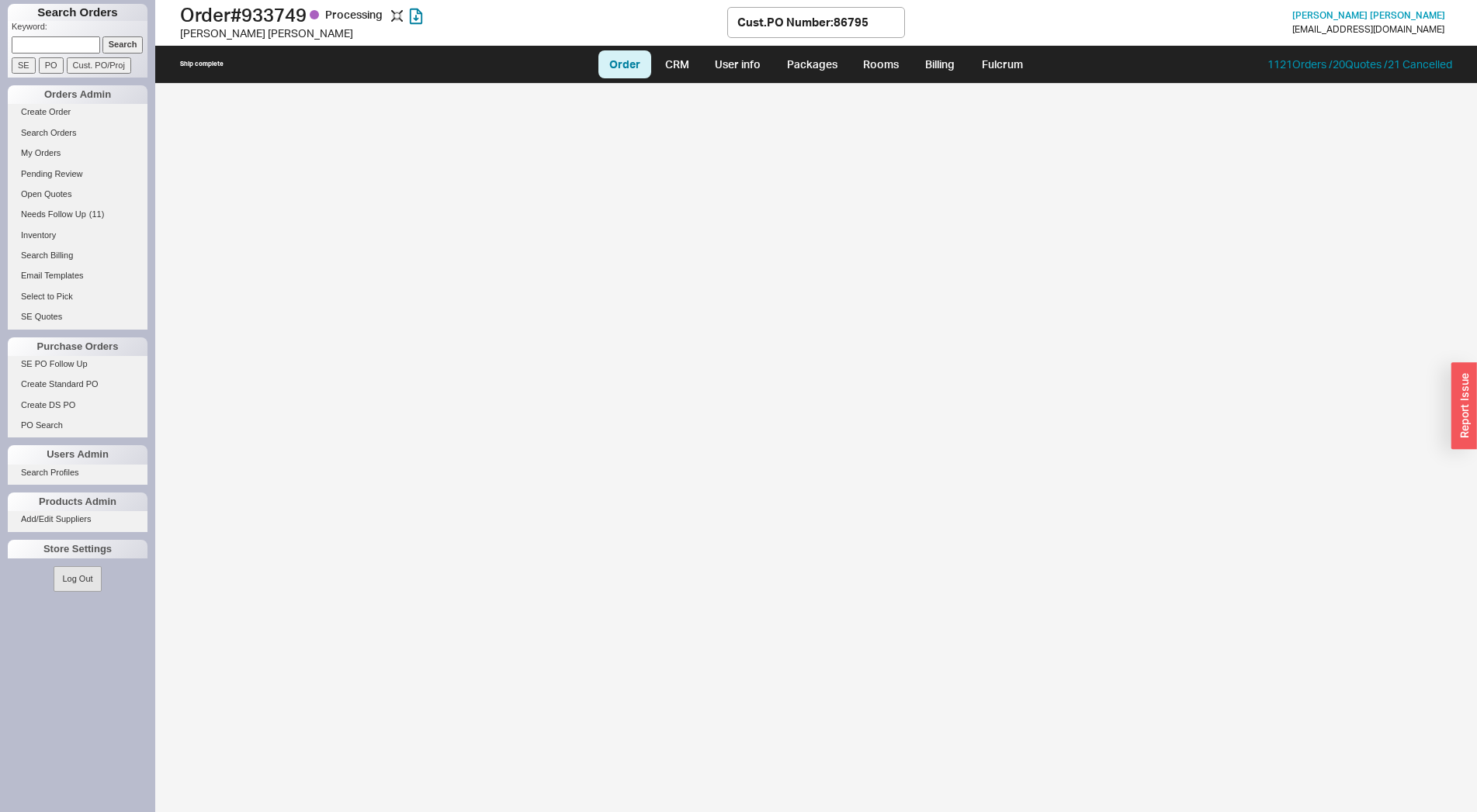
select select "LOW"
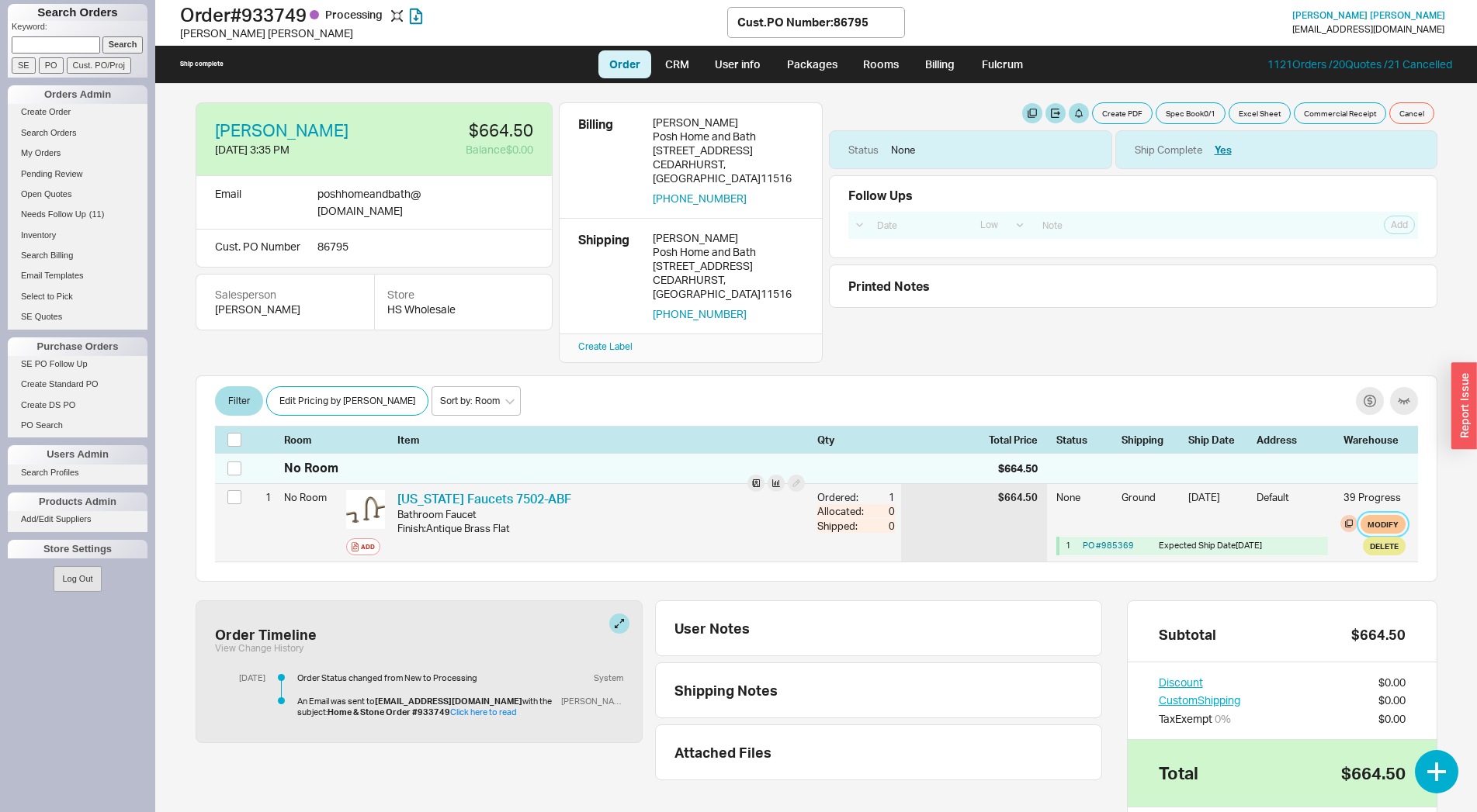
click at [1371, 515] on button "Modify" at bounding box center [1382, 524] width 45 height 19
select select "1"
select select "3"
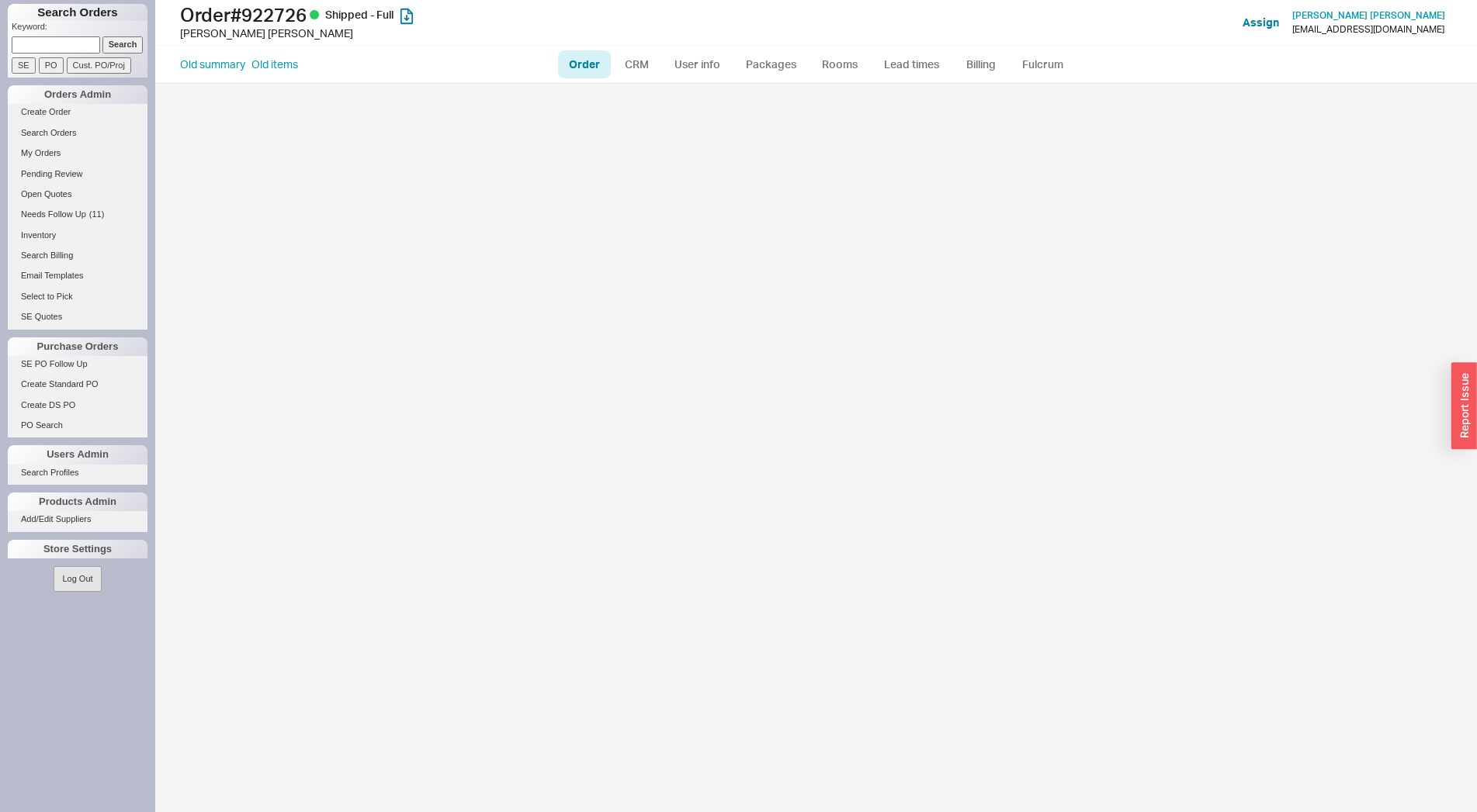
select select "LOW"
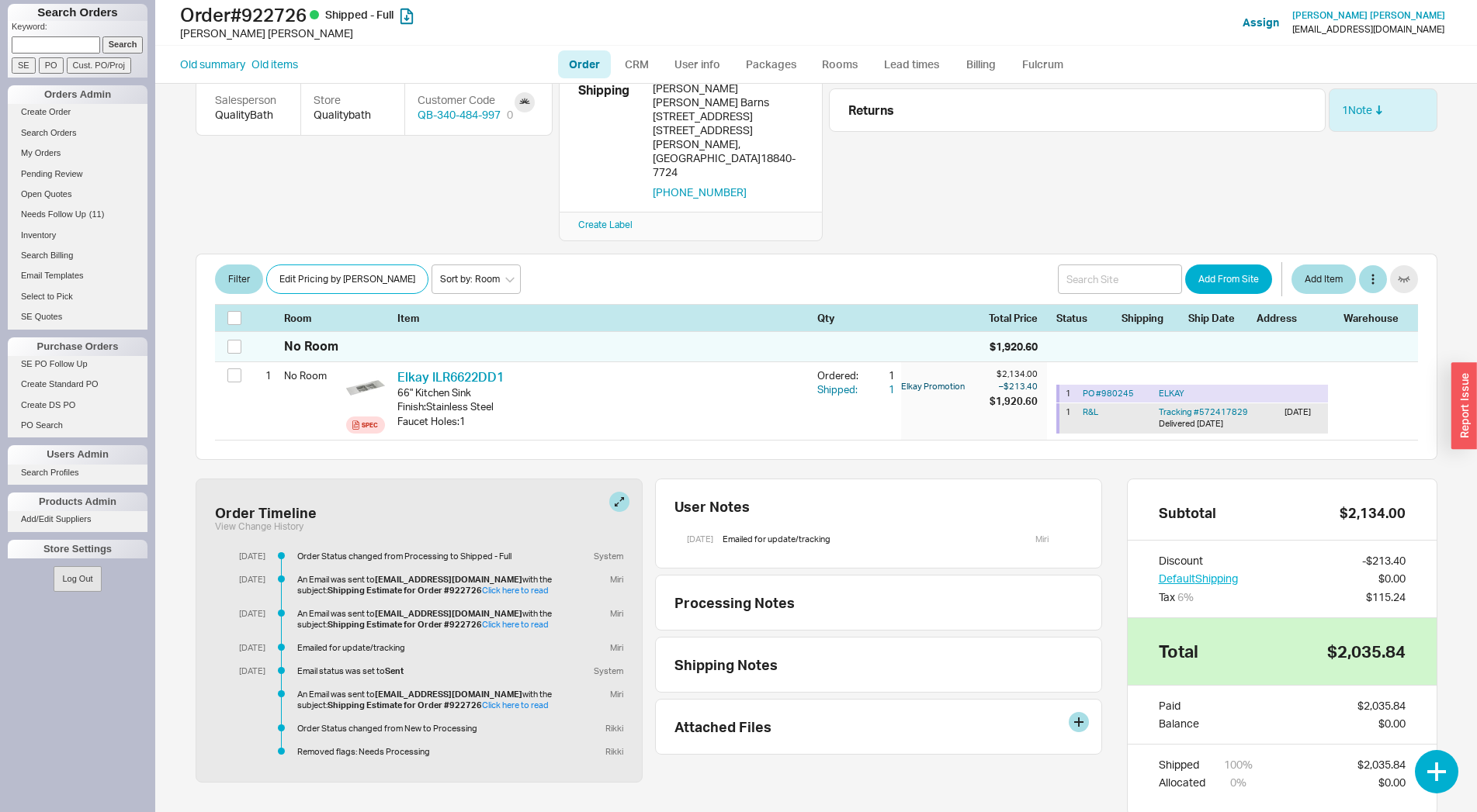
scroll to position [180, 0]
